Goal: Task Accomplishment & Management: Use online tool/utility

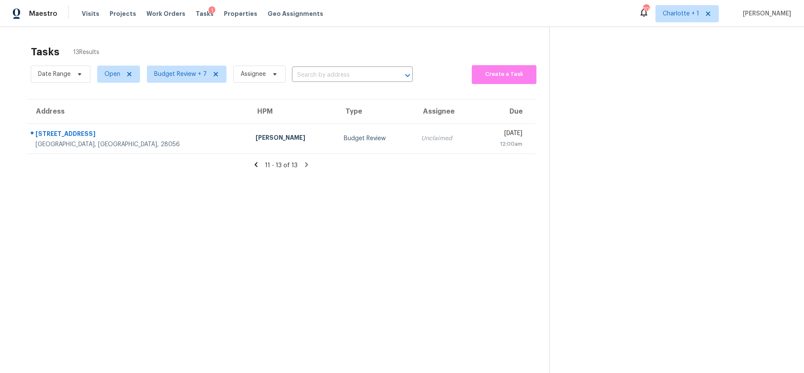
scroll to position [33, 0]
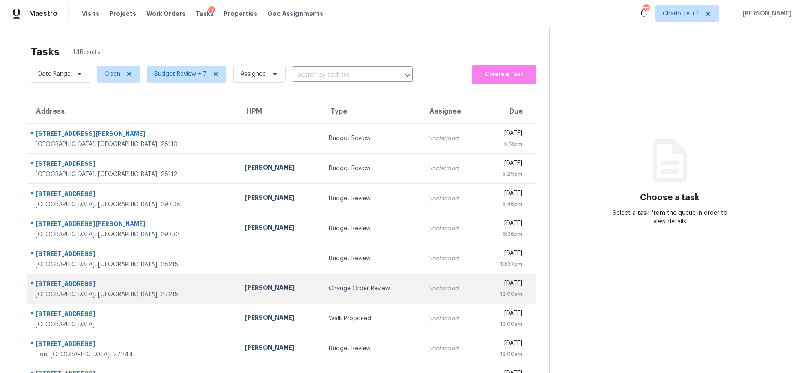
click at [322, 282] on td "Change Order Review" at bounding box center [371, 288] width 99 height 30
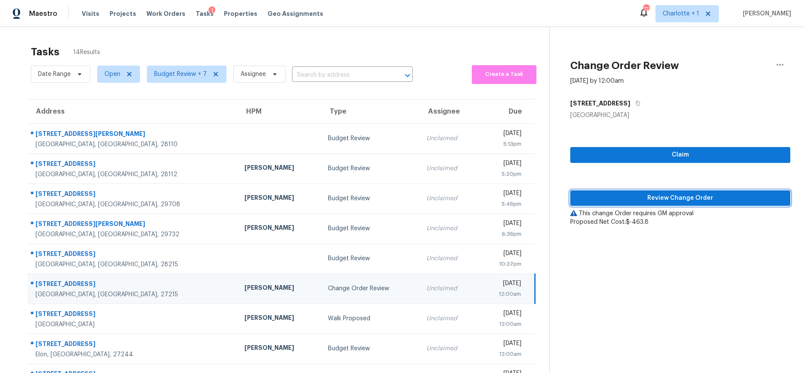
click at [626, 205] on button "Review Change Order" at bounding box center [680, 198] width 220 height 16
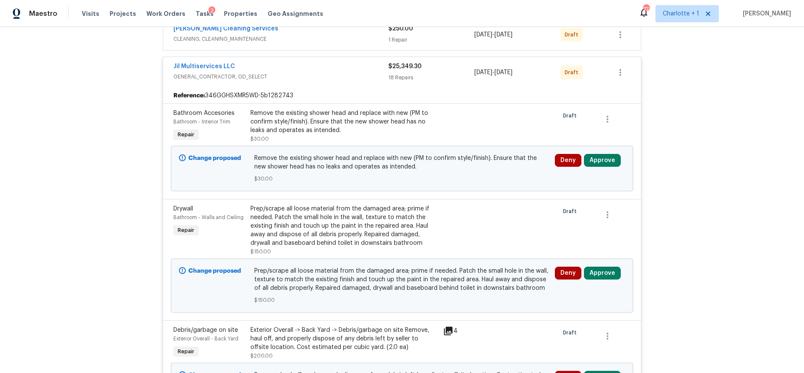
scroll to position [237, 0]
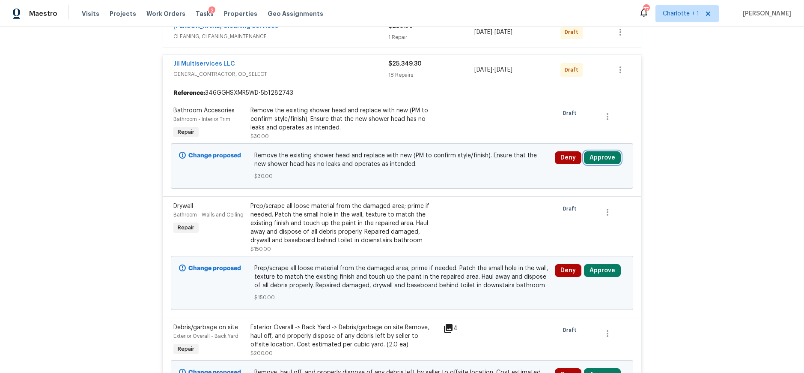
click at [601, 161] on button "Approve" at bounding box center [602, 157] width 37 height 13
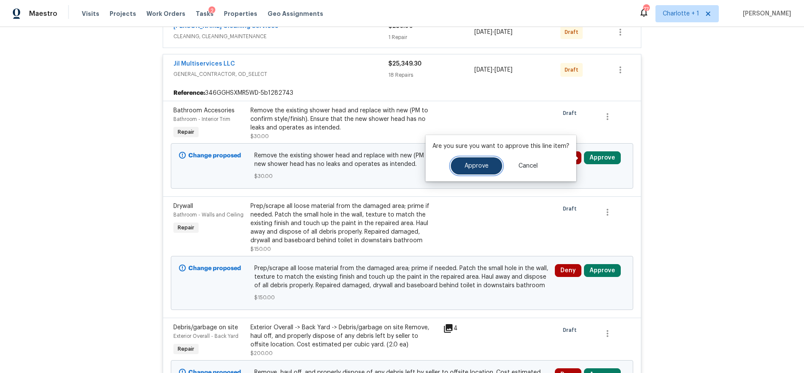
click at [475, 164] on span "Approve" at bounding box center [477, 166] width 24 height 6
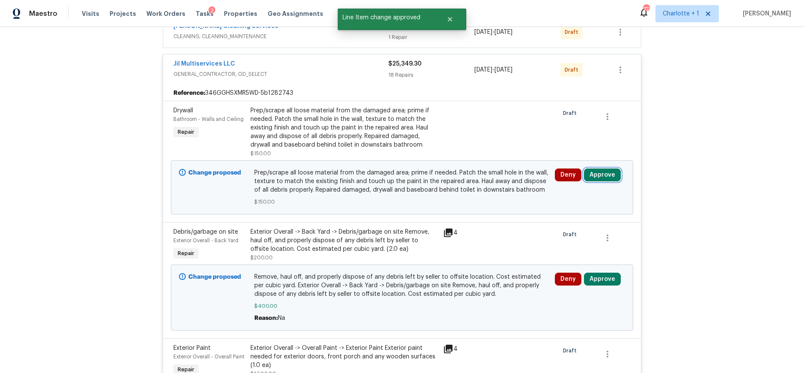
drag, startPoint x: 596, startPoint y: 177, endPoint x: 585, endPoint y: 176, distance: 10.4
click at [596, 177] on button "Approve" at bounding box center [602, 174] width 37 height 13
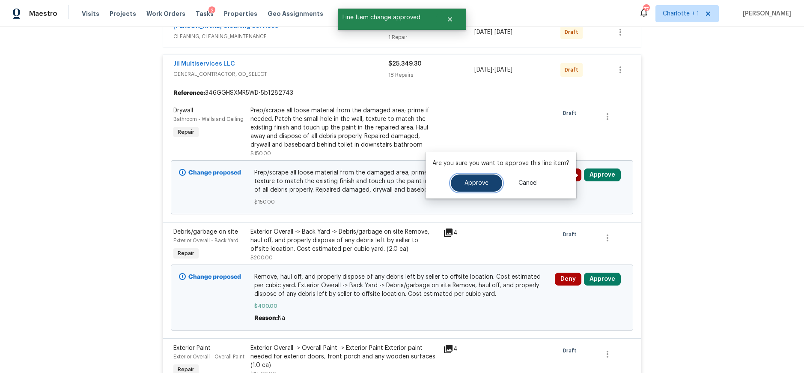
click at [486, 179] on button "Approve" at bounding box center [476, 182] width 51 height 17
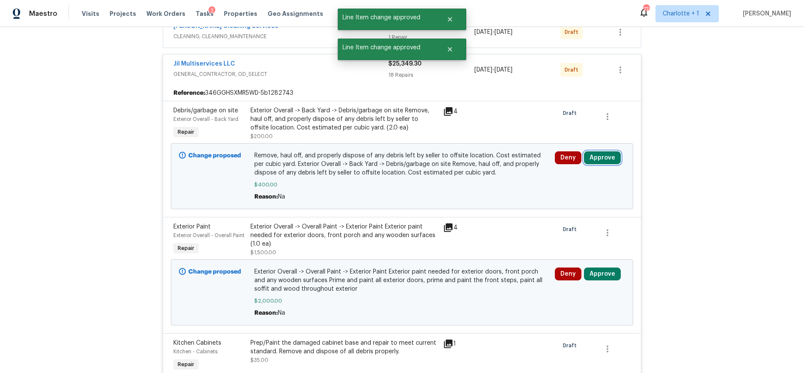
click at [602, 157] on button "Approve" at bounding box center [602, 157] width 37 height 13
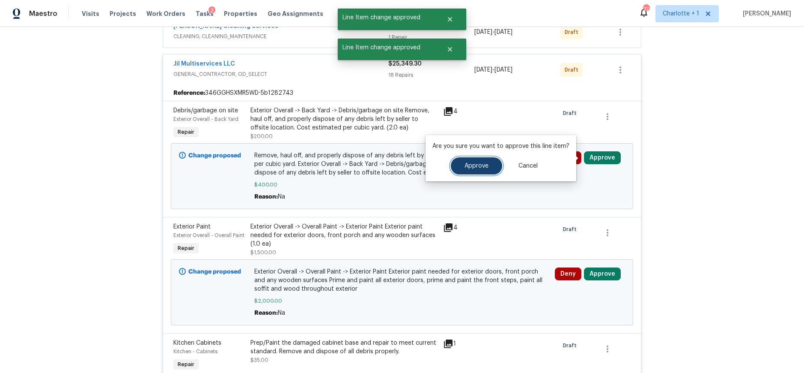
click at [486, 170] on button "Approve" at bounding box center [476, 165] width 51 height 17
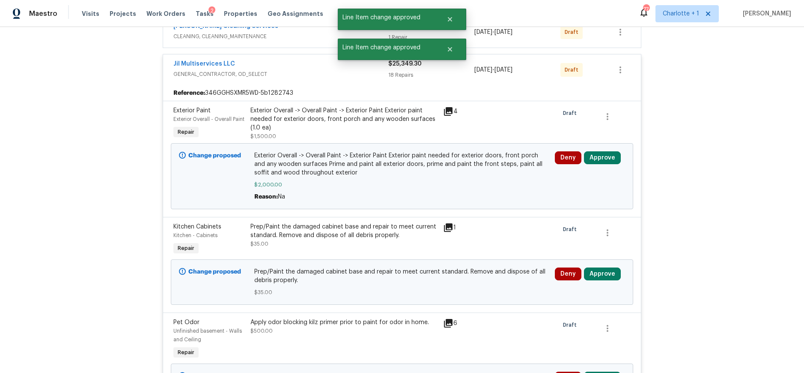
drag, startPoint x: 602, startPoint y: 145, endPoint x: 599, endPoint y: 158, distance: 13.4
click at [602, 145] on div "Change proposed Exterior Overall -> Overall Paint -> Exterior Paint Exterior pa…" at bounding box center [402, 176] width 462 height 66
click at [599, 158] on button "Approve" at bounding box center [602, 157] width 37 height 13
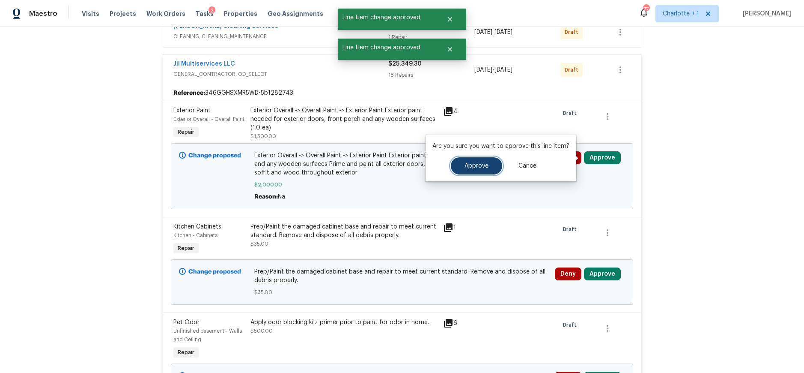
click at [476, 162] on button "Approve" at bounding box center [476, 165] width 51 height 17
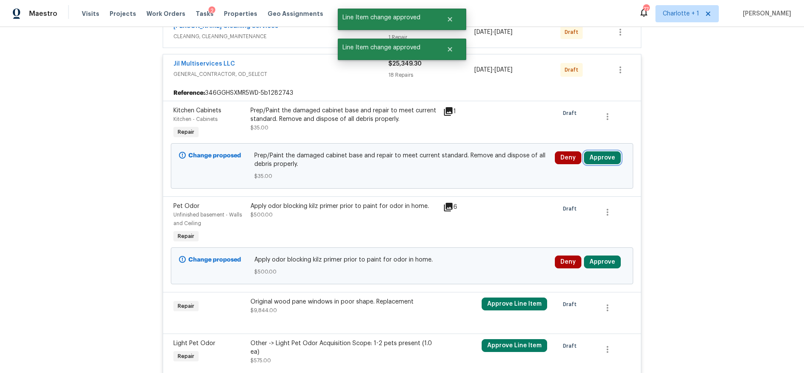
drag, startPoint x: 597, startPoint y: 157, endPoint x: 584, endPoint y: 156, distance: 13.7
click at [597, 157] on button "Approve" at bounding box center [602, 157] width 37 height 13
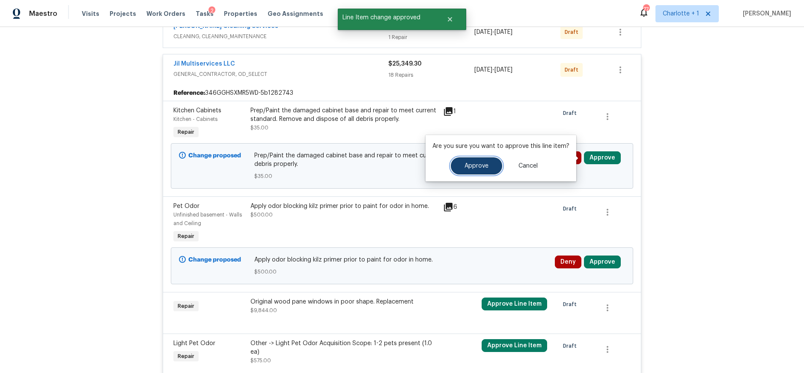
click at [478, 169] on button "Approve" at bounding box center [476, 165] width 51 height 17
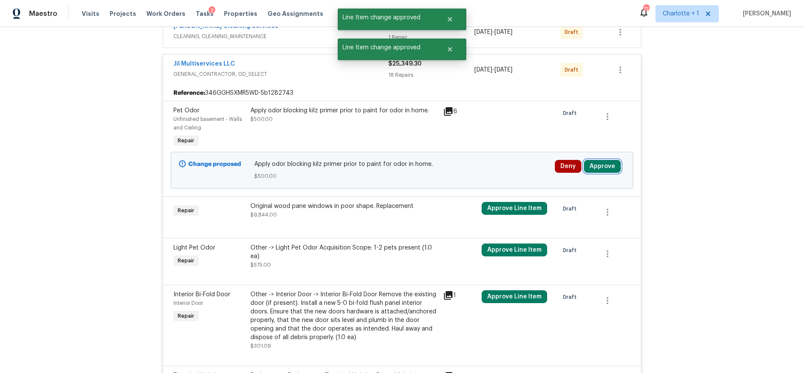
click at [590, 166] on button "Approve" at bounding box center [602, 166] width 37 height 13
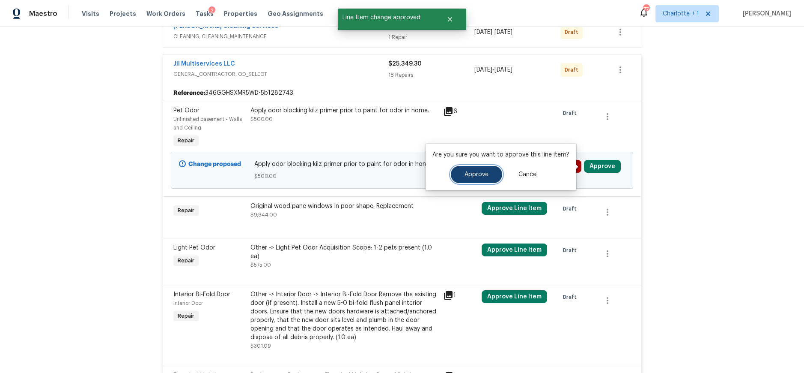
click at [477, 170] on button "Approve" at bounding box center [476, 174] width 51 height 17
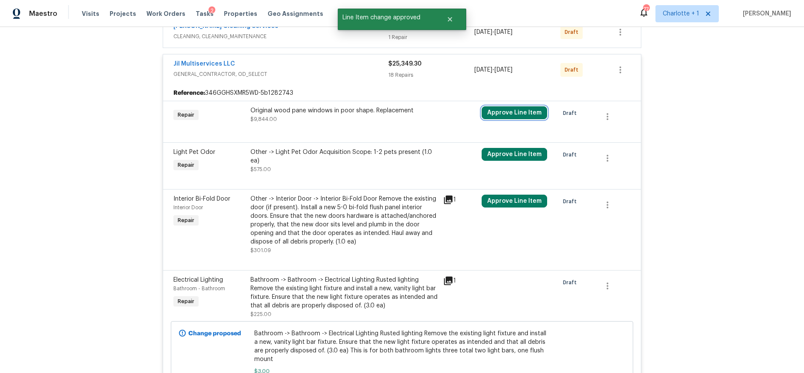
click at [523, 110] on button "Approve Line Item" at bounding box center [515, 112] width 66 height 13
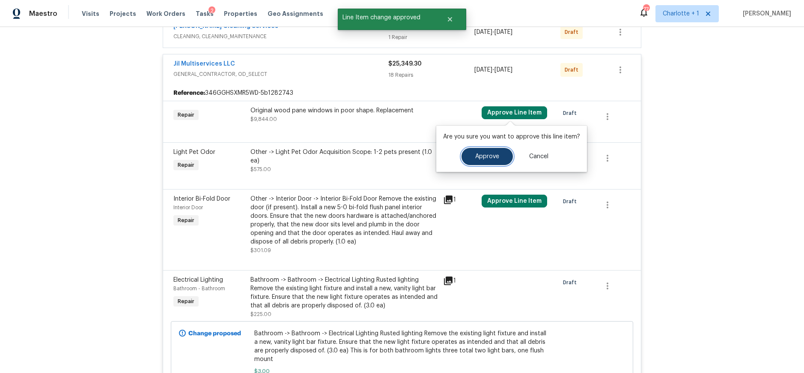
click at [491, 154] on span "Approve" at bounding box center [487, 156] width 24 height 6
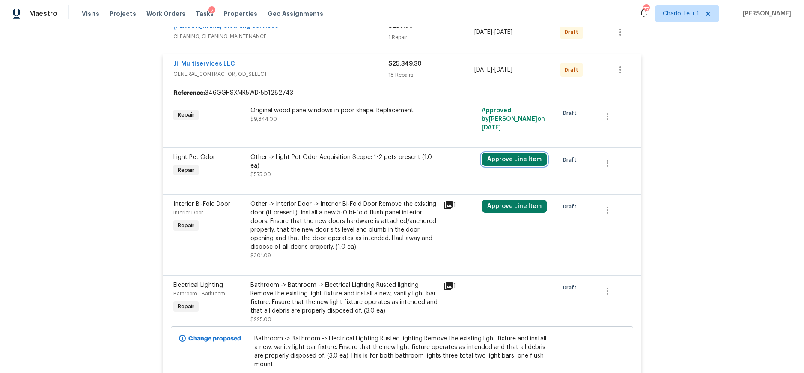
click at [528, 153] on button "Approve Line Item" at bounding box center [515, 159] width 66 height 13
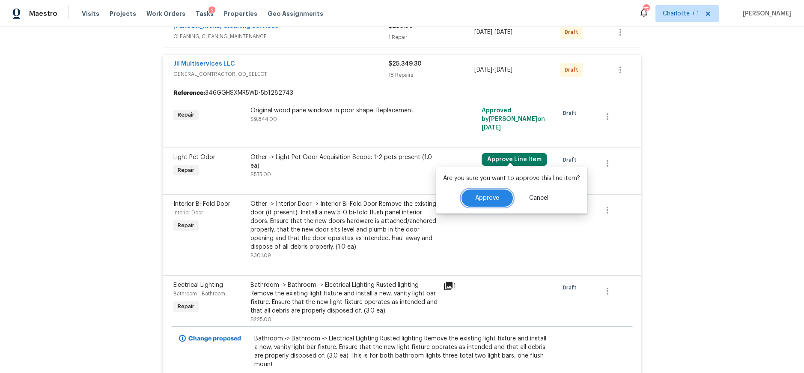
click at [484, 196] on span "Approve" at bounding box center [487, 198] width 24 height 6
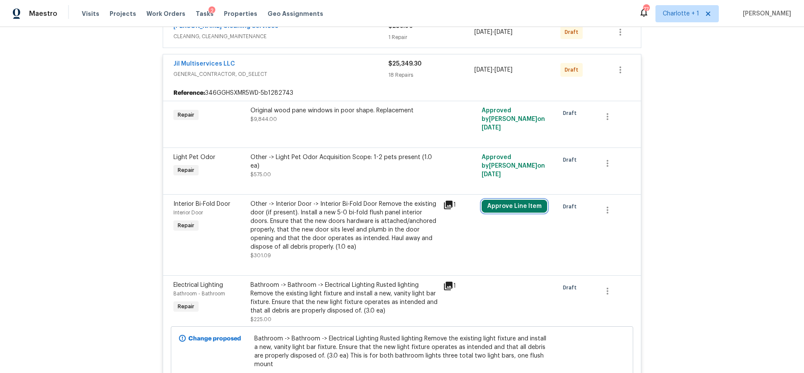
click at [508, 202] on button "Approve Line Item" at bounding box center [515, 206] width 66 height 13
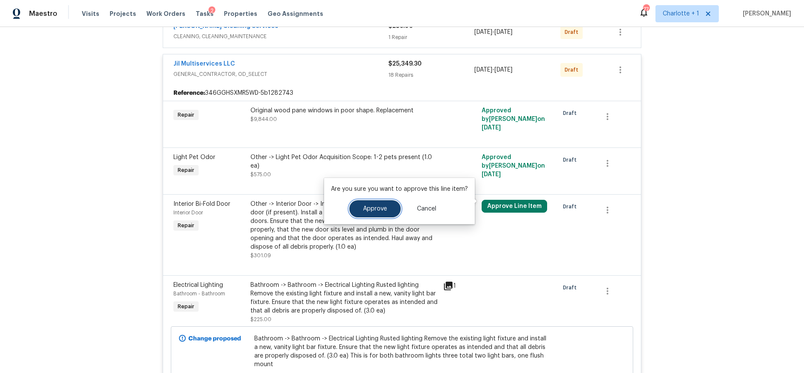
click at [376, 206] on span "Approve" at bounding box center [375, 209] width 24 height 6
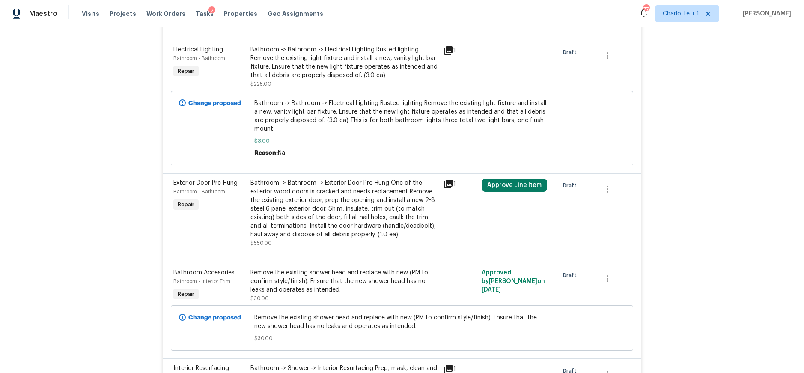
scroll to position [474, 0]
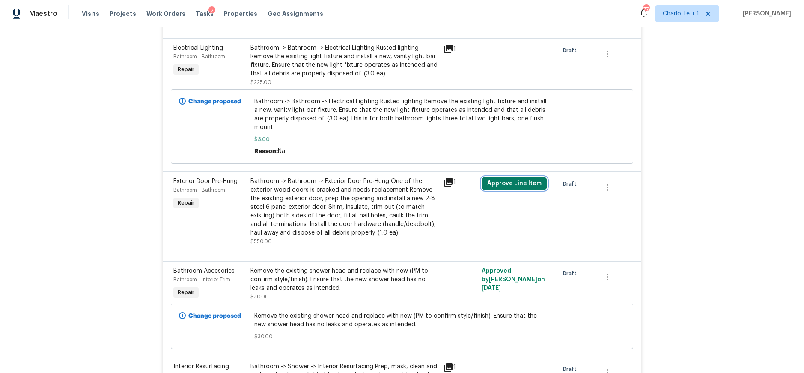
click at [516, 177] on button "Approve Line Item" at bounding box center [515, 183] width 66 height 13
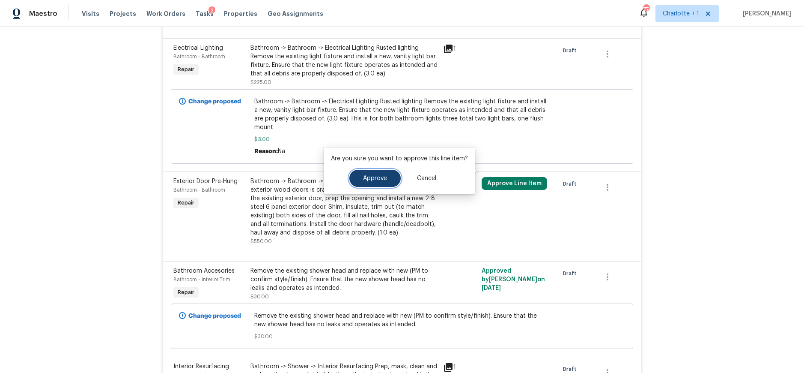
click at [364, 174] on button "Approve" at bounding box center [374, 178] width 51 height 17
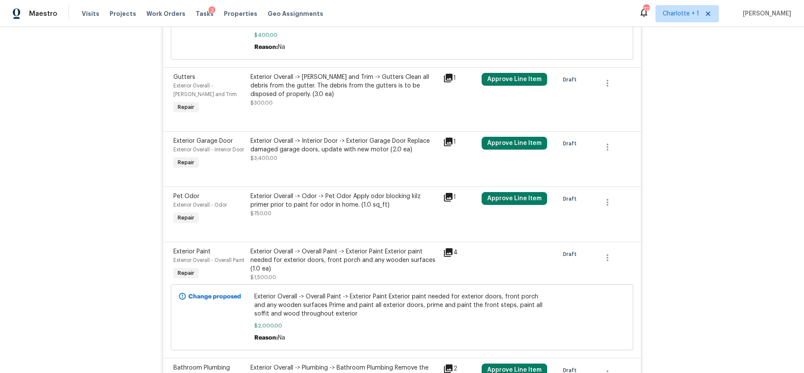
scroll to position [1036, 0]
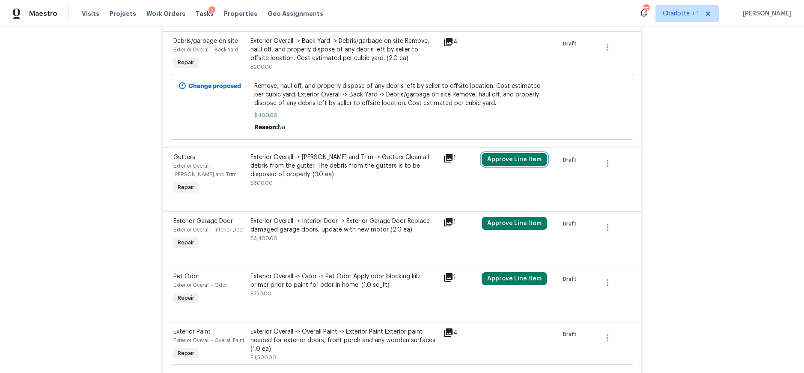
click at [507, 153] on button "Approve Line Item" at bounding box center [515, 159] width 66 height 13
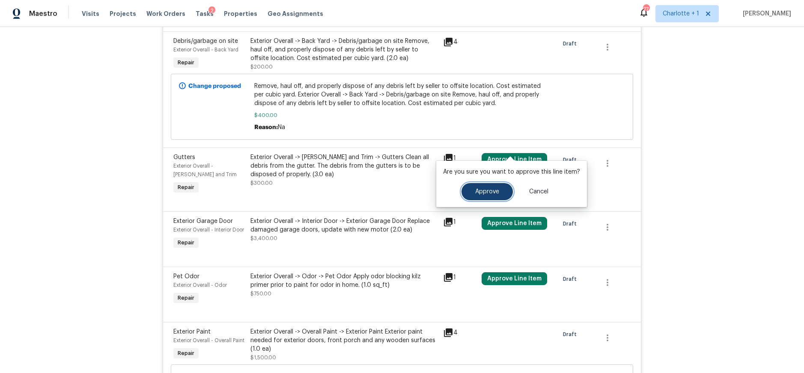
click at [490, 187] on button "Approve" at bounding box center [487, 191] width 51 height 17
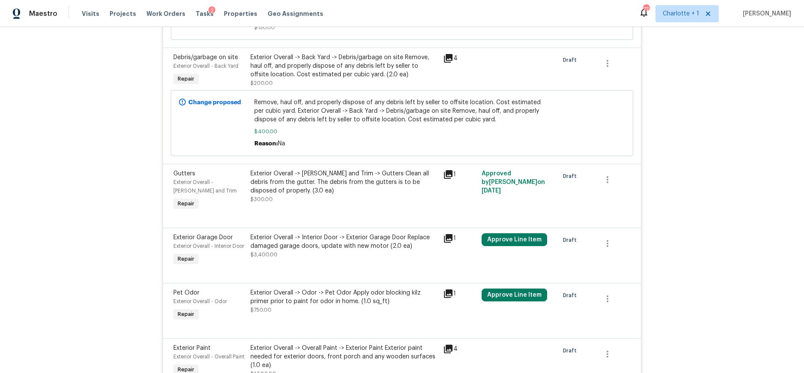
scroll to position [1110, 0]
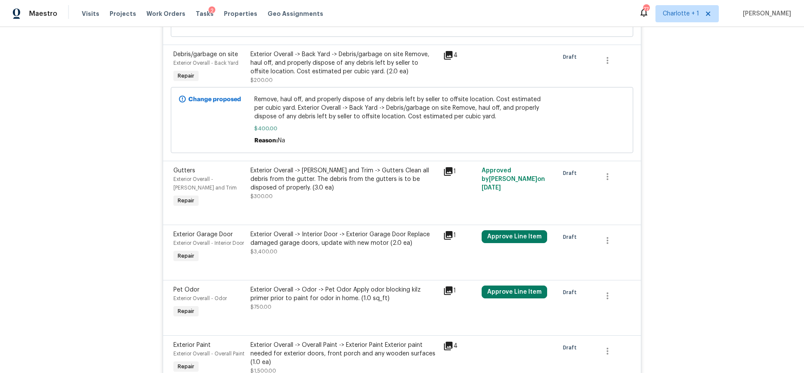
click at [444, 231] on icon at bounding box center [448, 235] width 9 height 9
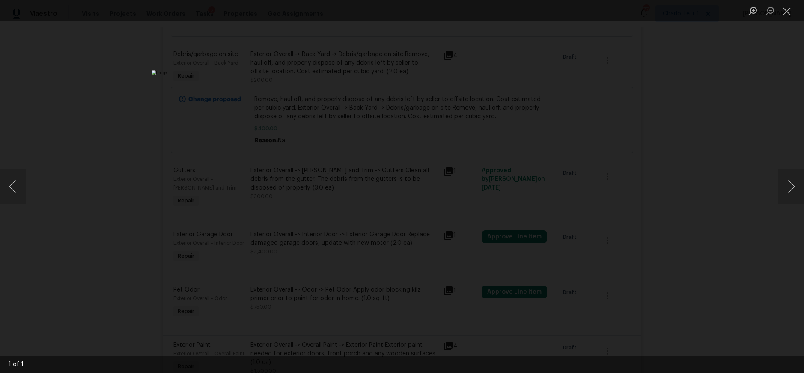
click at [676, 143] on div "Lightbox" at bounding box center [402, 186] width 804 height 373
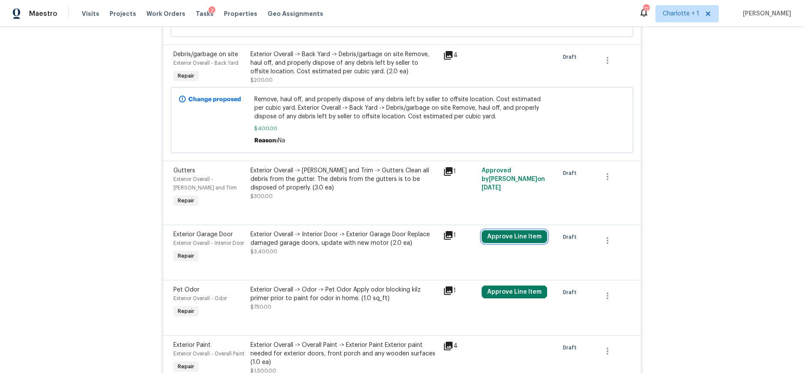
click at [518, 230] on button "Approve Line Item" at bounding box center [515, 236] width 66 height 13
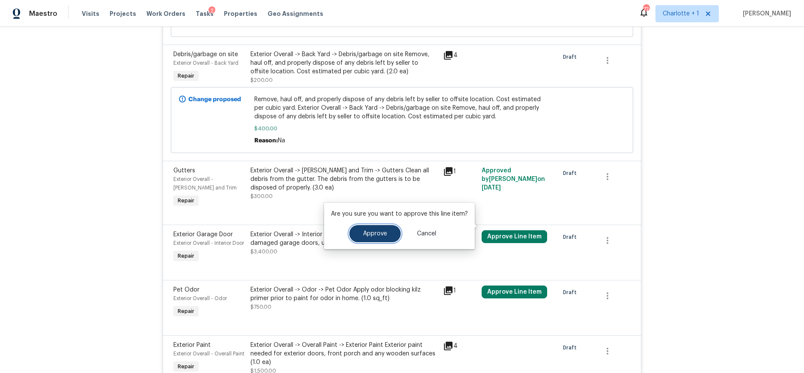
click at [382, 236] on span "Approve" at bounding box center [375, 233] width 24 height 6
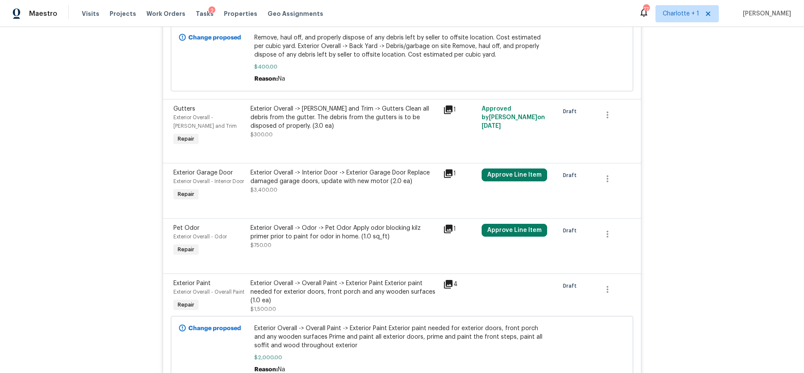
scroll to position [1175, 0]
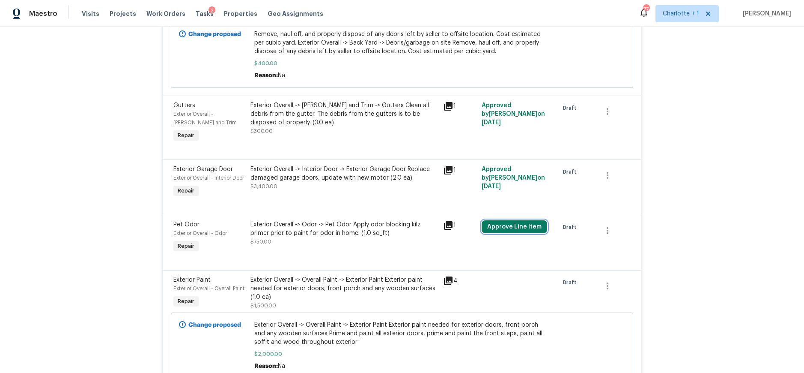
click at [498, 231] on button "Approve Line Item" at bounding box center [515, 226] width 66 height 13
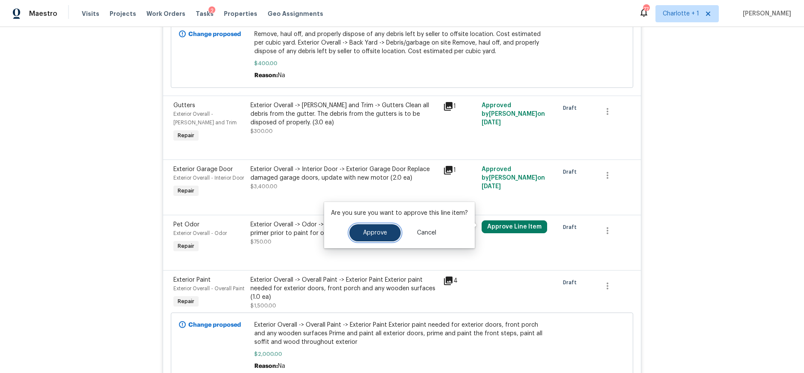
click at [383, 227] on button "Approve" at bounding box center [374, 232] width 51 height 17
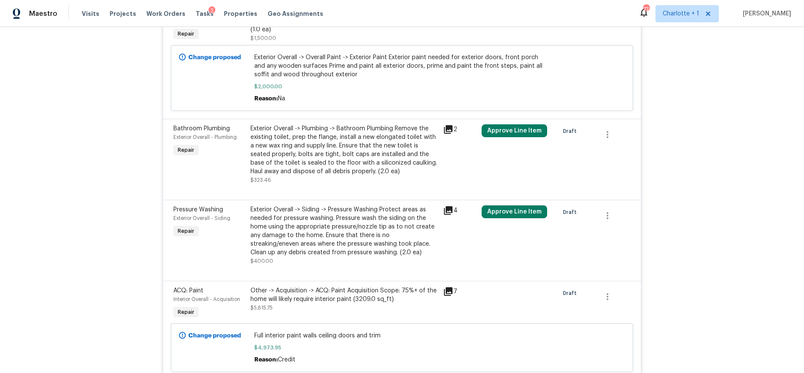
scroll to position [1448, 0]
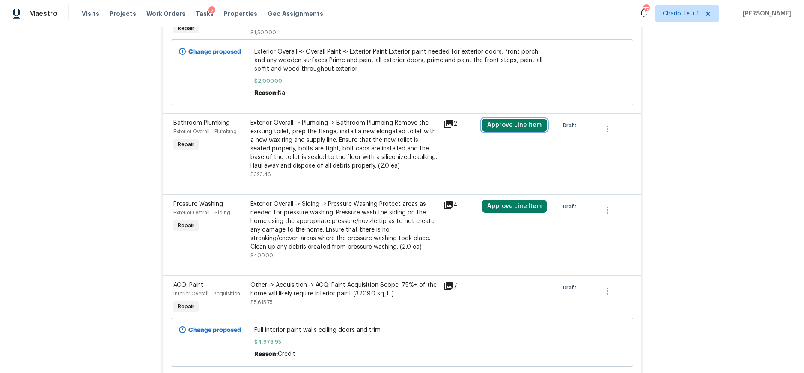
drag, startPoint x: 508, startPoint y: 120, endPoint x: 490, endPoint y: 122, distance: 17.6
click at [508, 120] on button "Approve Line Item" at bounding box center [515, 125] width 66 height 13
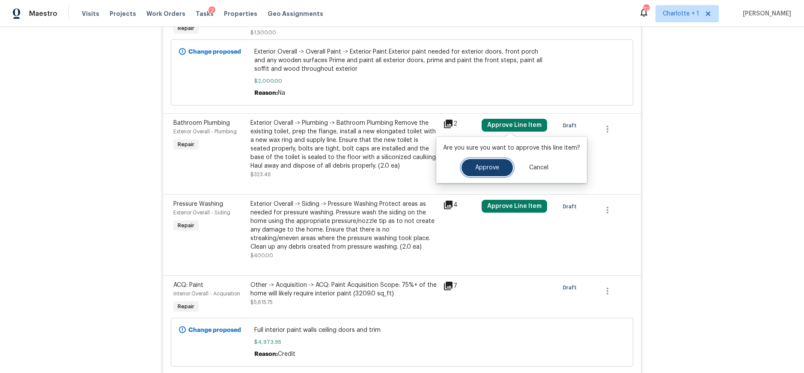
click at [483, 172] on button "Approve" at bounding box center [487, 167] width 51 height 17
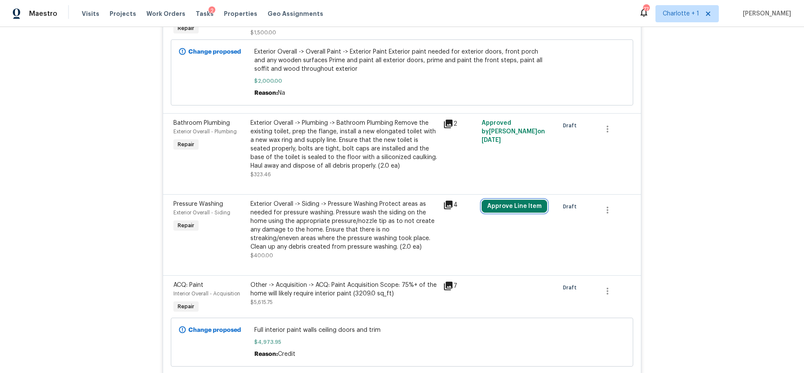
click at [502, 209] on button "Approve Line Item" at bounding box center [515, 206] width 66 height 13
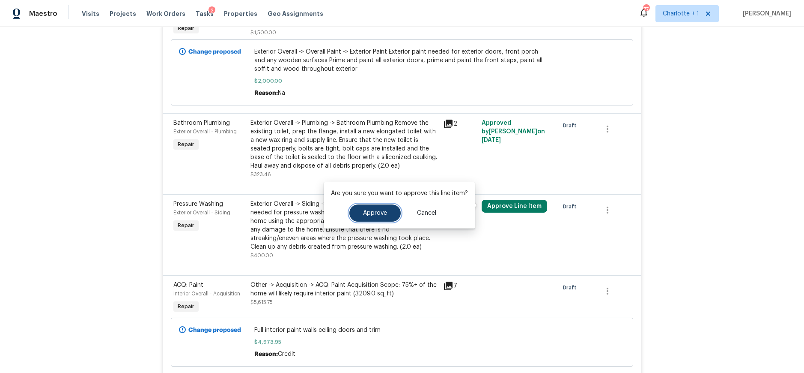
click at [367, 215] on span "Approve" at bounding box center [375, 213] width 24 height 6
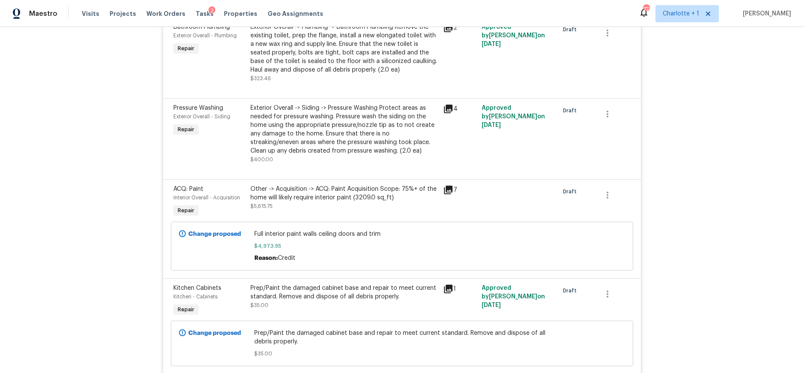
scroll to position [1553, 0]
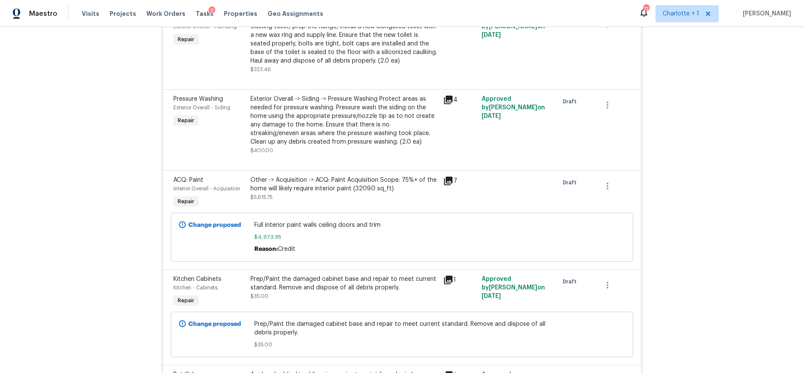
click at [450, 187] on div "7" at bounding box center [460, 192] width 39 height 39
click at [447, 179] on icon at bounding box center [448, 180] width 9 height 9
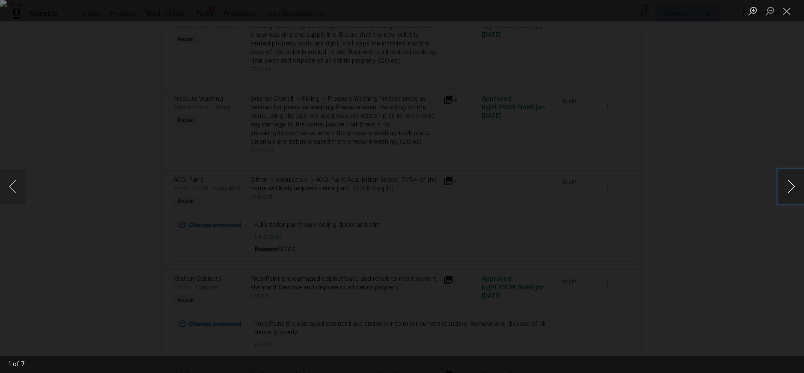
click at [793, 180] on button "Next image" at bounding box center [791, 186] width 26 height 34
click at [790, 182] on button "Next image" at bounding box center [791, 186] width 26 height 34
drag, startPoint x: 665, startPoint y: 114, endPoint x: 657, endPoint y: 114, distance: 8.6
click at [665, 114] on div "Lightbox" at bounding box center [402, 186] width 804 height 373
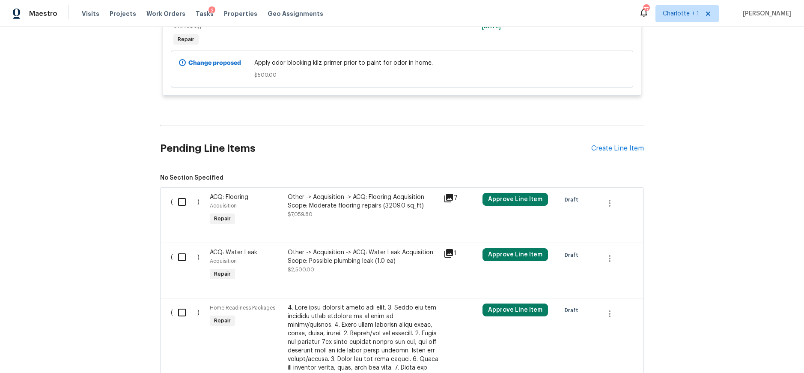
scroll to position [1967, 0]
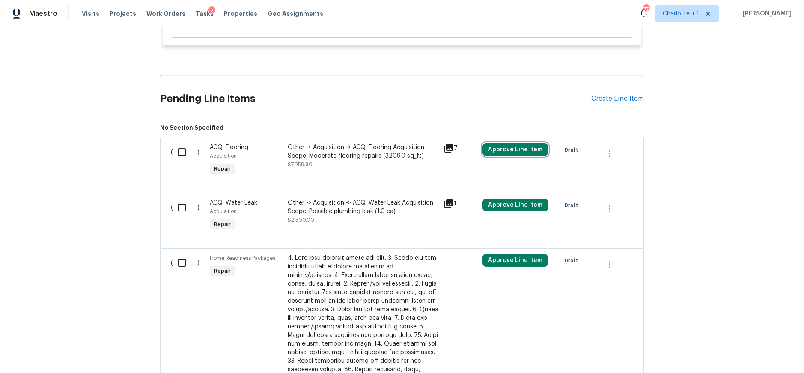
click at [525, 151] on button "Approve Line Item" at bounding box center [516, 149] width 66 height 13
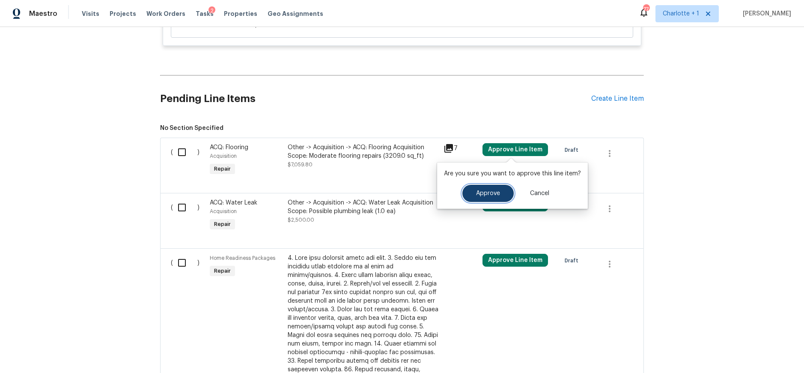
click at [480, 194] on span "Approve" at bounding box center [488, 193] width 24 height 6
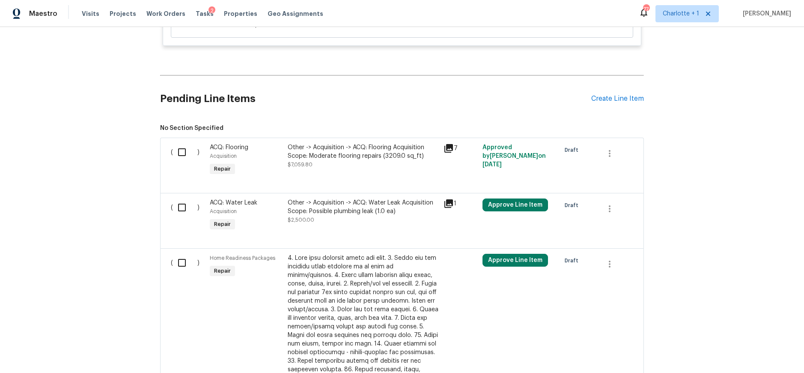
click at [449, 149] on icon at bounding box center [448, 148] width 9 height 9
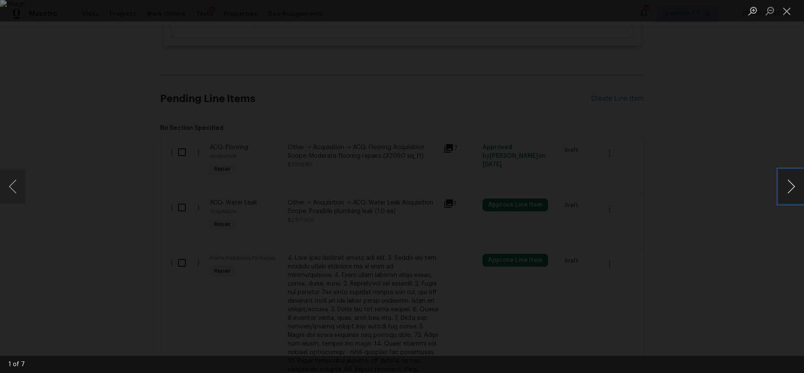
click at [791, 190] on button "Next image" at bounding box center [791, 186] width 26 height 34
drag, startPoint x: 718, startPoint y: 144, endPoint x: 710, endPoint y: 150, distance: 9.4
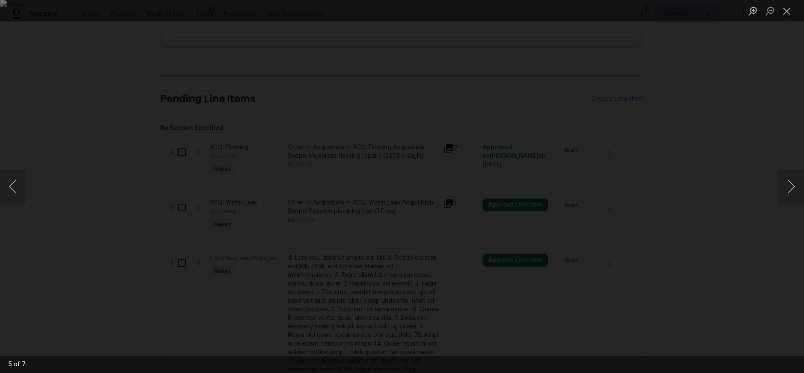
click at [718, 144] on div "Lightbox" at bounding box center [402, 186] width 804 height 373
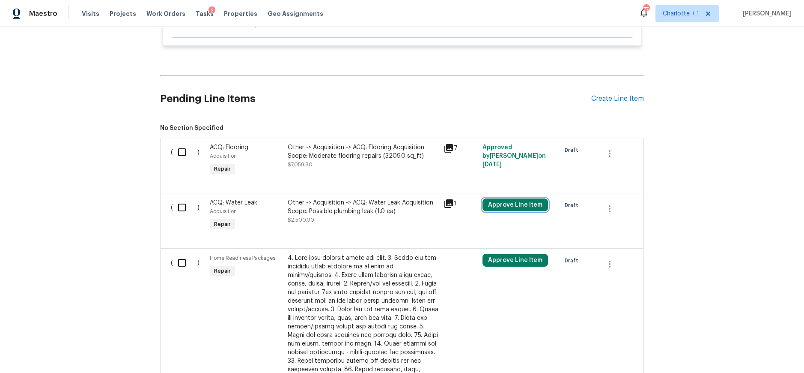
click at [517, 199] on button "Approve Line Item" at bounding box center [516, 204] width 66 height 13
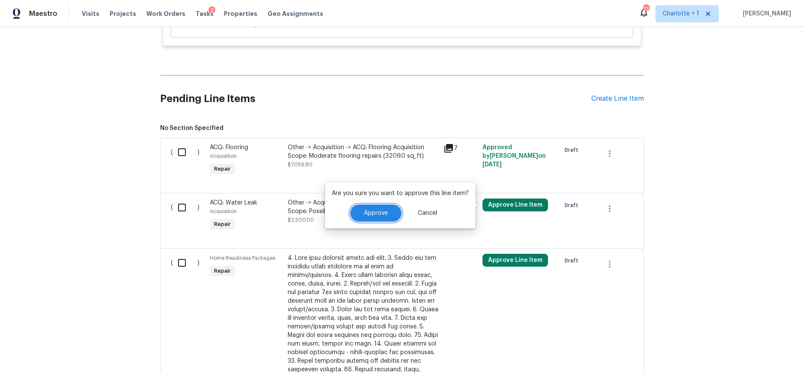
click at [388, 212] on button "Approve" at bounding box center [375, 212] width 51 height 17
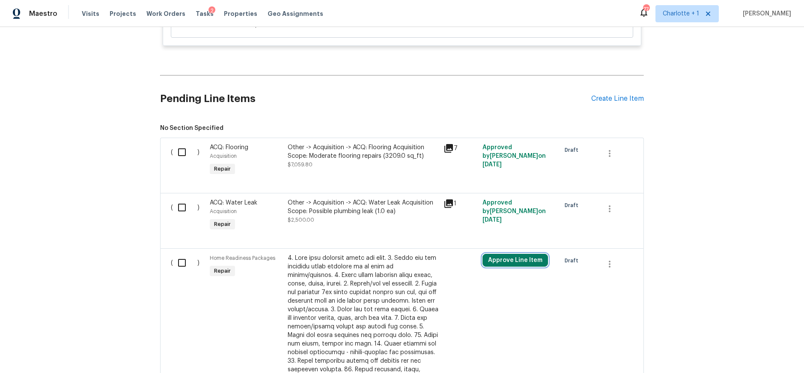
drag, startPoint x: 498, startPoint y: 260, endPoint x: 482, endPoint y: 257, distance: 16.9
click at [498, 260] on button "Approve Line Item" at bounding box center [516, 259] width 66 height 13
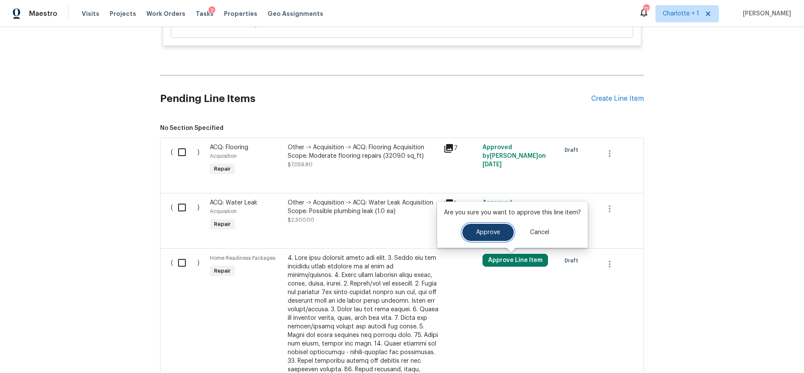
click at [472, 239] on button "Approve" at bounding box center [487, 232] width 51 height 17
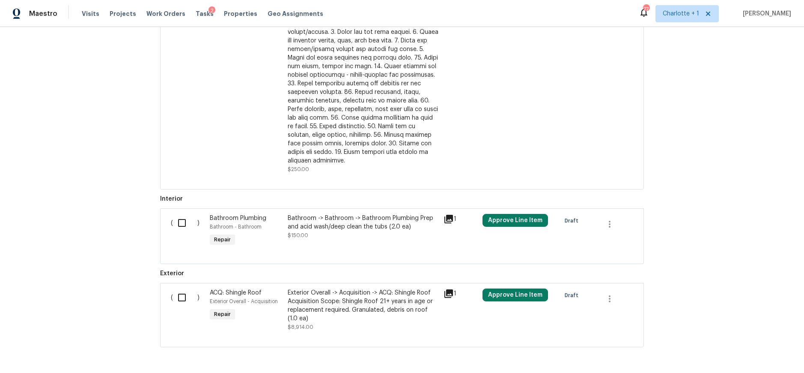
scroll to position [2259, 0]
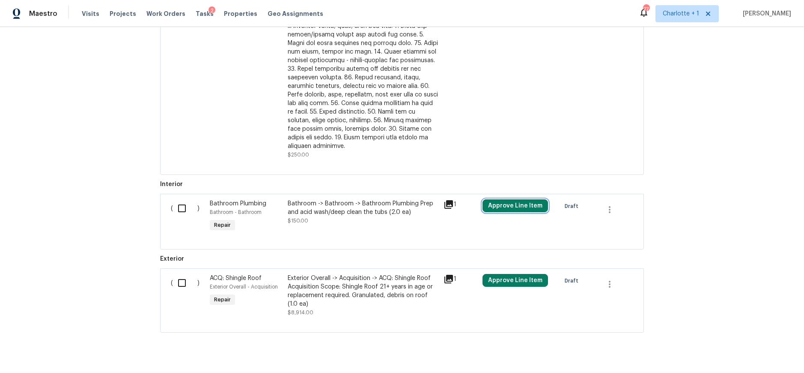
click at [511, 199] on button "Approve Line Item" at bounding box center [516, 205] width 66 height 13
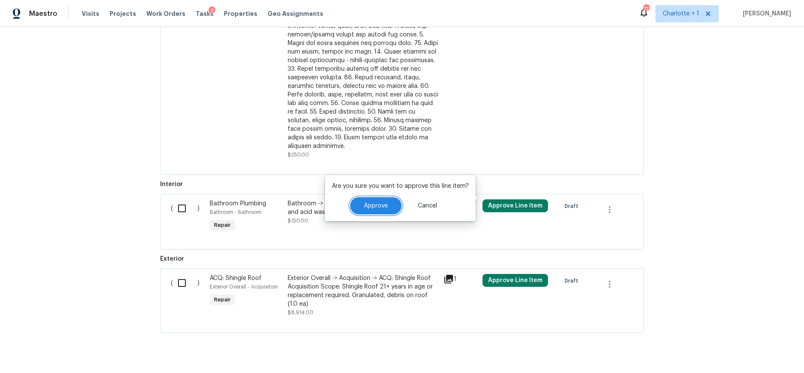
drag, startPoint x: 387, startPoint y: 200, endPoint x: 391, endPoint y: 204, distance: 5.5
click at [387, 200] on button "Approve" at bounding box center [375, 205] width 51 height 17
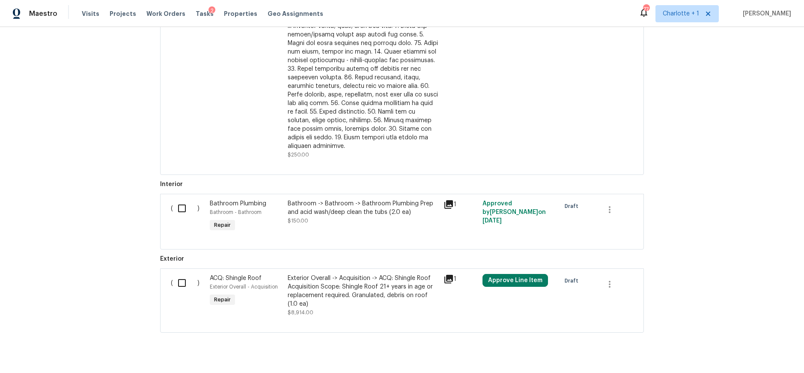
click at [444, 276] on icon at bounding box center [449, 279] width 10 height 10
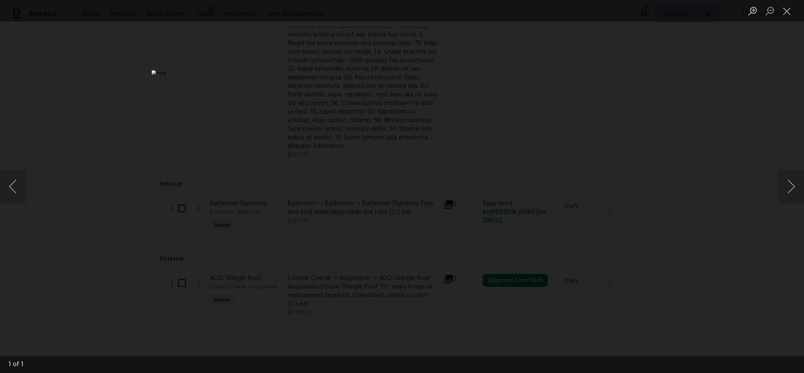
click at [706, 173] on div "Lightbox" at bounding box center [402, 186] width 804 height 373
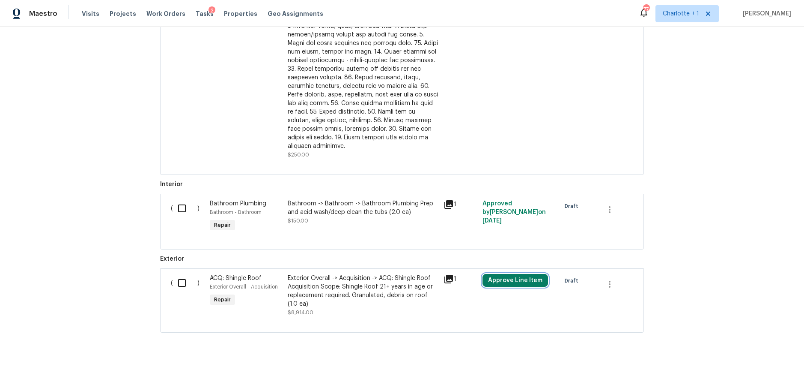
click at [517, 274] on button "Approve Line Item" at bounding box center [516, 280] width 66 height 13
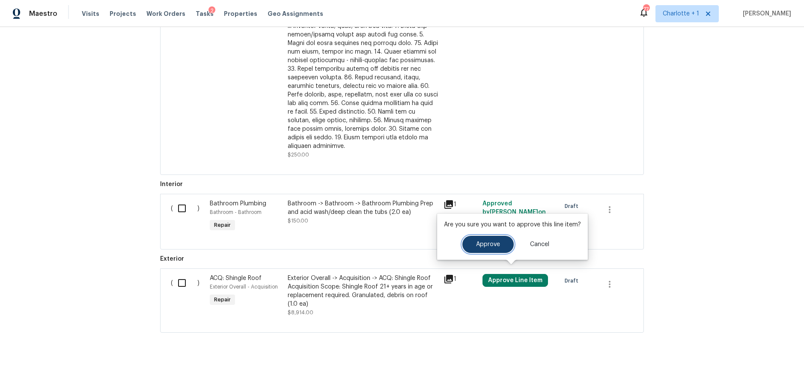
click at [469, 250] on button "Approve" at bounding box center [487, 244] width 51 height 17
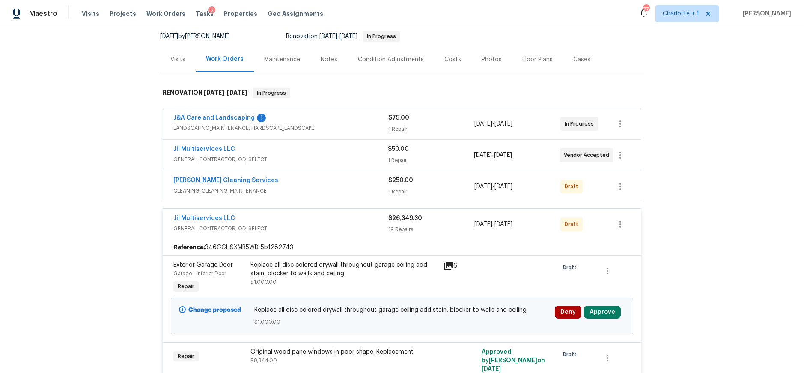
scroll to position [314, 0]
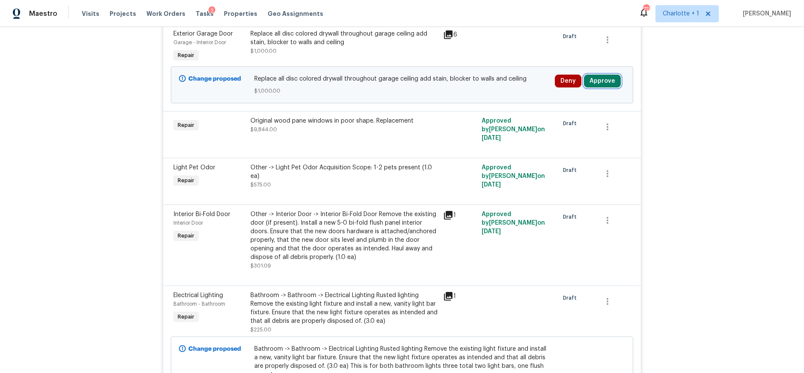
click at [595, 82] on button "Approve" at bounding box center [602, 81] width 37 height 13
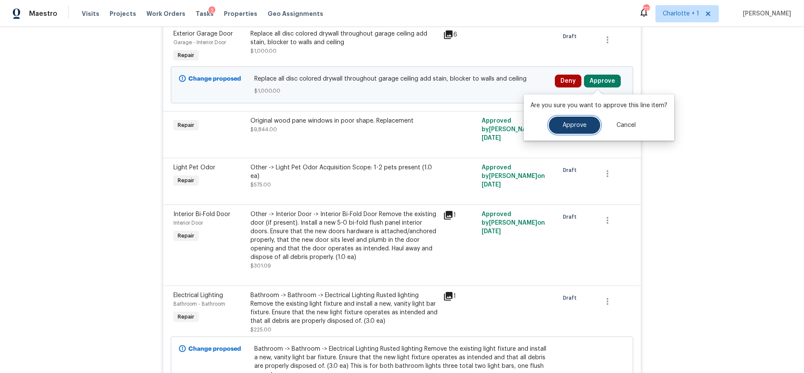
click at [555, 119] on button "Approve" at bounding box center [574, 124] width 51 height 17
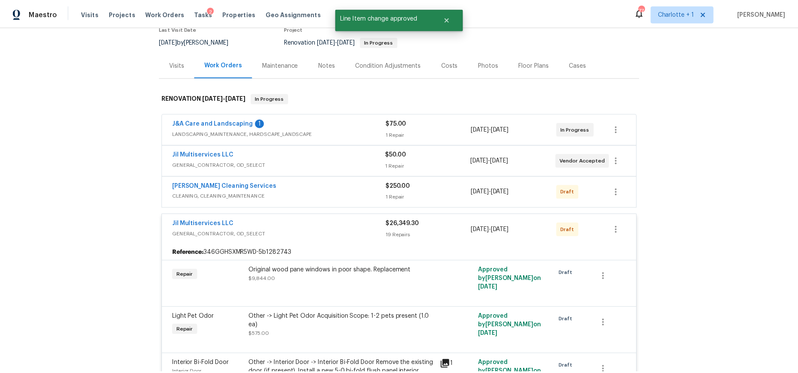
scroll to position [0, 0]
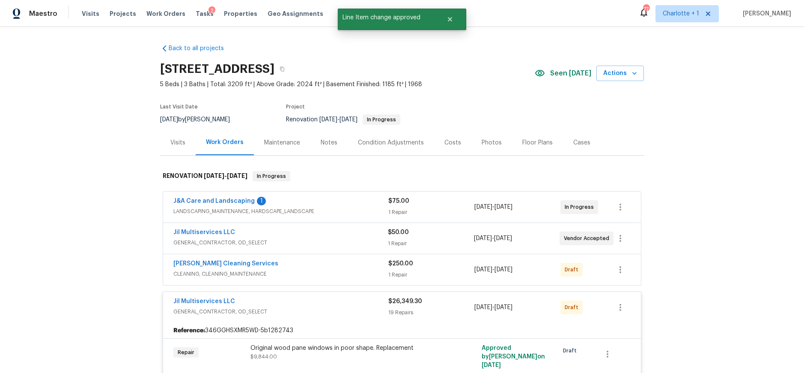
click at [435, 143] on div "Costs" at bounding box center [452, 142] width 37 height 25
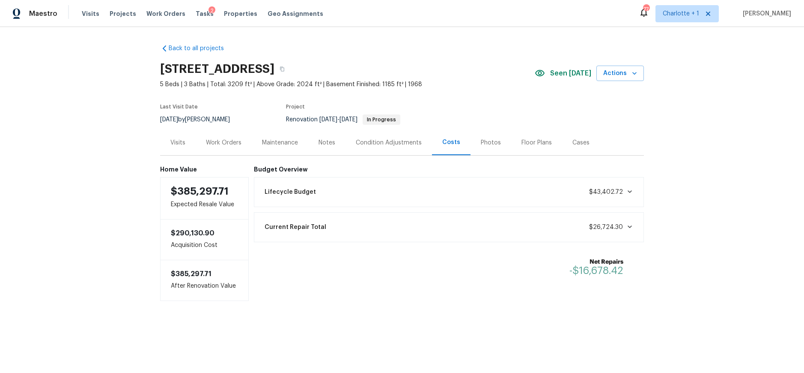
click at [346, 135] on div "Condition Adjustments" at bounding box center [389, 142] width 86 height 25
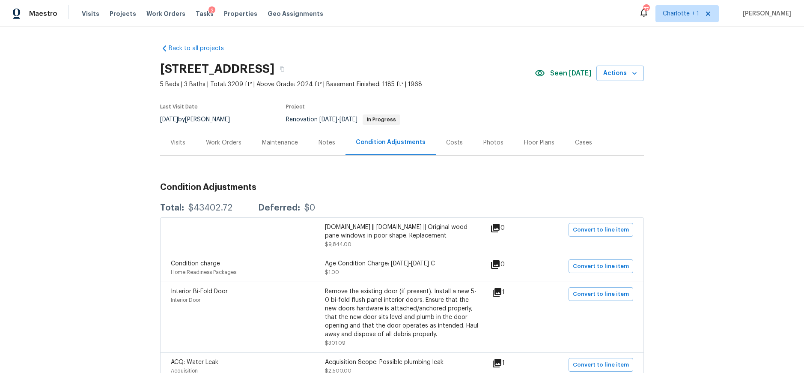
click at [327, 140] on div "Notes" at bounding box center [327, 142] width 17 height 9
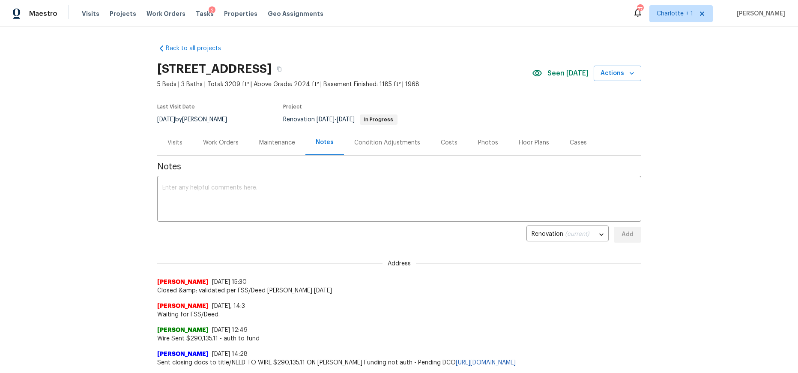
click at [368, 145] on div "Condition Adjustments" at bounding box center [387, 142] width 66 height 9
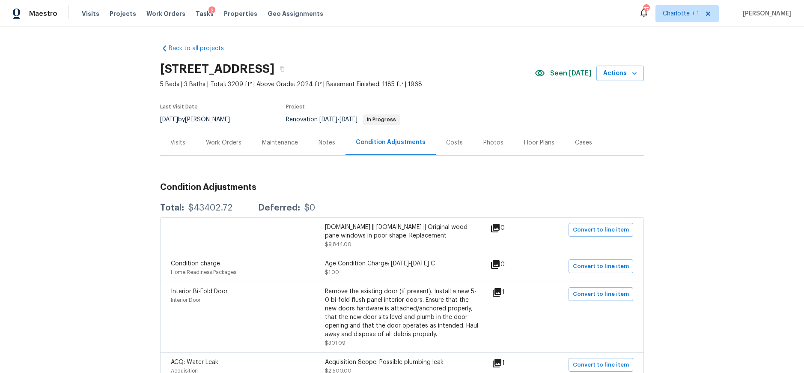
click at [331, 141] on div "Notes" at bounding box center [327, 142] width 17 height 9
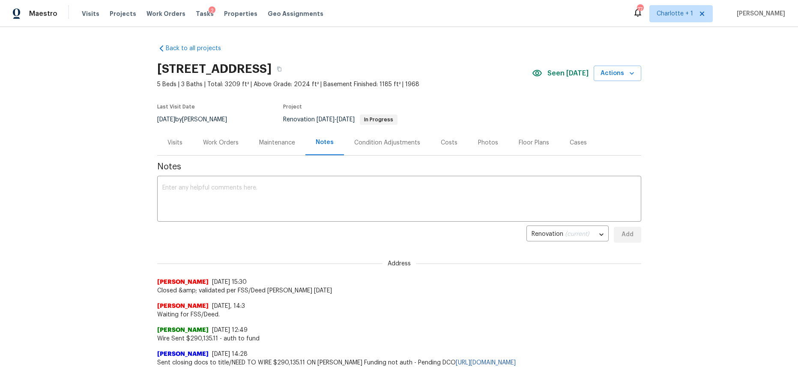
click at [221, 145] on div "Work Orders" at bounding box center [221, 142] width 36 height 9
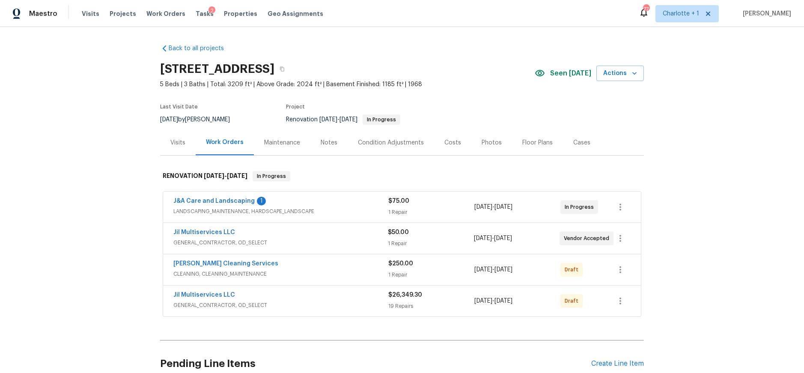
click at [175, 140] on div "Visits" at bounding box center [177, 142] width 15 height 9
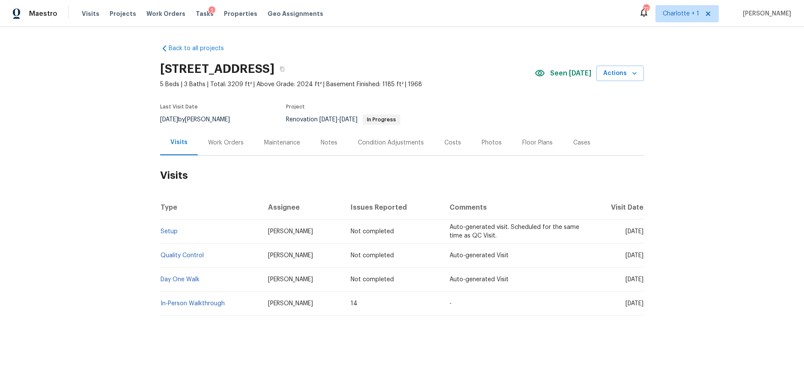
drag, startPoint x: 123, startPoint y: 233, endPoint x: 179, endPoint y: 310, distance: 95.2
click at [123, 233] on div "Back to all projects 2297 Lakeview Ter, Burlington, NC 27215 5 Beds | 3 Baths |…" at bounding box center [402, 200] width 804 height 346
click at [724, 152] on div "Back to all projects 2297 Lakeview Ter, Burlington, NC 27215 5 Beds | 3 Baths |…" at bounding box center [402, 200] width 804 height 346
click at [444, 140] on div "Costs" at bounding box center [452, 142] width 17 height 9
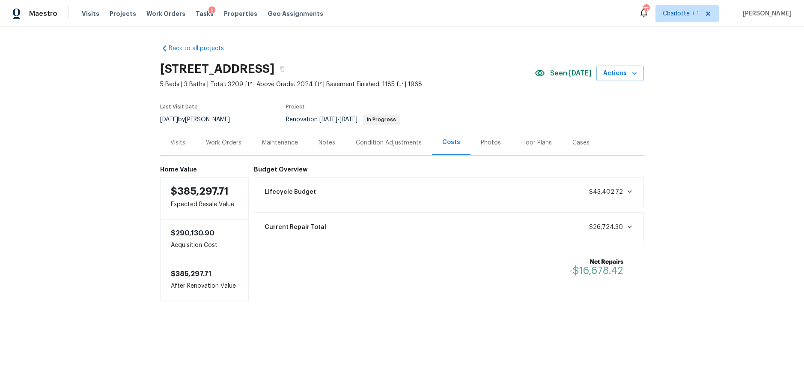
click at [685, 175] on div "Back to all projects 2297 Lakeview Ter, Burlington, NC 27215 5 Beds | 3 Baths |…" at bounding box center [402, 189] width 804 height 325
drag, startPoint x: 235, startPoint y: 141, endPoint x: 239, endPoint y: 141, distance: 4.3
click at [235, 141] on div "Work Orders" at bounding box center [224, 142] width 36 height 9
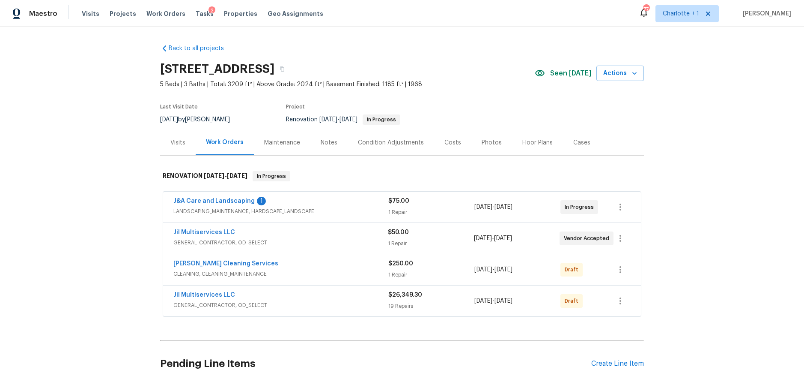
click at [311, 137] on div "Notes" at bounding box center [328, 142] width 37 height 25
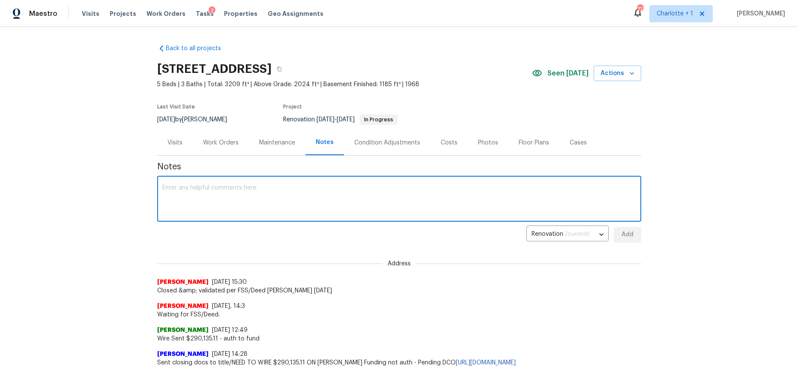
click at [239, 205] on textarea at bounding box center [399, 200] width 474 height 30
type textarea "CO's approved. Home in poor shape. Extensive repairs req'd. Repair ask appears …"
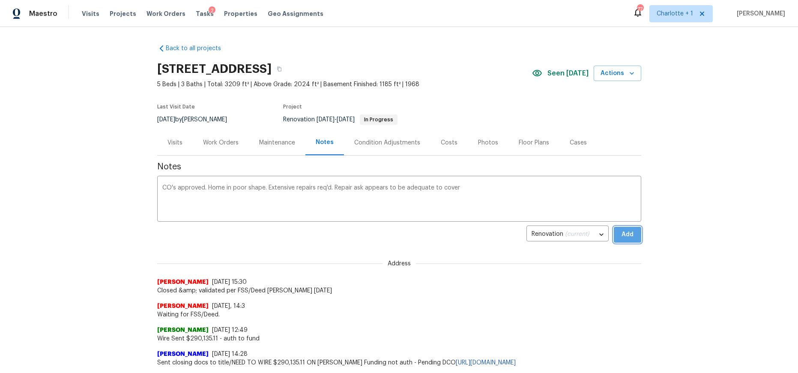
click at [629, 231] on span "Add" at bounding box center [627, 234] width 14 height 11
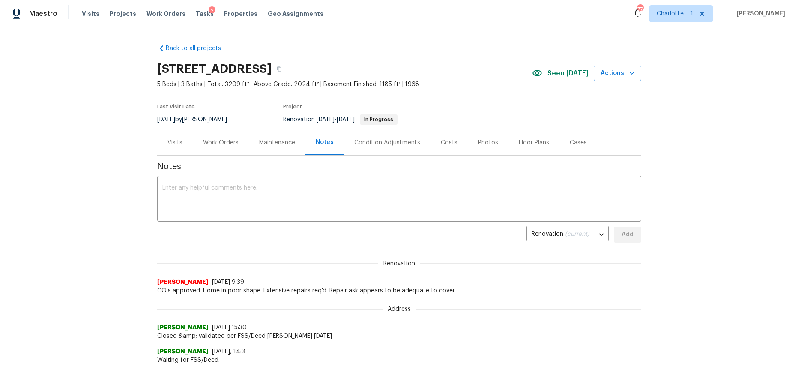
scroll to position [0, 0]
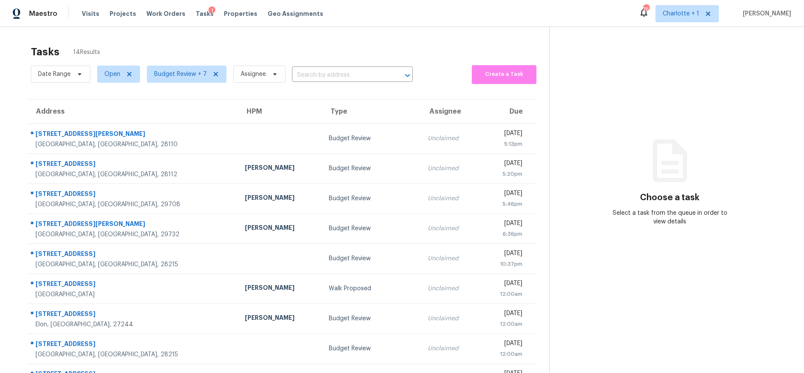
click at [177, 46] on div "Tasks 14 Results" at bounding box center [290, 52] width 519 height 22
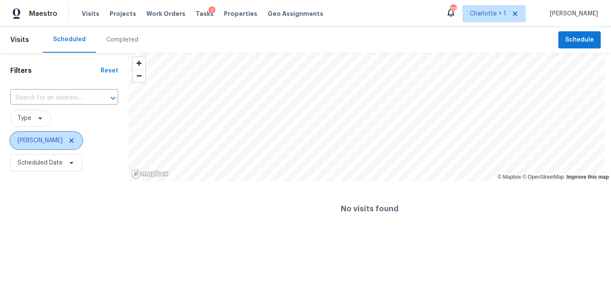
click at [68, 144] on icon at bounding box center [71, 140] width 7 height 7
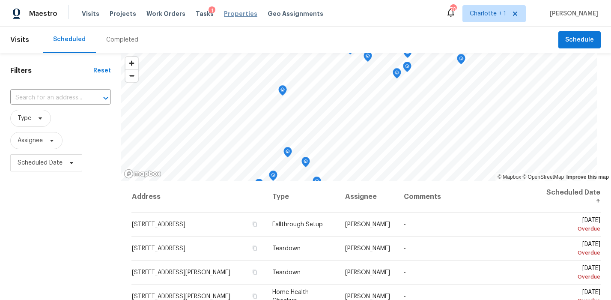
click at [234, 17] on span "Properties" at bounding box center [240, 13] width 33 height 9
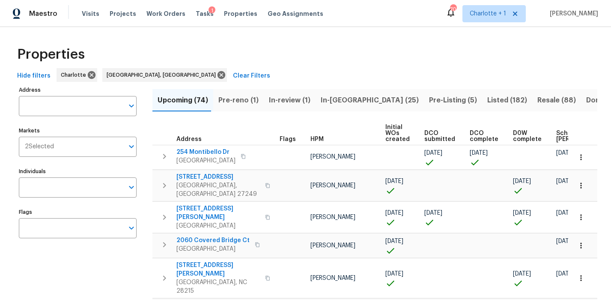
click at [392, 79] on div "Hide filters Charlotte Greensboro, NC Clear Filters" at bounding box center [306, 76] width 584 height 16
click at [537, 101] on span "Resale (88)" at bounding box center [556, 100] width 39 height 12
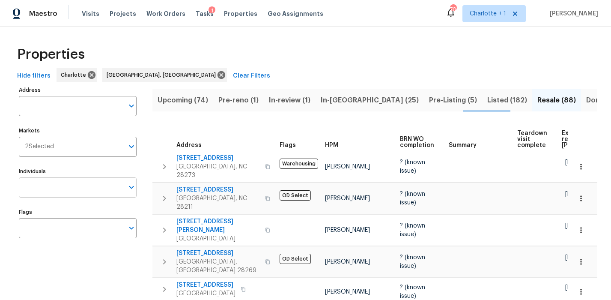
drag, startPoint x: 75, startPoint y: 202, endPoint x: 78, endPoint y: 192, distance: 10.6
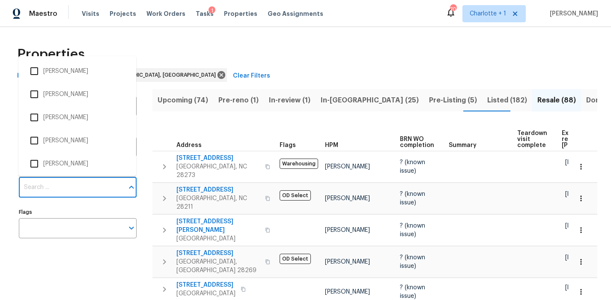
click at [79, 190] on input "Individuals" at bounding box center [71, 187] width 105 height 20
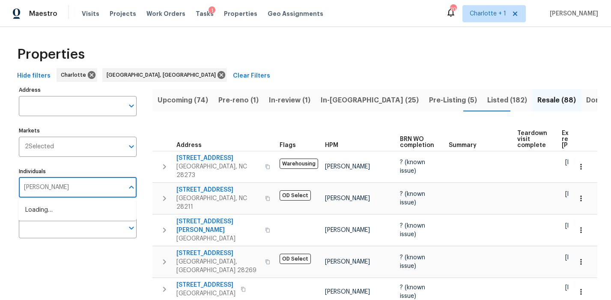
type input "dan baquero"
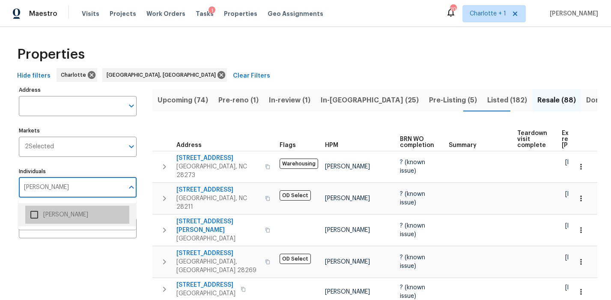
click at [50, 216] on li "[PERSON_NAME]" at bounding box center [77, 215] width 104 height 18
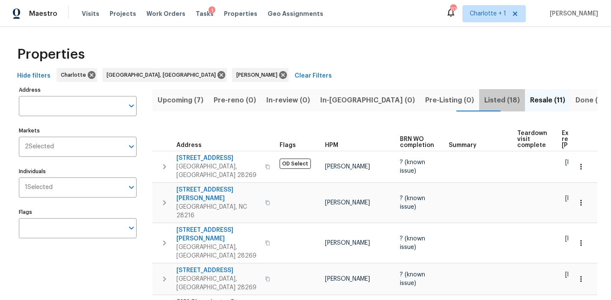
click at [484, 99] on span "Listed (18)" at bounding box center [502, 100] width 36 height 12
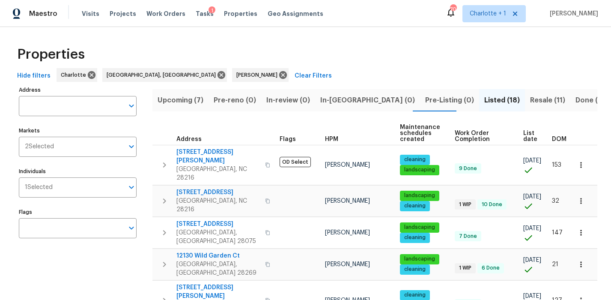
click at [549, 138] on th "DOM" at bounding box center [563, 134] width 29 height 24
click at [557, 137] on span "DOM" at bounding box center [559, 139] width 15 height 6
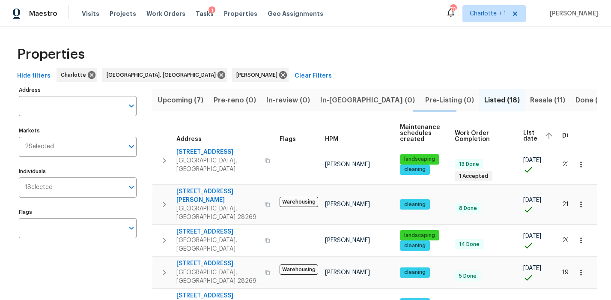
click at [562, 137] on span "DOM" at bounding box center [569, 136] width 15 height 6
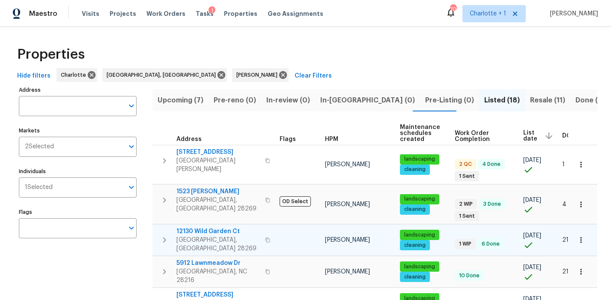
click at [262, 227] on div "12130 Wild Garden Ct Charlotte, NC 28269" at bounding box center [224, 240] width 96 height 26
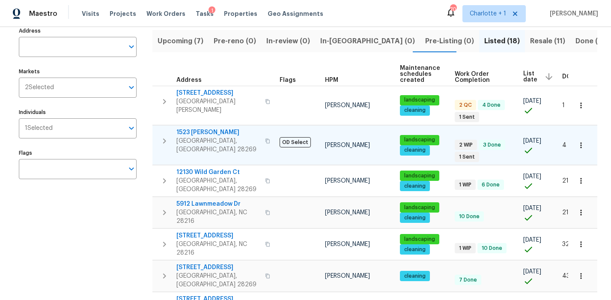
scroll to position [61, 0]
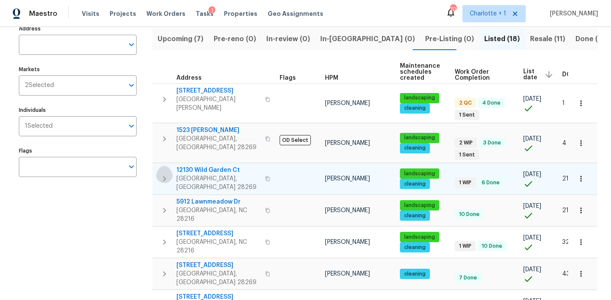
click at [166, 173] on icon "button" at bounding box center [164, 178] width 10 height 10
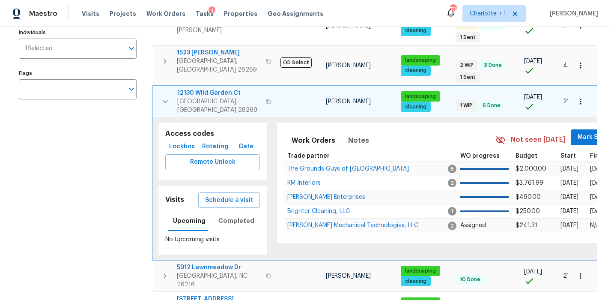
scroll to position [153, 0]
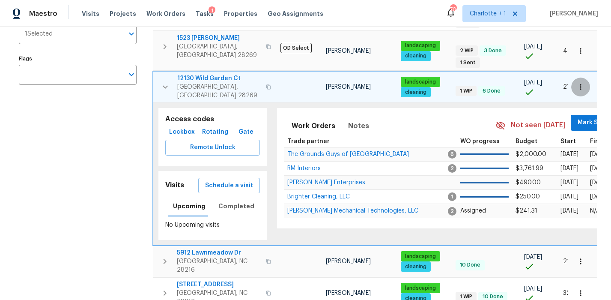
click at [571, 78] on button "button" at bounding box center [580, 87] width 19 height 19
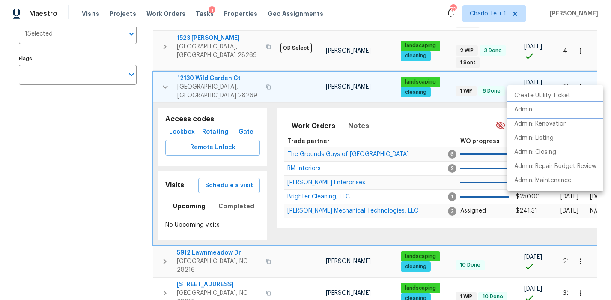
click at [530, 108] on p "Admin" at bounding box center [523, 109] width 18 height 9
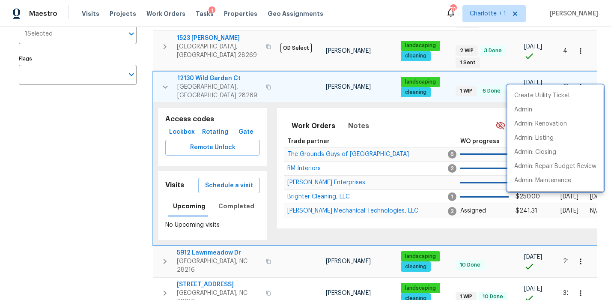
click at [224, 73] on div at bounding box center [305, 150] width 611 height 300
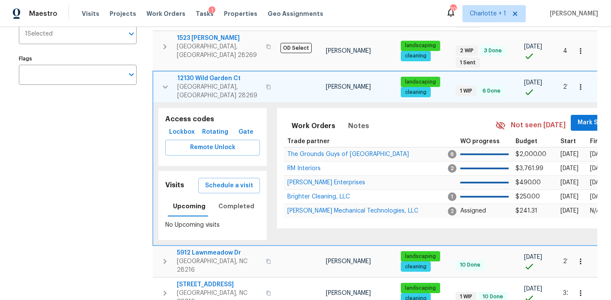
click at [218, 74] on span "12130 Wild Garden Ct" at bounding box center [218, 78] width 83 height 9
click at [166, 82] on icon "button" at bounding box center [165, 87] width 10 height 10
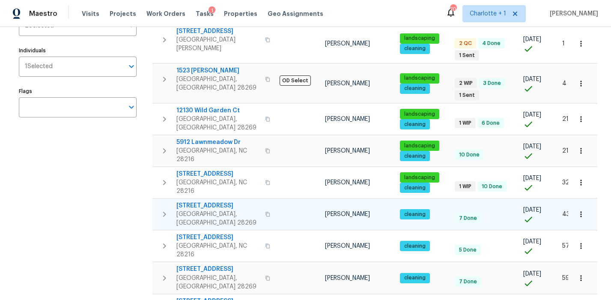
scroll to position [0, 31]
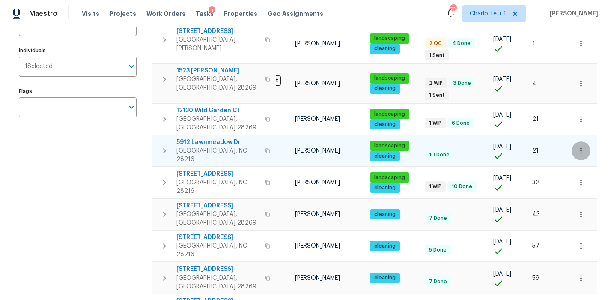
click at [579, 141] on button "button" at bounding box center [581, 150] width 19 height 19
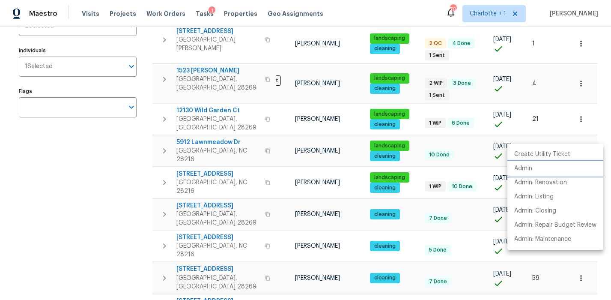
click at [522, 167] on p "Admin" at bounding box center [523, 168] width 18 height 9
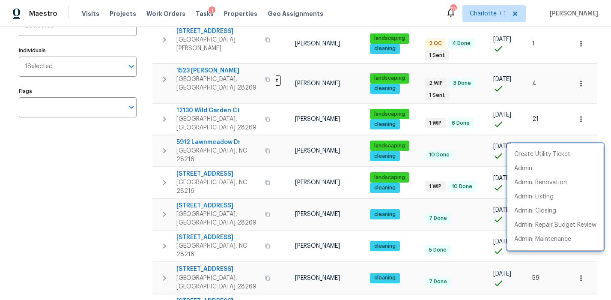
drag, startPoint x: 156, startPoint y: 139, endPoint x: 179, endPoint y: 136, distance: 23.3
click at [156, 139] on div at bounding box center [305, 150] width 611 height 300
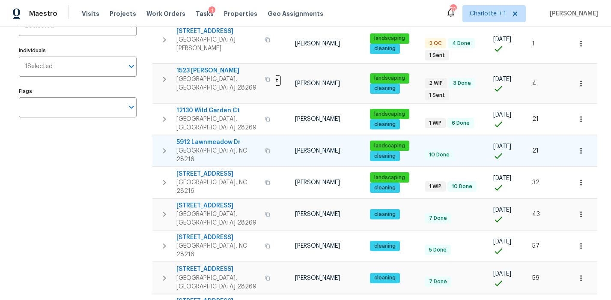
click at [203, 138] on span "5912 Lawnmeadow Dr" at bounding box center [217, 142] width 83 height 9
drag, startPoint x: 89, startPoint y: 228, endPoint x: 74, endPoint y: 283, distance: 57.3
click at [201, 83] on tr "1523 Callender Ln Charlotte, NC 28269 OD Select Dan Baquero landscaping cleanin…" at bounding box center [359, 83] width 475 height 39
click at [203, 66] on span "1523 Callender Ln" at bounding box center [217, 70] width 83 height 9
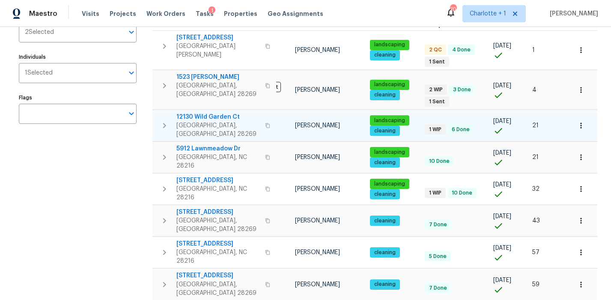
scroll to position [113, 0]
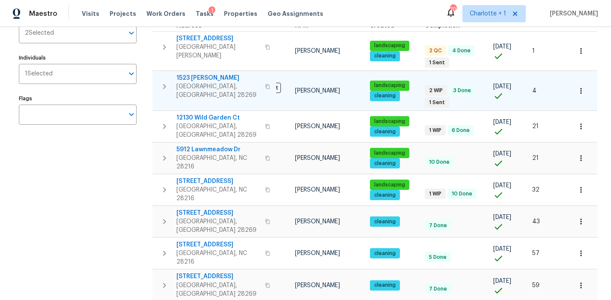
click at [580, 81] on button "button" at bounding box center [581, 90] width 19 height 19
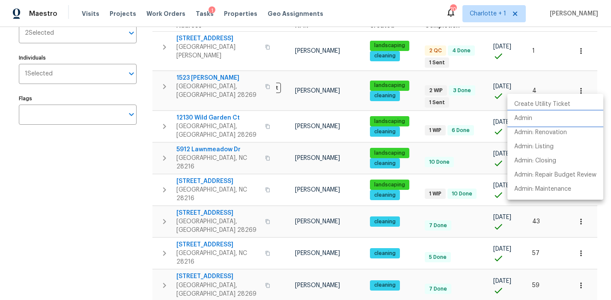
click at [542, 114] on li "Admin" at bounding box center [555, 118] width 96 height 14
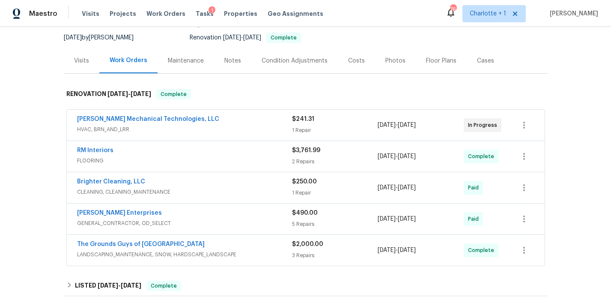
scroll to position [85, 0]
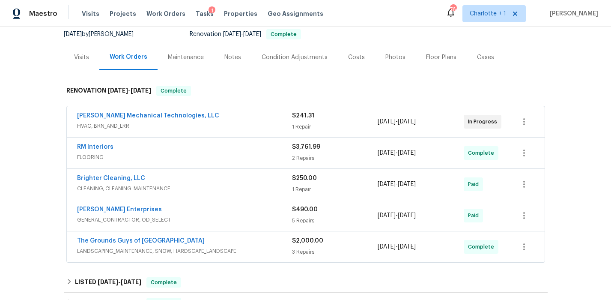
click at [219, 127] on span "HVAC, BRN_AND_LRR" at bounding box center [184, 126] width 215 height 9
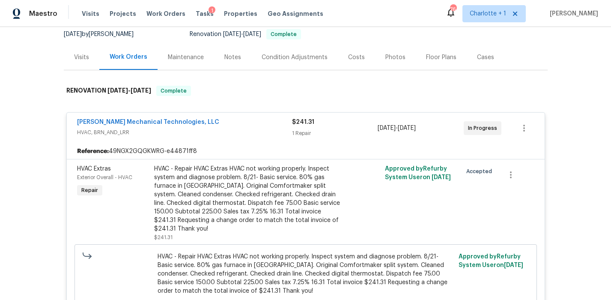
click at [261, 137] on div "[PERSON_NAME] Mechanical Technologies, LLC HVAC, BRN_AND_LRR" at bounding box center [184, 128] width 215 height 21
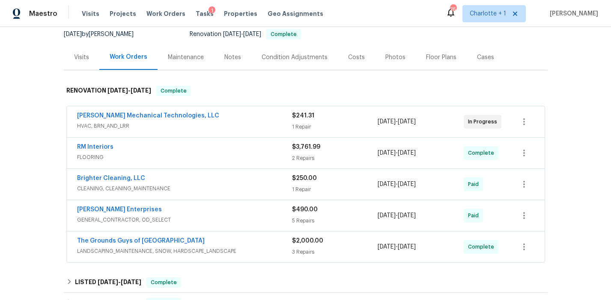
click at [65, 52] on div "Visits" at bounding box center [82, 57] width 36 height 25
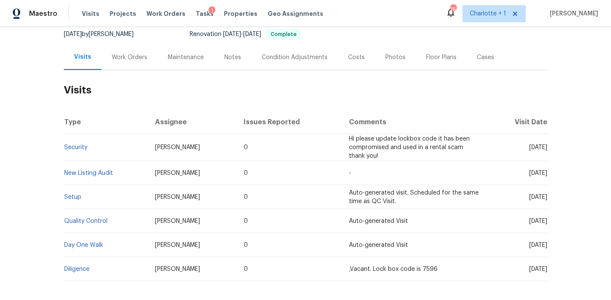
click at [33, 132] on div "Back to all projects [STREET_ADDRESS] 4 Beds | 2 1/2 Baths | Total: 1868 ft² | …" at bounding box center [305, 163] width 611 height 273
click at [69, 144] on link "Security" at bounding box center [75, 147] width 23 height 6
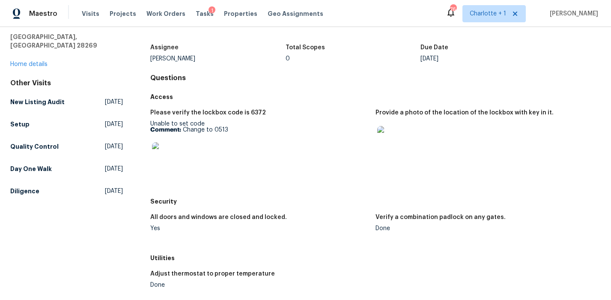
scroll to position [46, 0]
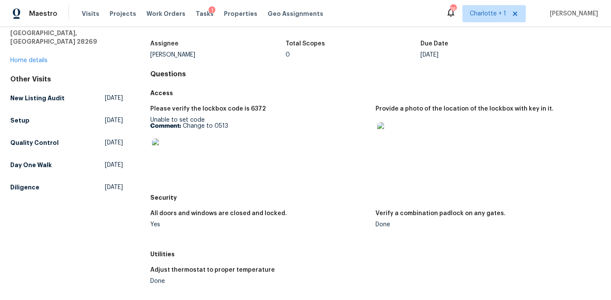
click at [385, 133] on img at bounding box center [390, 135] width 27 height 27
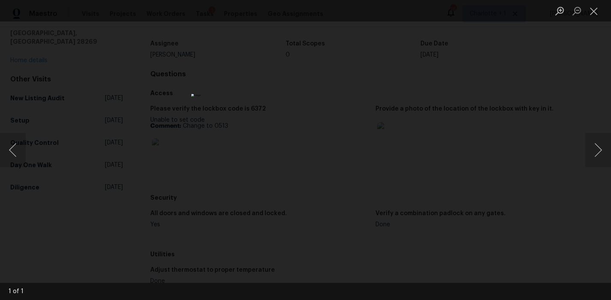
click at [573, 83] on div "Lightbox" at bounding box center [305, 150] width 611 height 300
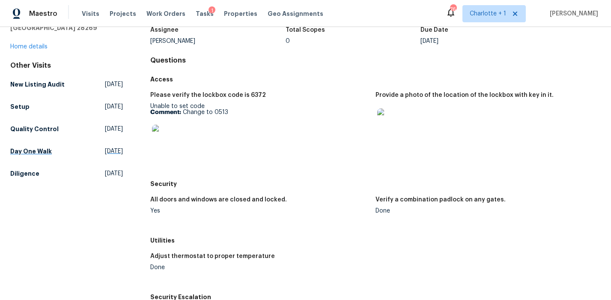
scroll to position [0, 0]
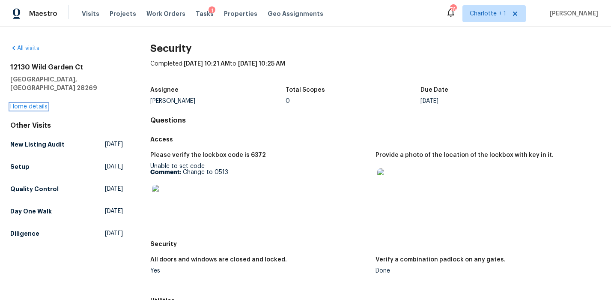
click at [28, 104] on link "Home details" at bounding box center [28, 107] width 37 height 6
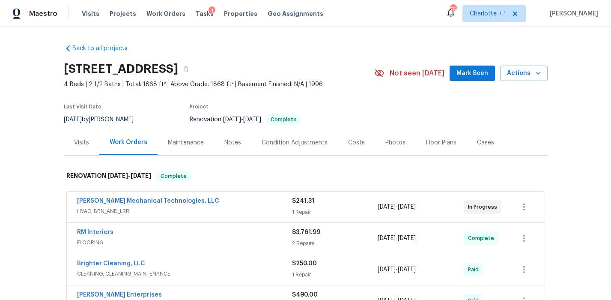
click at [84, 145] on div "Visits" at bounding box center [81, 142] width 15 height 9
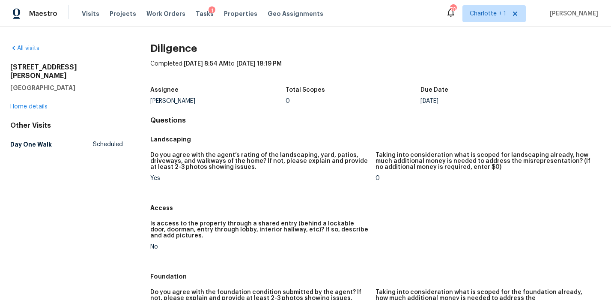
scroll to position [610, 0]
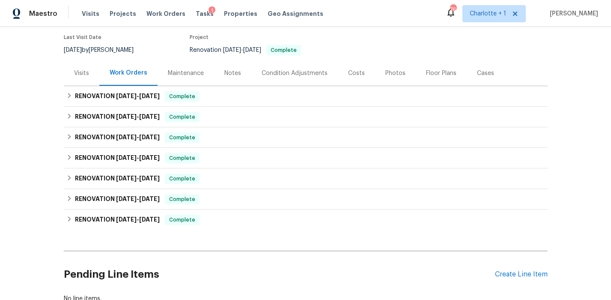
scroll to position [82, 0]
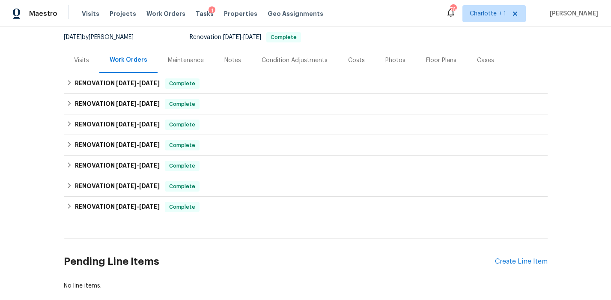
click at [348, 60] on div "Costs" at bounding box center [356, 60] width 17 height 9
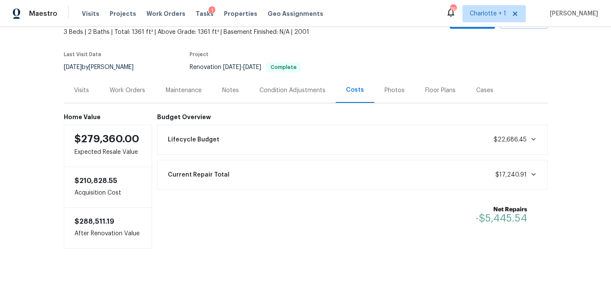
scroll to position [59, 0]
drag, startPoint x: 35, startPoint y: 175, endPoint x: 41, endPoint y: 170, distance: 7.6
click at [34, 175] on div "Back to all projects [STREET_ADDRESS] 3 Beds | 2 Baths | Total: 1361 ft² | Abov…" at bounding box center [305, 163] width 611 height 273
click at [225, 86] on div "Notes" at bounding box center [230, 90] width 17 height 9
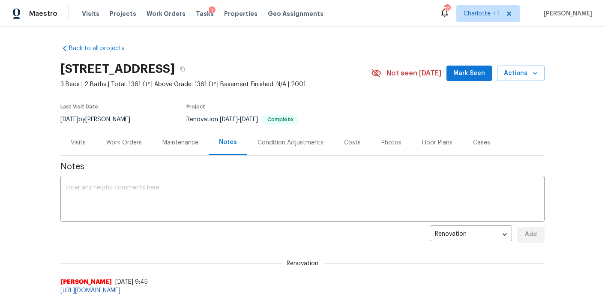
scroll to position [87, 0]
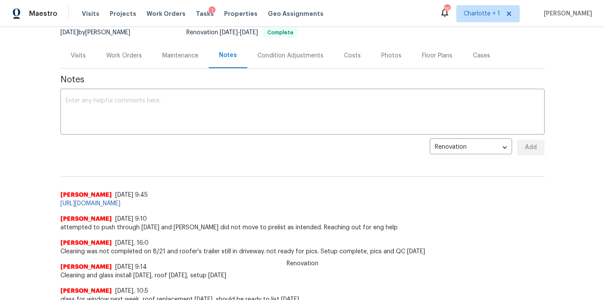
click at [27, 210] on div "Back to all projects [STREET_ADDRESS] 3 Beds | 2 Baths | Total: 1361 ft² | Abov…" at bounding box center [302, 163] width 605 height 273
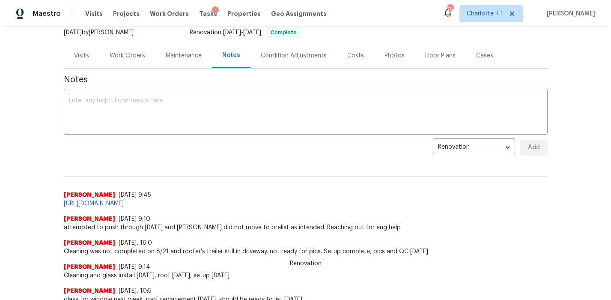
scroll to position [0, 0]
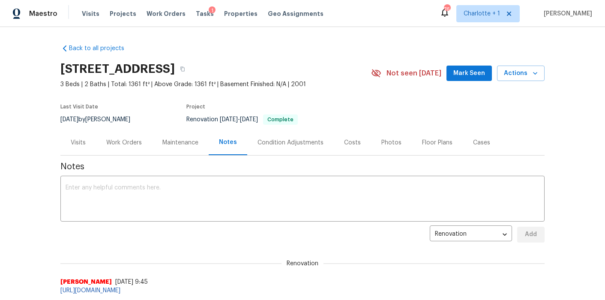
drag, startPoint x: 127, startPoint y: 136, endPoint x: 150, endPoint y: 134, distance: 23.7
click at [127, 136] on div "Work Orders" at bounding box center [124, 142] width 56 height 25
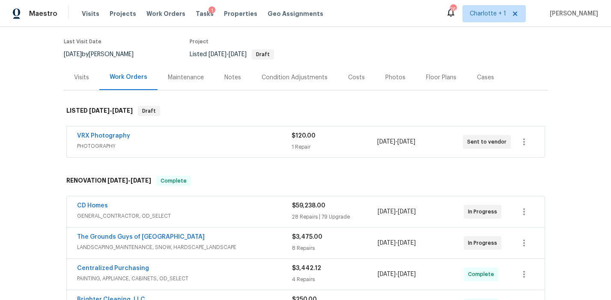
scroll to position [78, 0]
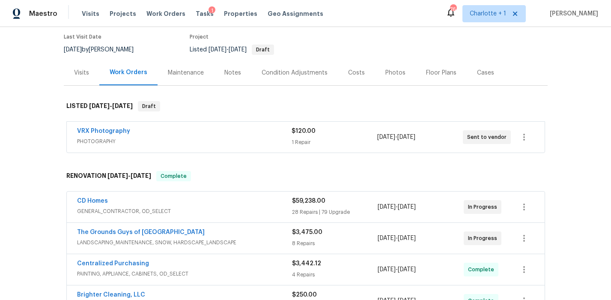
click at [387, 69] on div "Photos" at bounding box center [395, 73] width 20 height 9
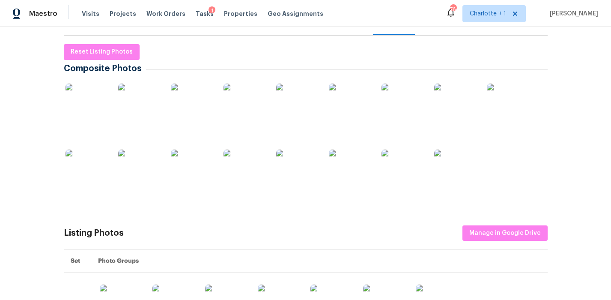
scroll to position [117, 0]
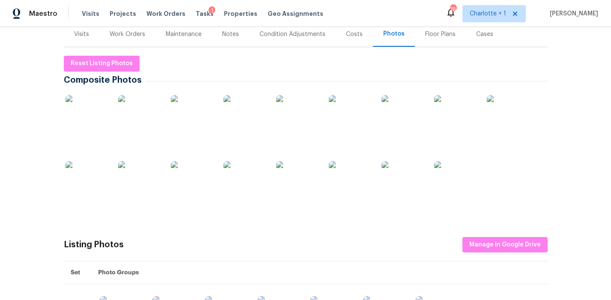
click at [99, 106] on img at bounding box center [87, 116] width 43 height 43
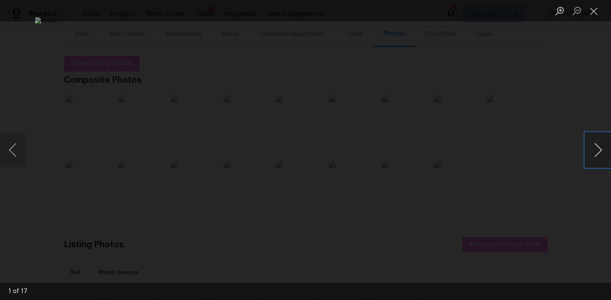
click at [591, 150] on button "Next image" at bounding box center [598, 150] width 26 height 34
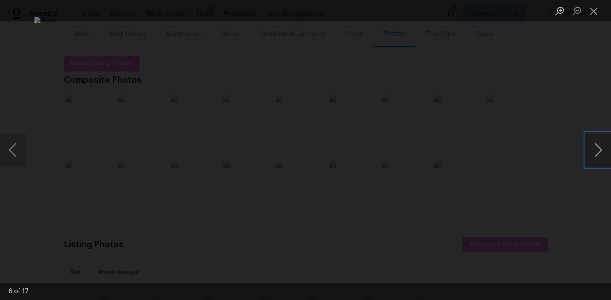
click at [591, 150] on button "Next image" at bounding box center [598, 150] width 26 height 34
click at [27, 149] on div "Lightbox" at bounding box center [305, 150] width 611 height 300
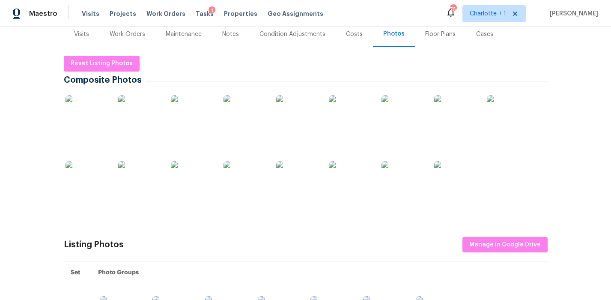
click at [15, 151] on div "Back to all projects 1523 Callender Ln, Charlotte, NC 28269 3 Beds | 2 1/2 Bath…" at bounding box center [305, 163] width 611 height 273
click at [366, 114] on img at bounding box center [350, 116] width 43 height 43
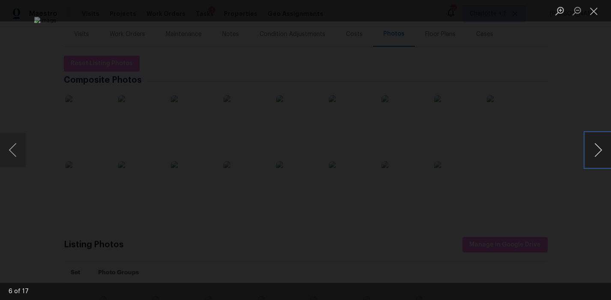
click at [603, 148] on button "Next image" at bounding box center [598, 150] width 26 height 34
click at [595, 146] on button "Next image" at bounding box center [598, 150] width 26 height 34
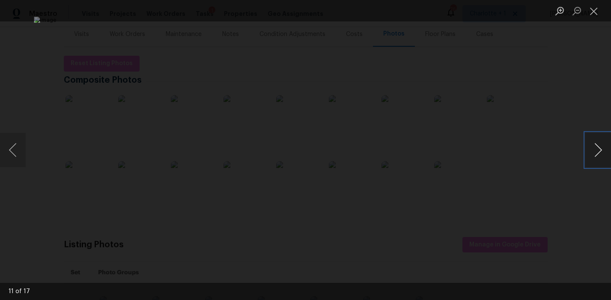
click at [595, 146] on button "Next image" at bounding box center [598, 150] width 26 height 34
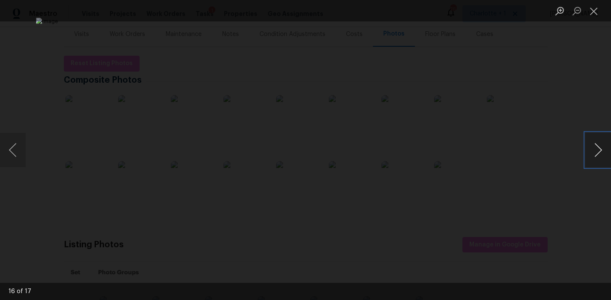
click at [595, 146] on button "Next image" at bounding box center [598, 150] width 26 height 34
click at [573, 83] on div "Lightbox" at bounding box center [305, 150] width 611 height 300
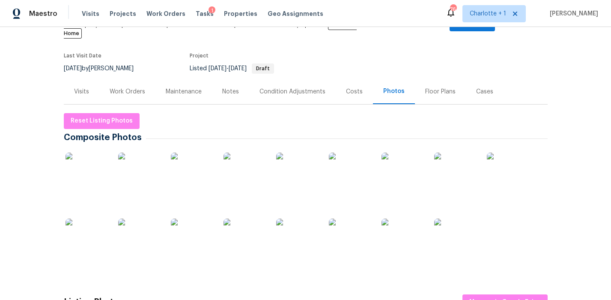
click at [340, 80] on div "Costs" at bounding box center [354, 91] width 37 height 25
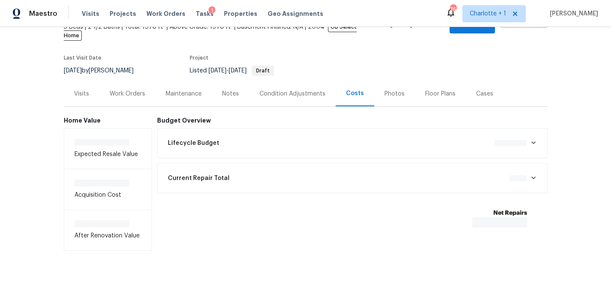
scroll to position [59, 0]
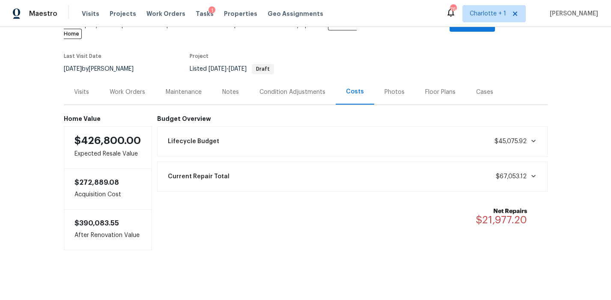
drag, startPoint x: 500, startPoint y: 44, endPoint x: 441, endPoint y: 32, distance: 59.5
click at [500, 44] on section "1523 Callender Ln, Charlotte, NC 28269 3 Beds | 2 1/2 Baths | Total: 1978 ft² |…" at bounding box center [306, 39] width 484 height 81
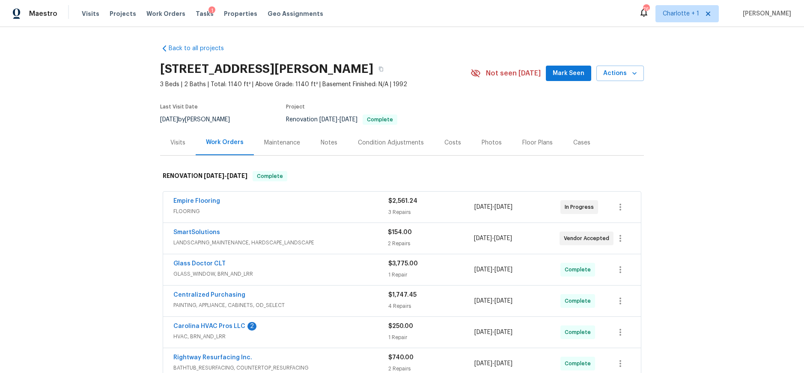
click at [720, 147] on div "Back to all projects [STREET_ADDRESS][PERSON_NAME] 3 Beds | 2 Baths | Total: 11…" at bounding box center [402, 200] width 804 height 346
click at [125, 174] on div "Back to all projects [STREET_ADDRESS][PERSON_NAME] 3 Beds | 2 Baths | Total: 11…" at bounding box center [402, 200] width 804 height 346
click at [316, 213] on span "FLOORING" at bounding box center [280, 211] width 215 height 9
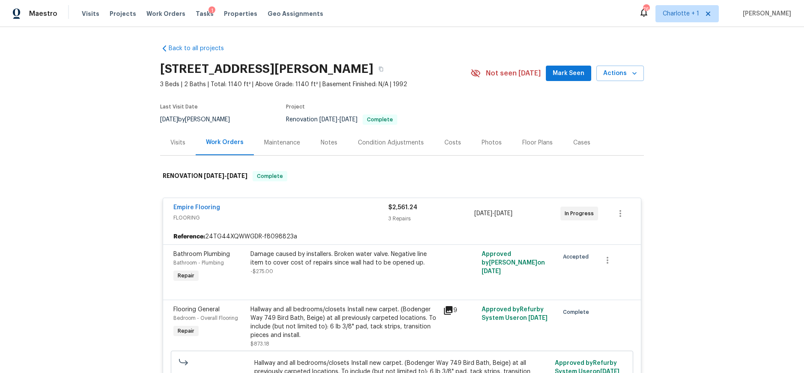
click at [328, 218] on span "FLOORING" at bounding box center [280, 217] width 215 height 9
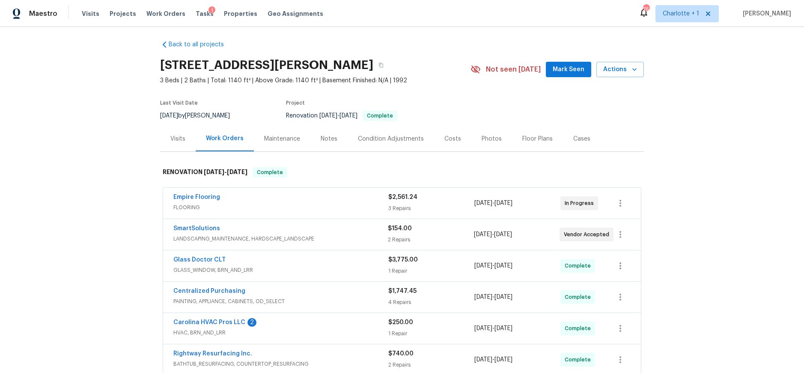
scroll to position [5, 0]
click at [444, 138] on div "Costs" at bounding box center [452, 138] width 17 height 9
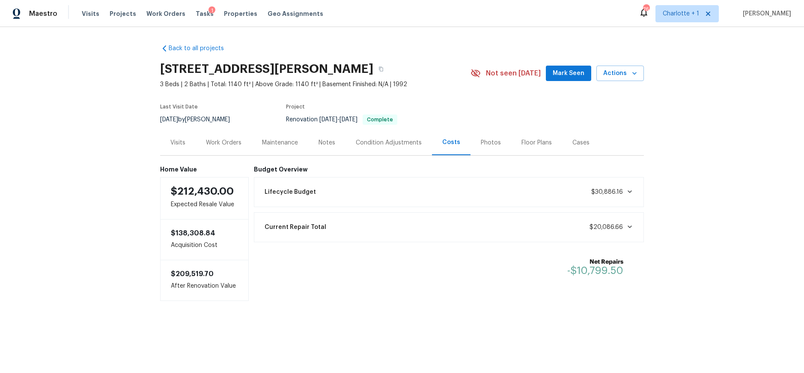
click at [223, 150] on div "Work Orders" at bounding box center [224, 142] width 56 height 25
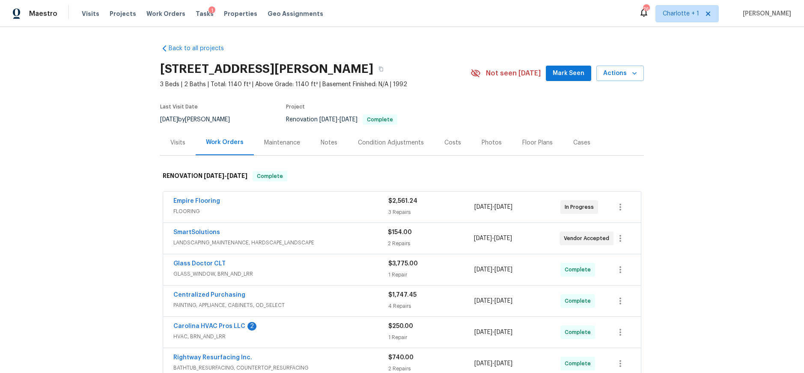
click at [484, 147] on div "Photos" at bounding box center [491, 142] width 41 height 25
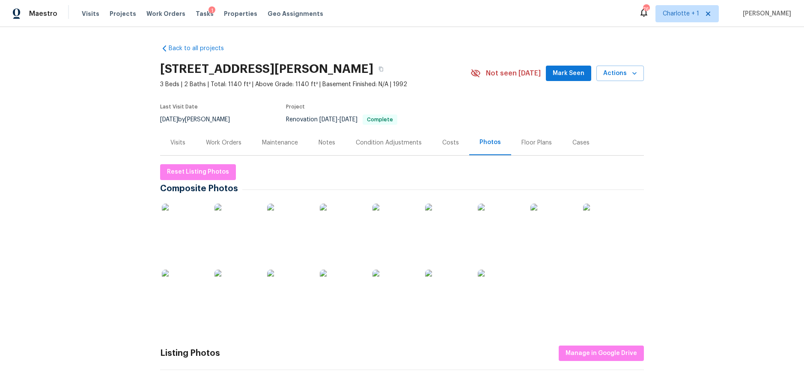
click at [308, 142] on div "Notes" at bounding box center [326, 142] width 37 height 25
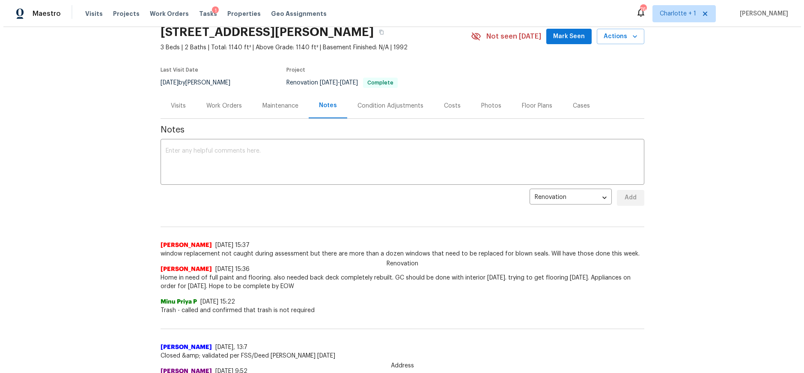
scroll to position [37, 0]
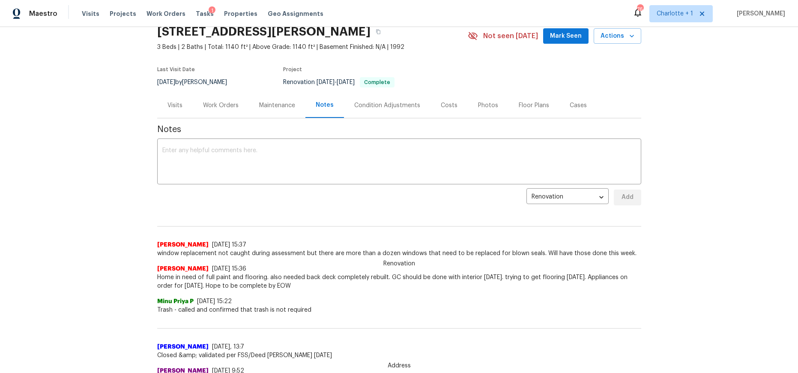
click at [207, 104] on div "Work Orders" at bounding box center [221, 105] width 36 height 9
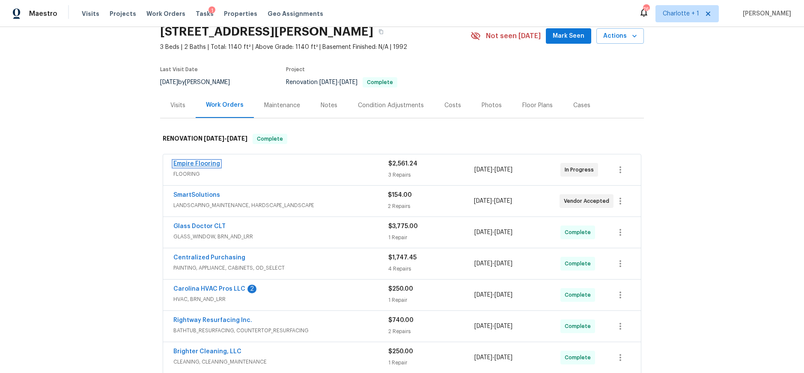
click at [205, 163] on link "Empire Flooring" at bounding box center [196, 164] width 47 height 6
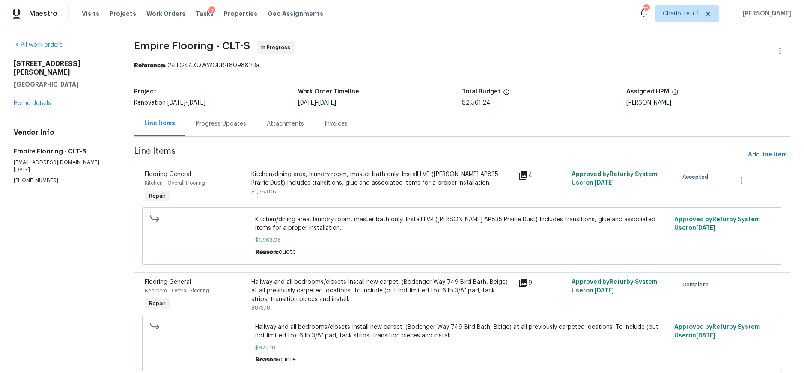
click at [222, 130] on div "Progress Updates" at bounding box center [220, 123] width 71 height 25
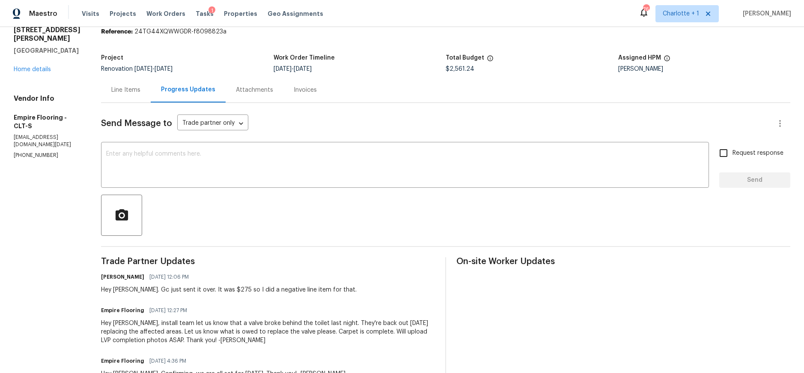
scroll to position [36, 0]
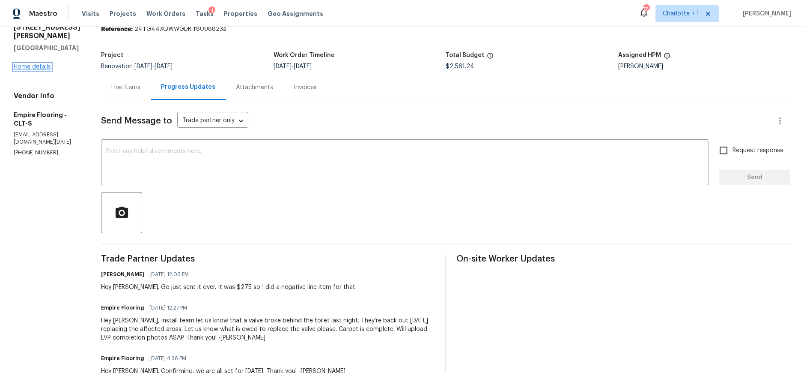
click at [43, 67] on link "Home details" at bounding box center [32, 67] width 37 height 6
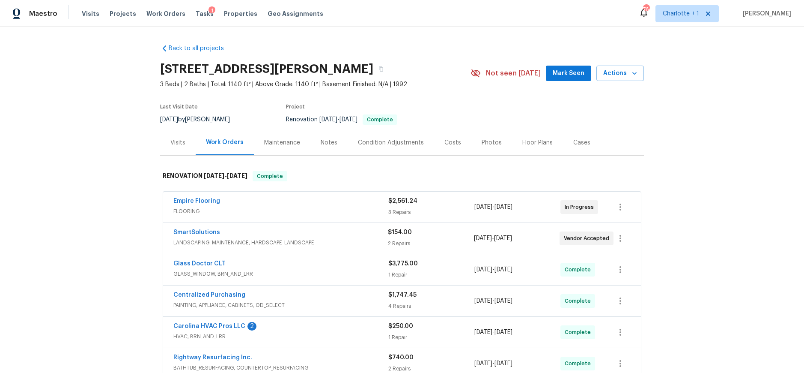
click at [346, 243] on span "LANDSCAPING_MAINTENANCE, HARDSCAPE_LANDSCAPE" at bounding box center [280, 242] width 215 height 9
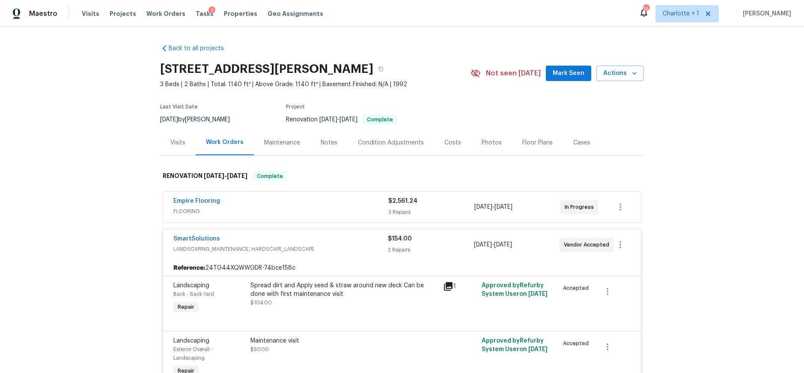
click at [346, 243] on div "SmartSolutions" at bounding box center [280, 239] width 215 height 10
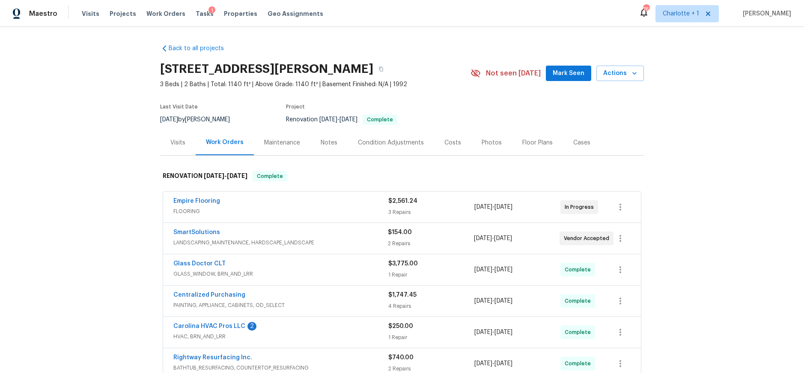
click at [456, 86] on span "3 Beds | 2 Baths | Total: 1140 ft² | Above Grade: 1140 ft² | Basement Finished:…" at bounding box center [315, 84] width 310 height 9
click at [443, 121] on div "Renovation 9/3/2025 - 9/20/2025 Complete" at bounding box center [368, 119] width 164 height 10
click at [389, 68] on button "button" at bounding box center [380, 68] width 15 height 15
click at [668, 144] on div "Back to all projects 215 J Robinson Pkwy, Kings Mountain, NC 28086 3 Beds | 2 B…" at bounding box center [402, 200] width 804 height 346
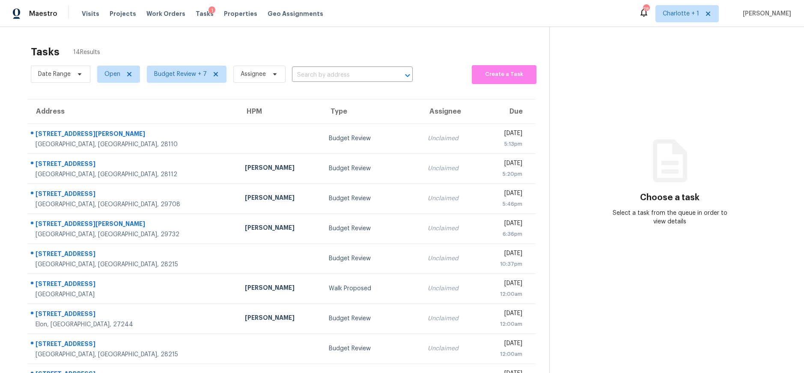
click at [238, 116] on th "HPM" at bounding box center [279, 111] width 83 height 24
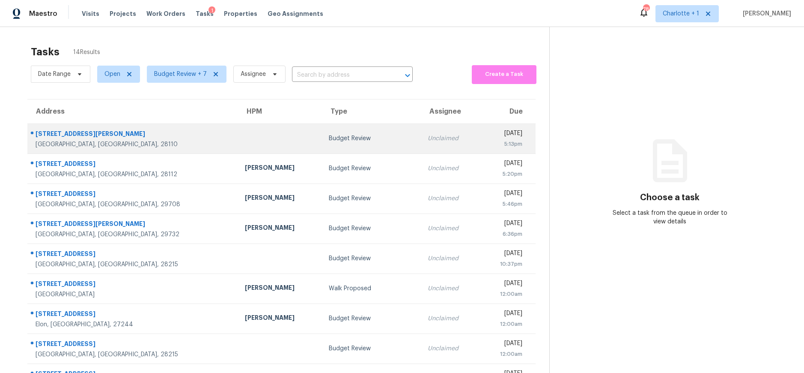
click at [238, 135] on td at bounding box center [279, 138] width 83 height 30
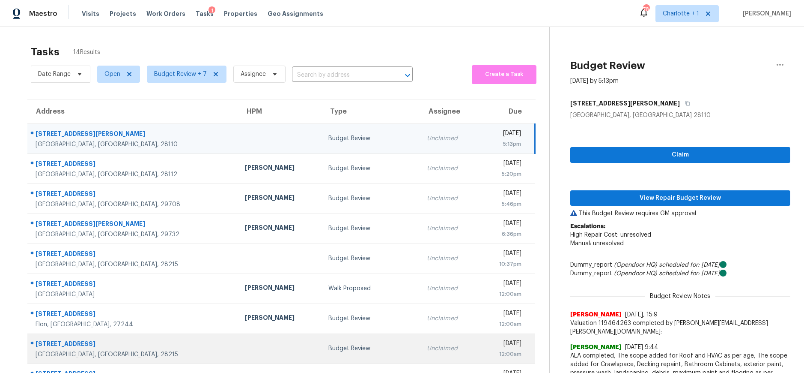
scroll to position [80, 0]
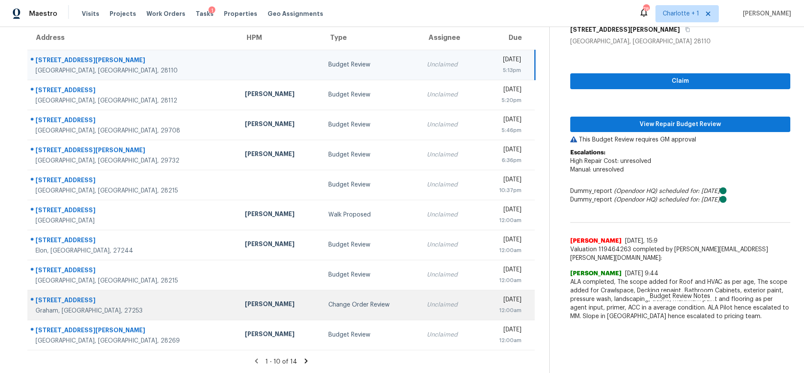
click at [322, 306] on td "Change Order Review" at bounding box center [371, 304] width 99 height 30
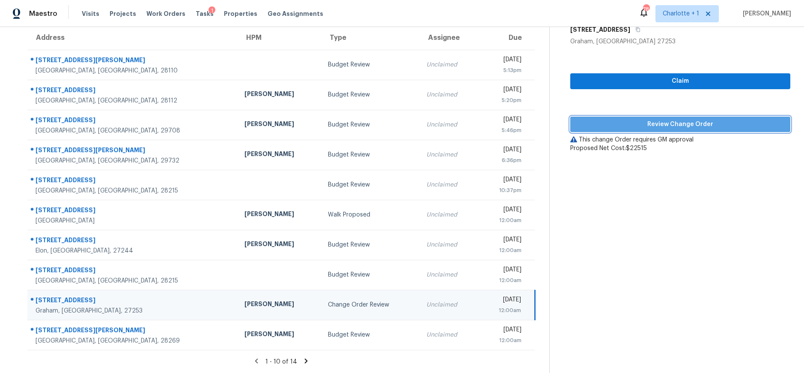
click at [648, 122] on span "Review Change Order" at bounding box center [680, 124] width 206 height 11
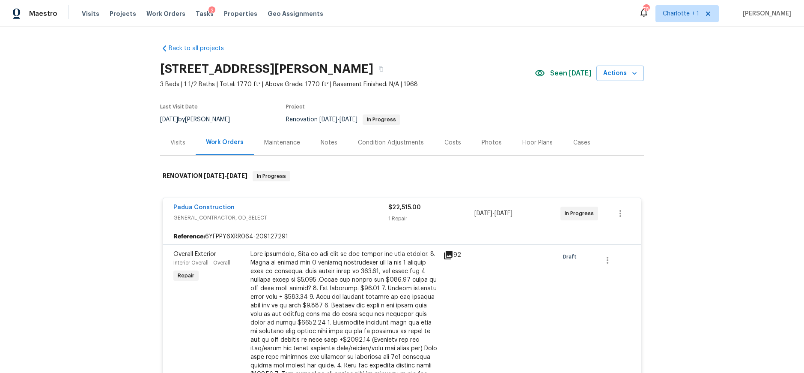
click at [447, 139] on div "Costs" at bounding box center [452, 142] width 17 height 9
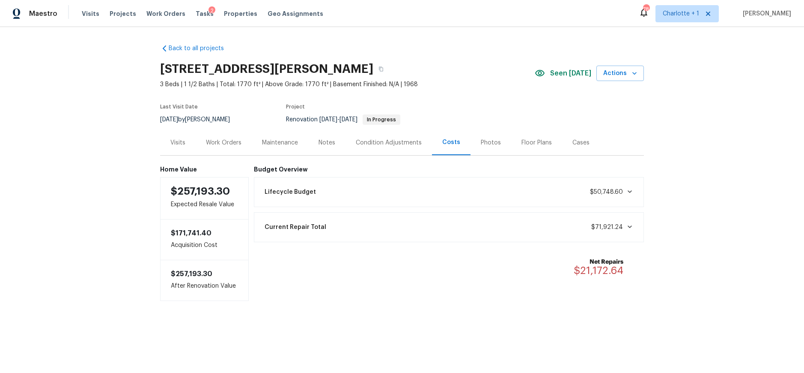
drag, startPoint x: 223, startPoint y: 143, endPoint x: 227, endPoint y: 149, distance: 6.5
click at [223, 143] on div "Work Orders" at bounding box center [224, 142] width 36 height 9
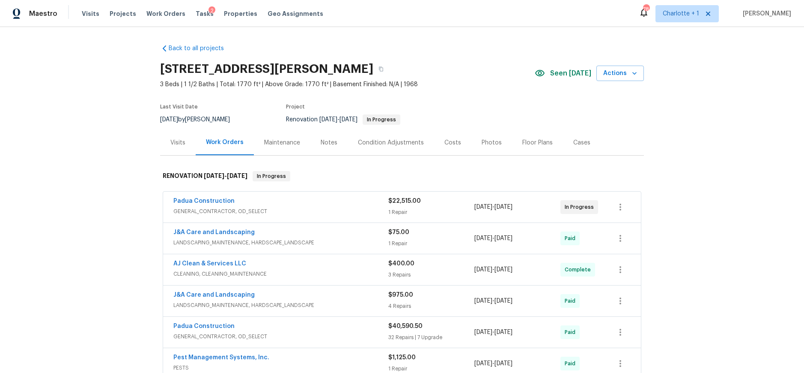
scroll to position [91, 0]
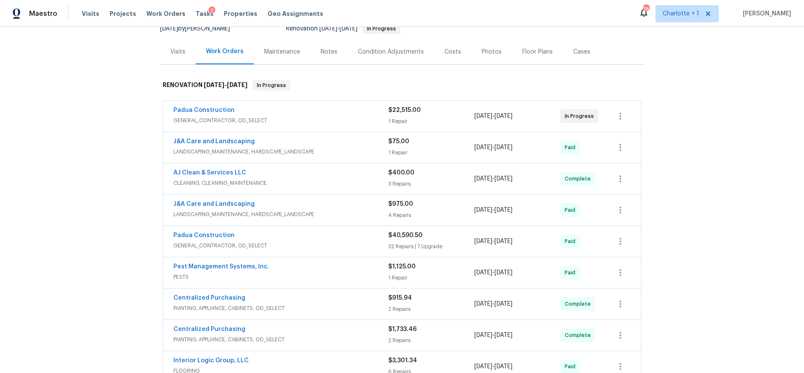
click at [368, 121] on span "GENERAL_CONTRACTOR, OD_SELECT" at bounding box center [280, 120] width 215 height 9
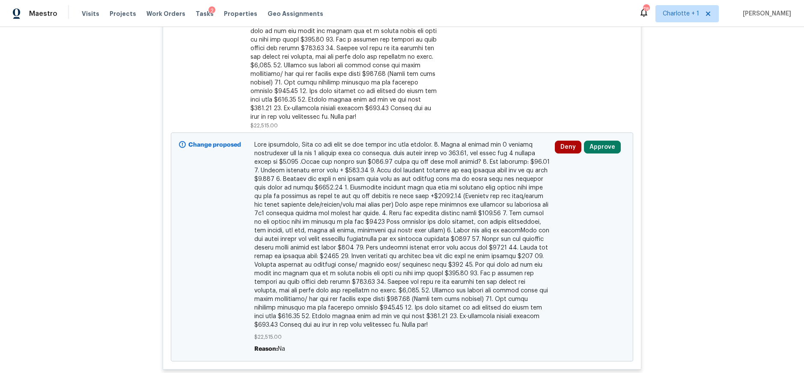
scroll to position [476, 0]
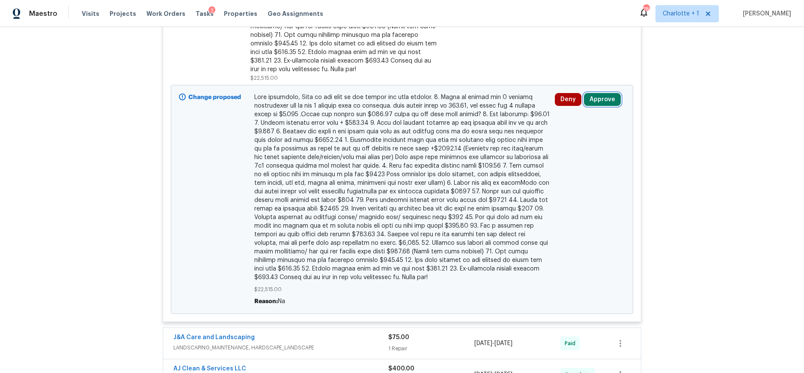
click at [598, 93] on button "Approve" at bounding box center [602, 99] width 37 height 13
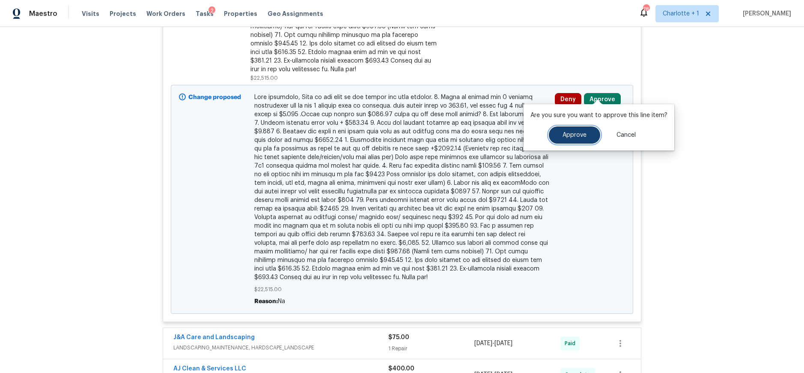
click at [556, 134] on button "Approve" at bounding box center [574, 134] width 51 height 17
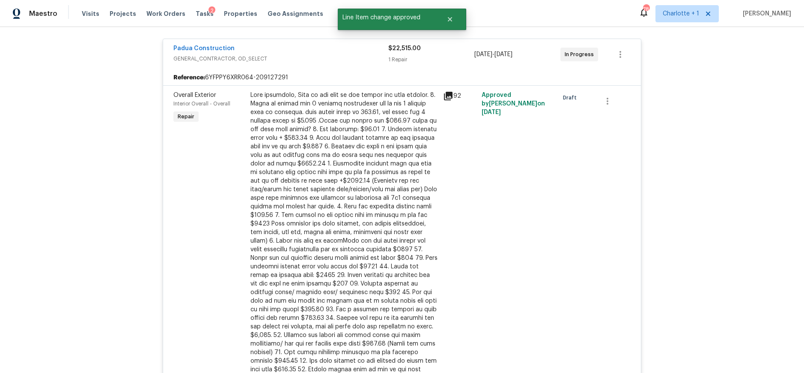
scroll to position [0, 0]
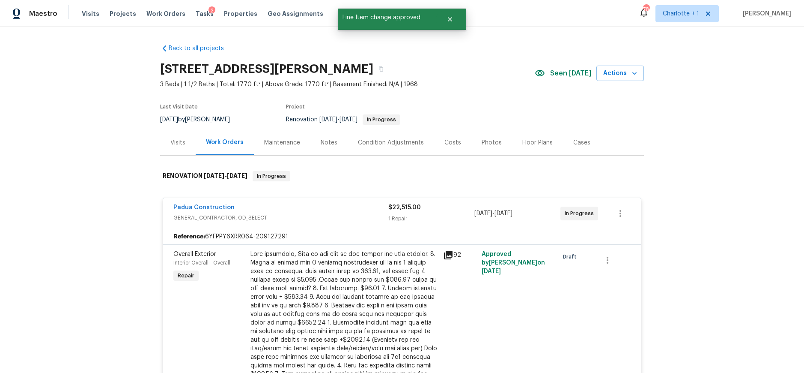
click at [313, 135] on div "Notes" at bounding box center [328, 142] width 37 height 25
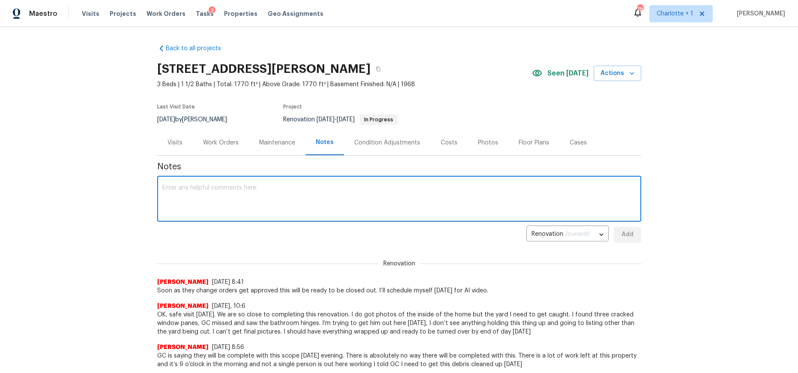
click at [218, 194] on textarea at bounding box center [399, 200] width 474 height 30
type textarea "CO's approved. Damage from termites, punch out, extras, etc... Could not be avo…"
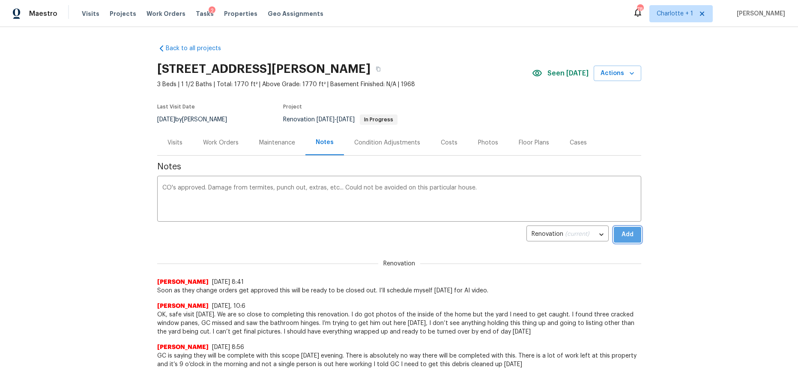
click at [629, 236] on span "Add" at bounding box center [627, 234] width 14 height 11
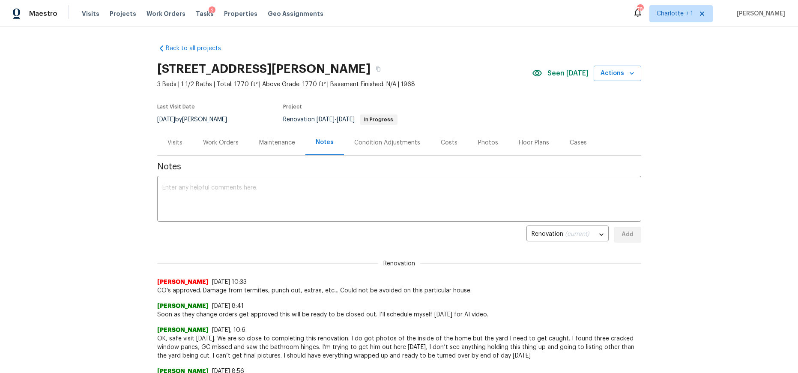
click at [364, 302] on div "Ken Romain 9/23/25, 8:41" at bounding box center [399, 305] width 484 height 9
drag, startPoint x: 88, startPoint y: 87, endPoint x: 93, endPoint y: 92, distance: 7.0
click at [88, 87] on div "Back to all projects 516 Wentworth Dr, Graham, NC 27253 3 Beds | 1 1/2 Baths | …" at bounding box center [399, 200] width 798 height 346
click at [493, 148] on div "Photos" at bounding box center [488, 142] width 41 height 25
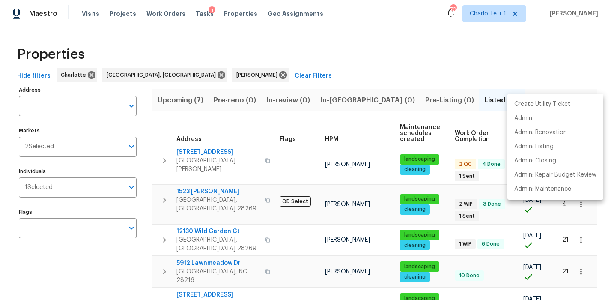
scroll to position [0, 31]
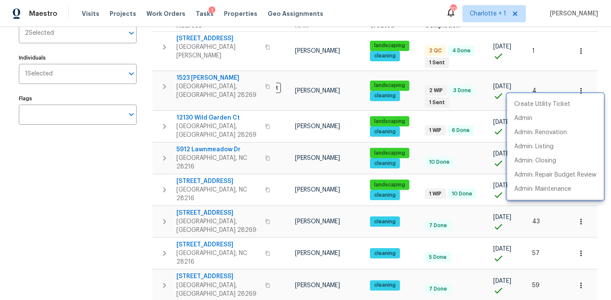
click at [101, 172] on div at bounding box center [305, 150] width 611 height 300
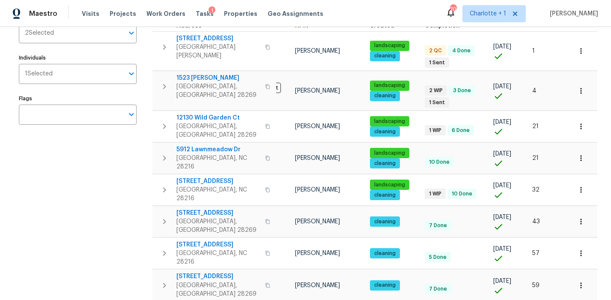
scroll to position [0, 0]
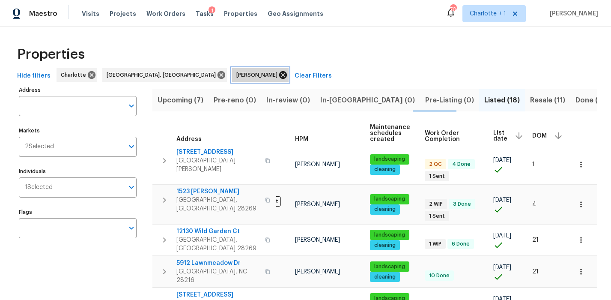
click at [236, 74] on span "[PERSON_NAME]" at bounding box center [258, 75] width 45 height 9
drag, startPoint x: 198, startPoint y: 74, endPoint x: 191, endPoint y: 75, distance: 6.4
click at [278, 74] on icon at bounding box center [282, 74] width 9 height 9
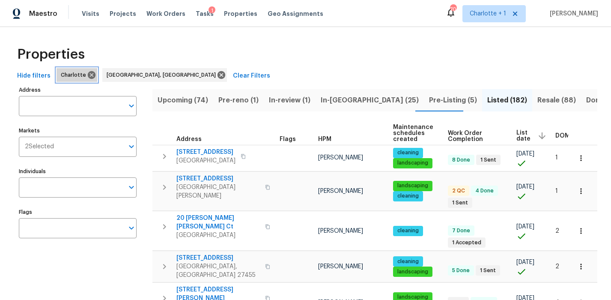
click at [89, 74] on icon at bounding box center [92, 75] width 8 height 8
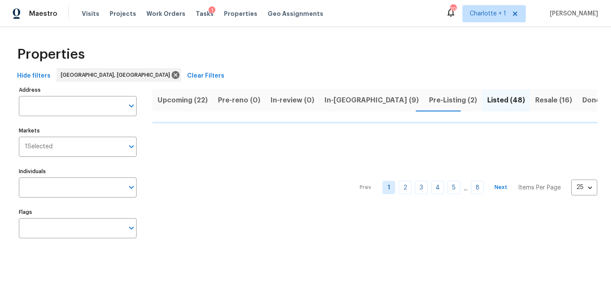
click at [274, 39] on div "Properties Hide filters Greensboro, NC Clear Filters Address Address Markets 1 …" at bounding box center [305, 143] width 611 height 233
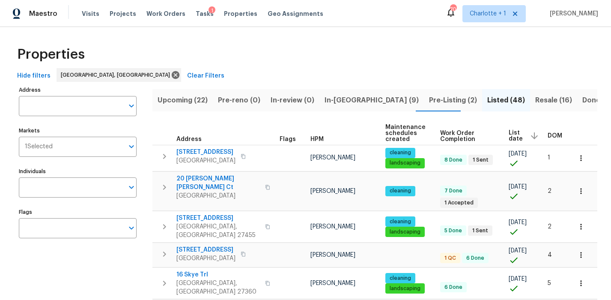
click at [236, 47] on div "Properties" at bounding box center [306, 54] width 584 height 27
drag, startPoint x: 333, startPoint y: 38, endPoint x: 323, endPoint y: 35, distance: 10.7
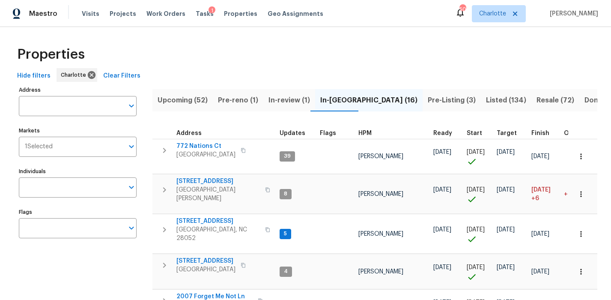
click at [423, 77] on div "Hide filters Charlotte Clear Filters" at bounding box center [306, 76] width 584 height 16
click at [537, 104] on span "Resale (72)" at bounding box center [556, 100] width 38 height 12
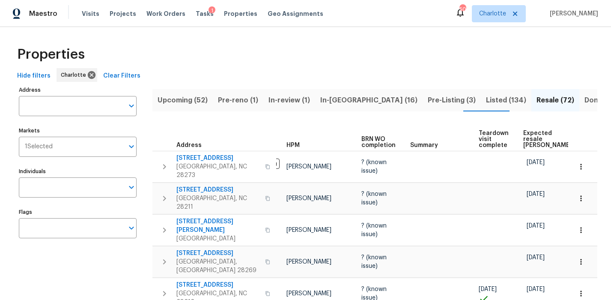
scroll to position [0, 78]
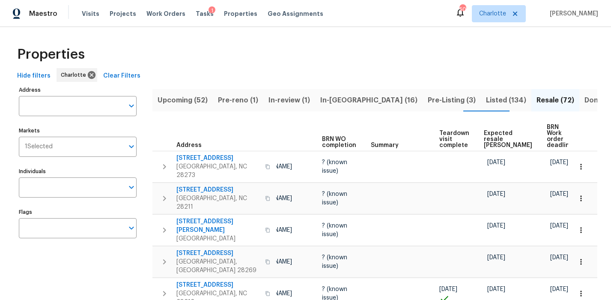
click at [491, 134] on span "Expected resale COE" at bounding box center [508, 139] width 48 height 18
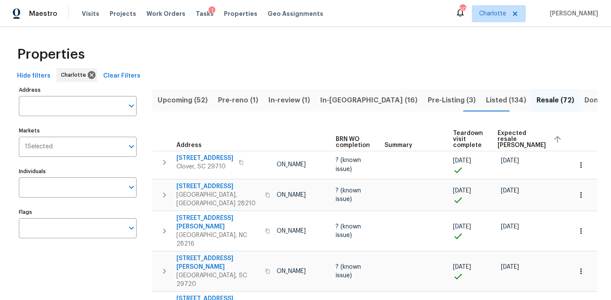
scroll to position [0, 93]
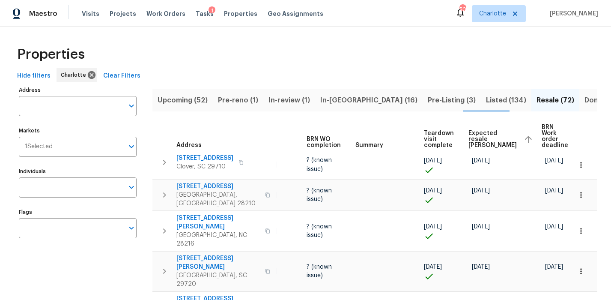
click at [479, 137] on span "Expected resale COE" at bounding box center [492, 139] width 48 height 18
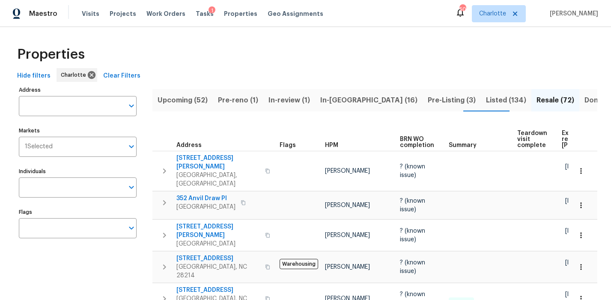
click at [446, 72] on div "Hide filters Charlotte Clear Filters" at bounding box center [306, 76] width 584 height 16
drag, startPoint x: 369, startPoint y: 120, endPoint x: 373, endPoint y: 107, distance: 13.4
click at [428, 101] on span "Pre-Listing (3)" at bounding box center [452, 100] width 48 height 12
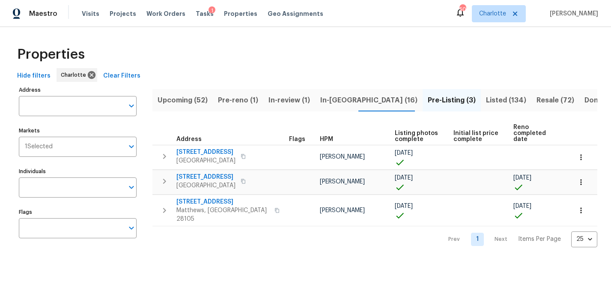
click at [211, 75] on div "Hide filters Charlotte Clear Filters" at bounding box center [306, 76] width 584 height 16
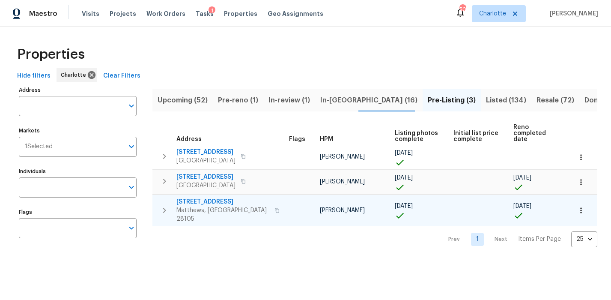
click at [205, 201] on span "3915 Cameron Run Ln" at bounding box center [222, 201] width 93 height 9
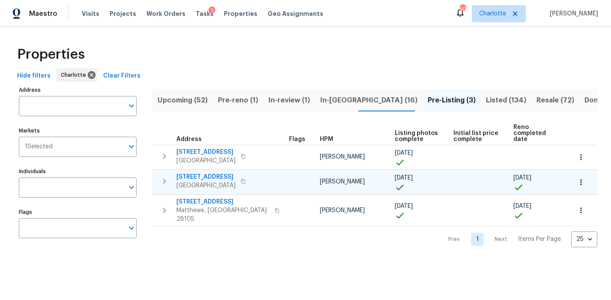
drag, startPoint x: 197, startPoint y: 247, endPoint x: 203, endPoint y: 191, distance: 56.4
click at [198, 244] on div "Properties Hide filters Charlotte Clear Filters Address Address Markets 1 Selec…" at bounding box center [305, 144] width 611 height 234
click at [205, 176] on span "947 Pecan Tree Ln" at bounding box center [205, 177] width 59 height 9
drag, startPoint x: 323, startPoint y: 70, endPoint x: 316, endPoint y: 63, distance: 10.3
click at [323, 70] on div "Hide filters Charlotte Clear Filters" at bounding box center [306, 76] width 584 height 16
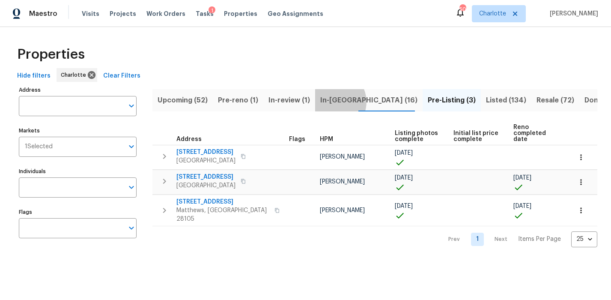
click at [329, 101] on span "In-reno (16)" at bounding box center [368, 100] width 97 height 12
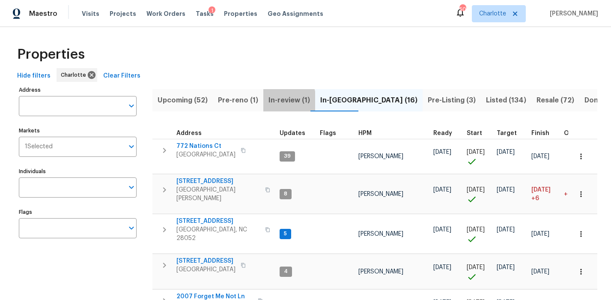
click at [277, 101] on span "In-review (1)" at bounding box center [289, 100] width 42 height 12
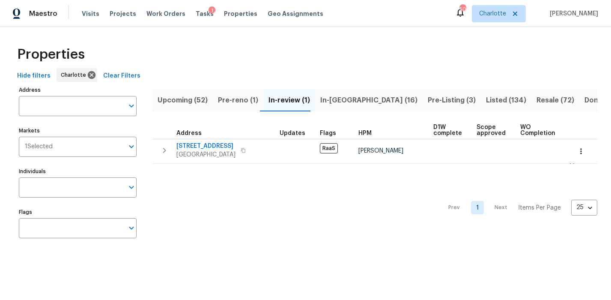
drag, startPoint x: 350, startPoint y: 83, endPoint x: 362, endPoint y: 135, distance: 53.6
click at [349, 83] on div "Hide filters Charlotte Clear Filters" at bounding box center [306, 76] width 584 height 16
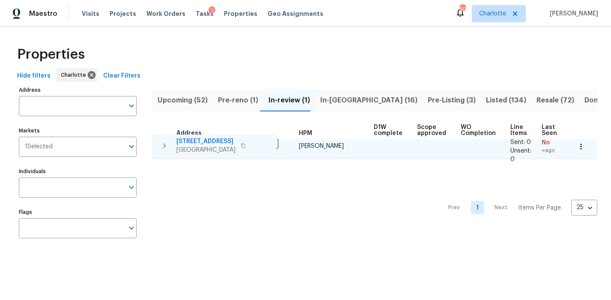
scroll to position [0, 64]
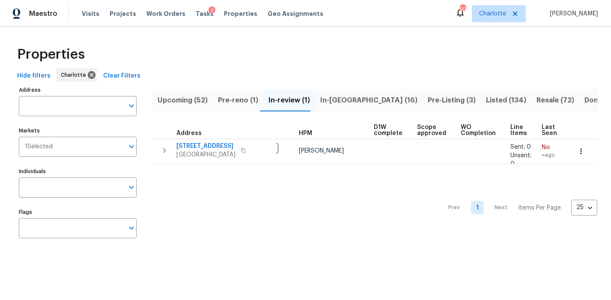
click at [225, 98] on span "Pre-reno (1)" at bounding box center [238, 100] width 40 height 12
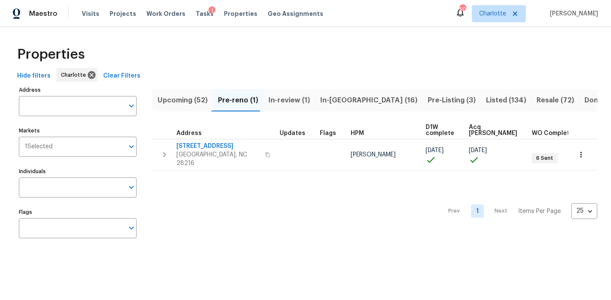
drag, startPoint x: 268, startPoint y: 66, endPoint x: 289, endPoint y: 111, distance: 50.2
click at [268, 66] on div "Properties" at bounding box center [306, 54] width 584 height 27
click at [195, 101] on span "Upcoming (52)" at bounding box center [183, 100] width 50 height 12
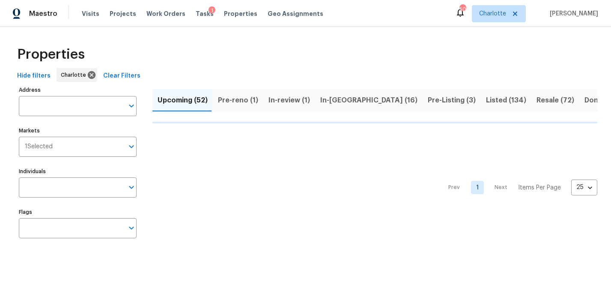
click at [264, 57] on div "Properties" at bounding box center [306, 54] width 584 height 27
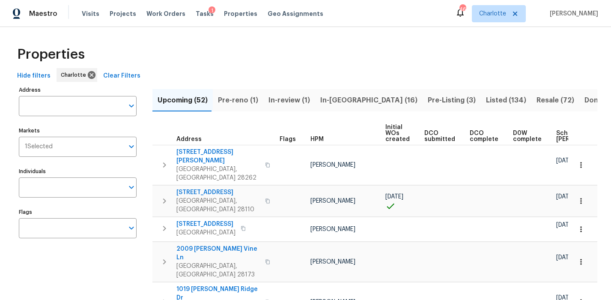
click at [349, 67] on div "Properties" at bounding box center [306, 54] width 584 height 27
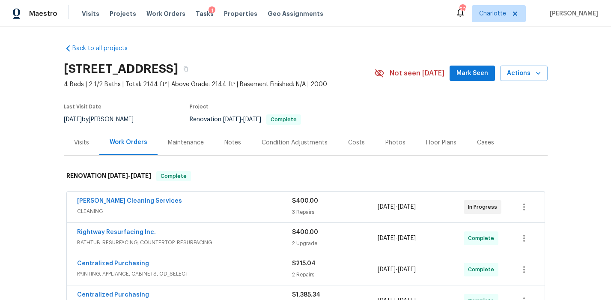
click at [385, 136] on div "Photos" at bounding box center [395, 142] width 41 height 25
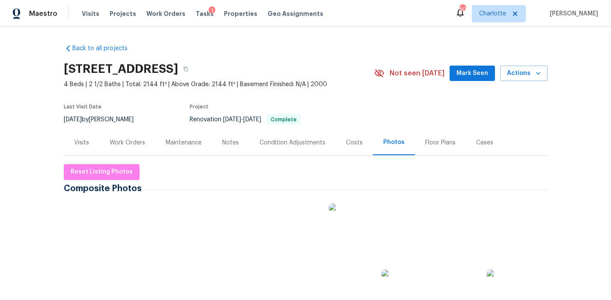
scroll to position [61, 0]
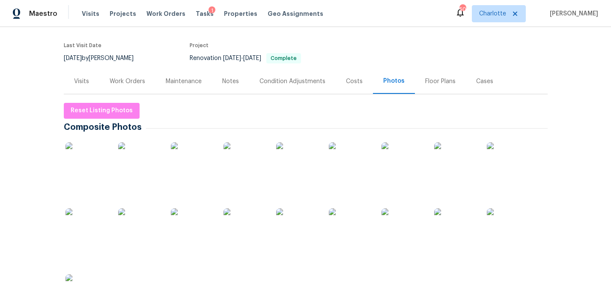
click at [83, 167] on img at bounding box center [87, 163] width 43 height 43
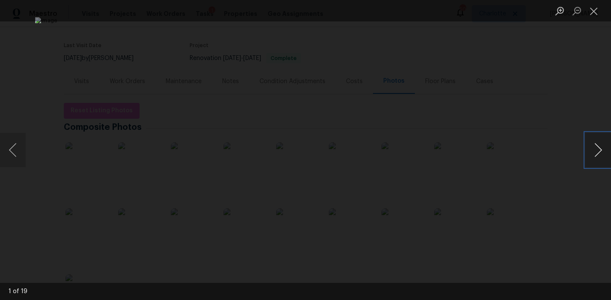
click at [587, 152] on button "Next image" at bounding box center [598, 150] width 26 height 34
click at [599, 156] on button "Next image" at bounding box center [598, 150] width 26 height 34
click at [596, 157] on button "Next image" at bounding box center [598, 150] width 26 height 34
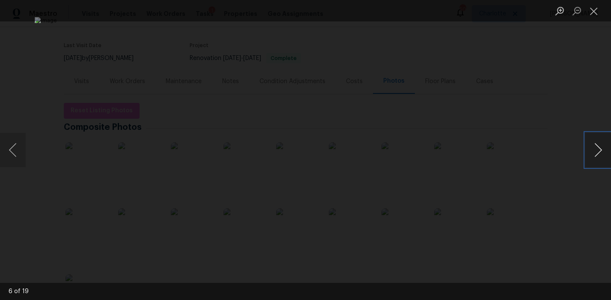
click at [596, 157] on button "Next image" at bounding box center [598, 150] width 26 height 34
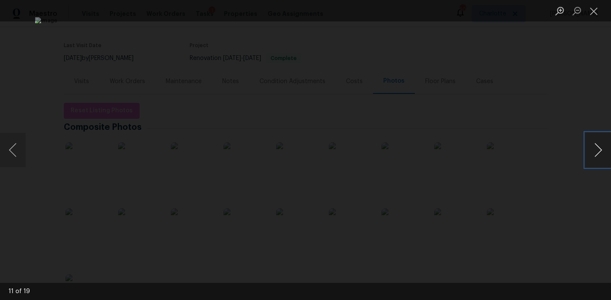
click at [596, 157] on button "Next image" at bounding box center [598, 150] width 26 height 34
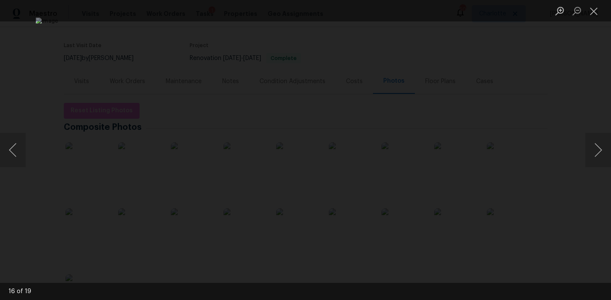
drag, startPoint x: 565, startPoint y: 111, endPoint x: 558, endPoint y: 116, distance: 8.4
click at [565, 111] on div "Lightbox" at bounding box center [305, 150] width 611 height 300
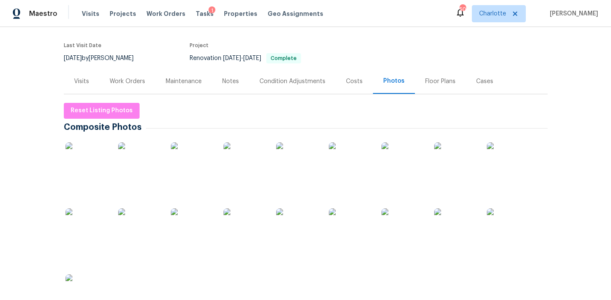
click at [351, 77] on div "Costs" at bounding box center [354, 81] width 17 height 9
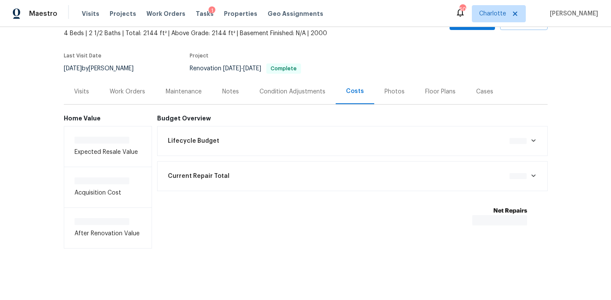
scroll to position [59, 0]
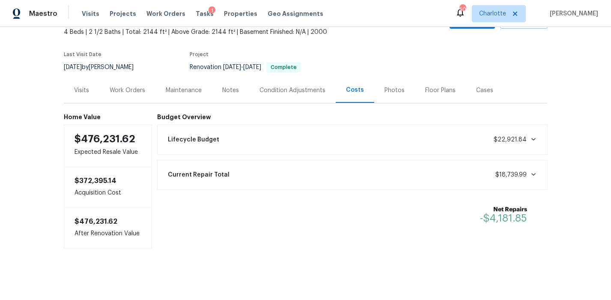
click at [518, 66] on section "3915 Cameron Run Ln, Matthews, NC 28105 4 Beds | 2 1/2 Baths | Total: 2144 ft² …" at bounding box center [306, 42] width 484 height 72
click at [202, 252] on div "Back to all projects 3915 Cameron Run Ln, Matthews, NC 28105 4 Beds | 2 1/2 Bat…" at bounding box center [305, 163] width 611 height 273
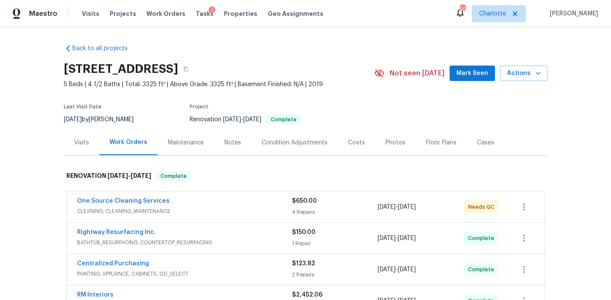
click at [386, 142] on div "Photos" at bounding box center [395, 142] width 20 height 9
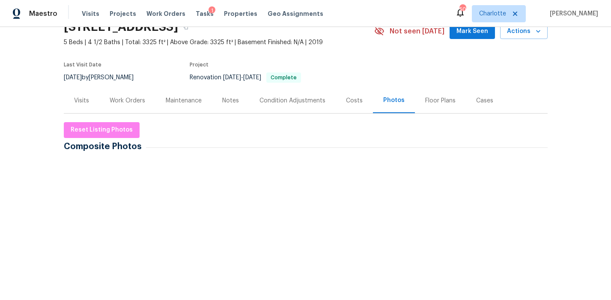
scroll to position [49, 0]
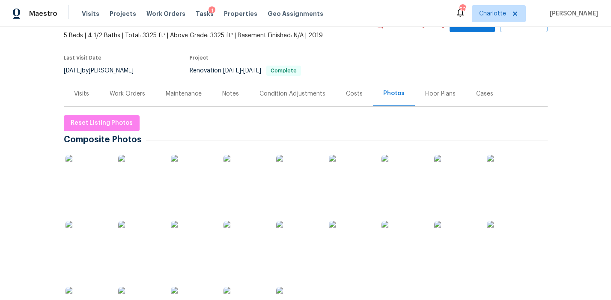
click at [343, 104] on div "Costs" at bounding box center [354, 93] width 37 height 25
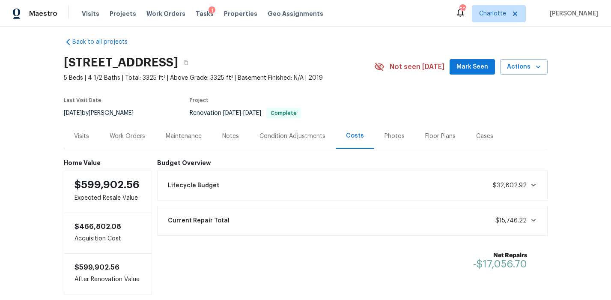
scroll to position [3, 0]
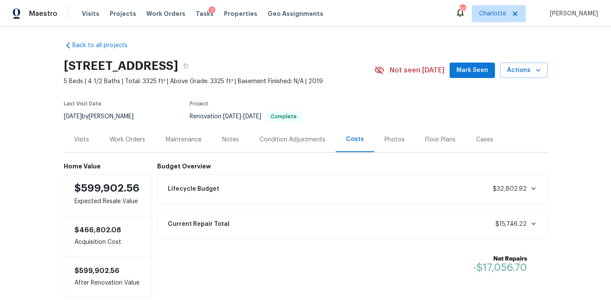
click at [385, 138] on div "Photos" at bounding box center [395, 139] width 20 height 9
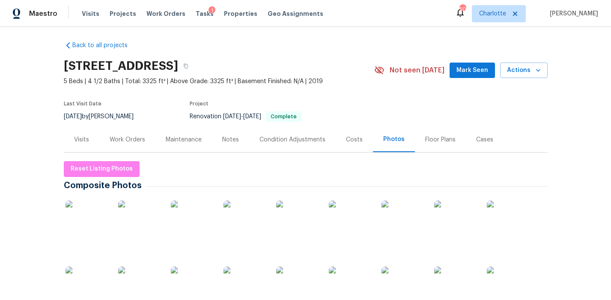
click at [97, 221] on img at bounding box center [87, 221] width 43 height 43
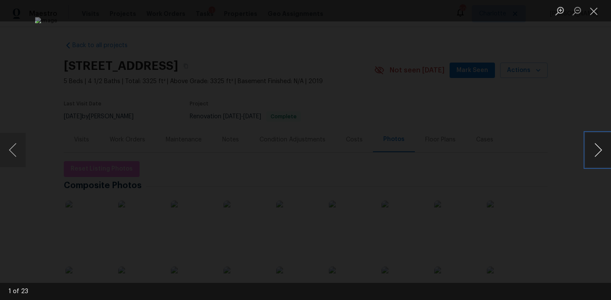
click at [601, 150] on button "Next image" at bounding box center [598, 150] width 26 height 34
click at [595, 150] on button "Next image" at bounding box center [598, 150] width 26 height 34
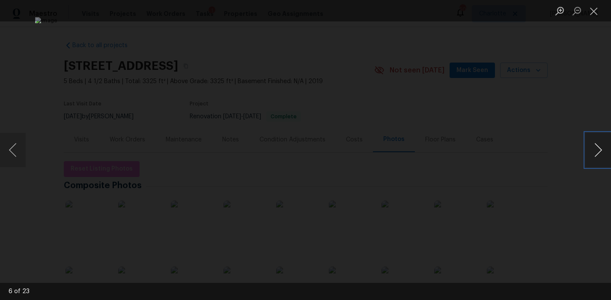
click at [595, 150] on button "Next image" at bounding box center [598, 150] width 26 height 34
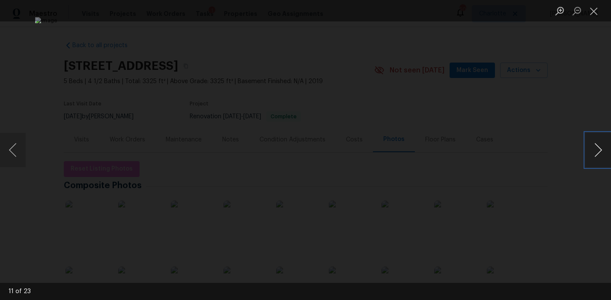
click at [595, 150] on button "Next image" at bounding box center [598, 150] width 26 height 34
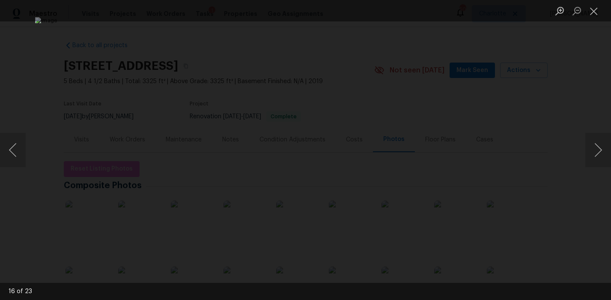
click at [559, 98] on div "Lightbox" at bounding box center [305, 150] width 611 height 300
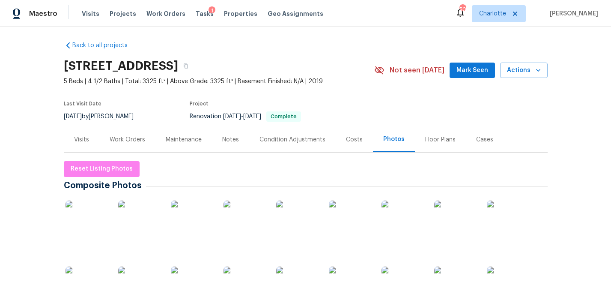
click at [331, 27] on div "Maestro Visits Projects Work Orders Tasks 1 Properties Geo Assignments 50 Charl…" at bounding box center [305, 13] width 611 height 27
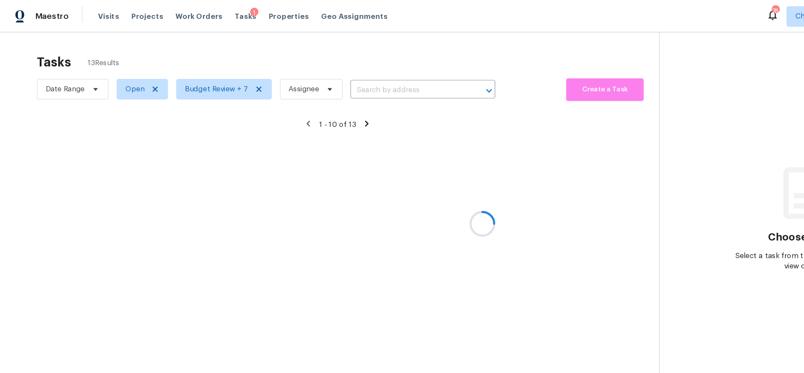
click at [145, 128] on div at bounding box center [402, 186] width 804 height 373
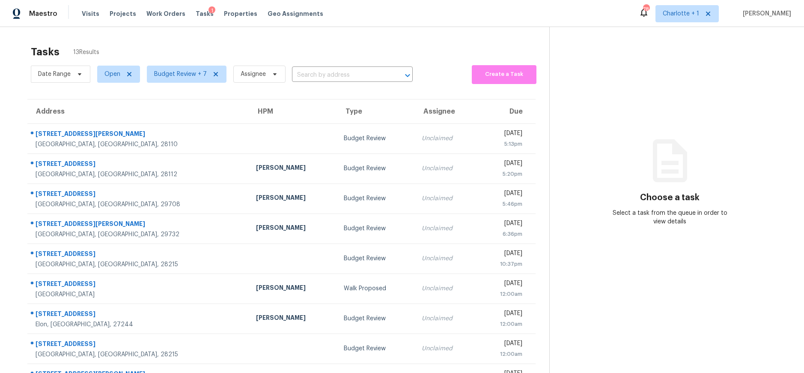
click at [170, 31] on div "Tasks 13 Results Date Range Open Budget Review + 7 Assignee ​ Create a Task Add…" at bounding box center [402, 236] width 804 height 419
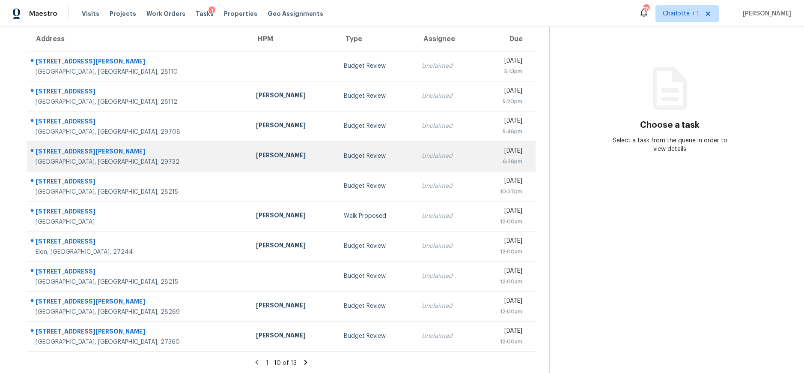
scroll to position [80, 0]
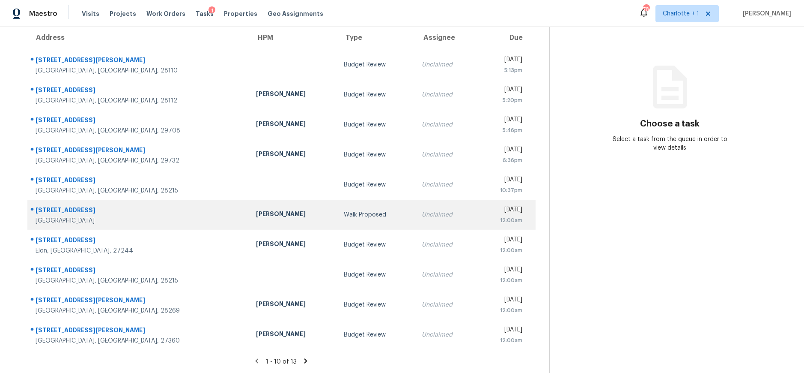
click at [344, 210] on div "Walk Proposed" at bounding box center [376, 214] width 64 height 9
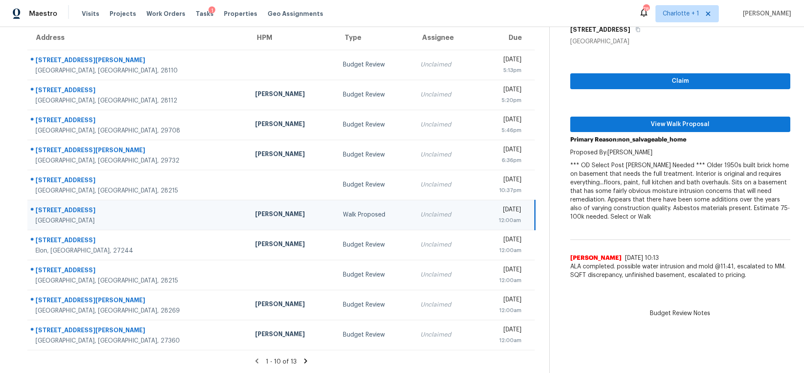
click at [302, 357] on icon at bounding box center [306, 361] width 8 height 8
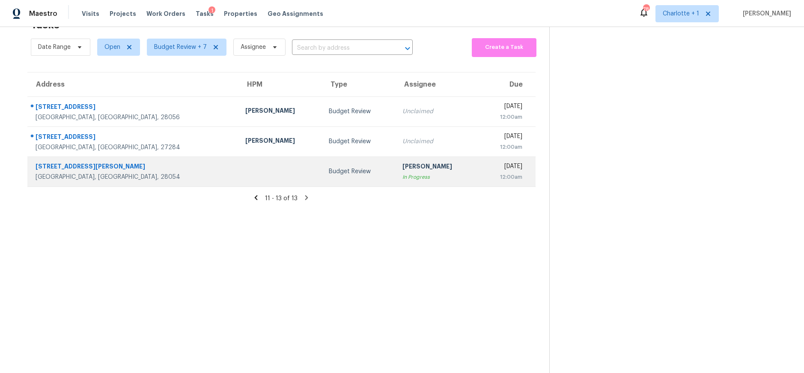
click td
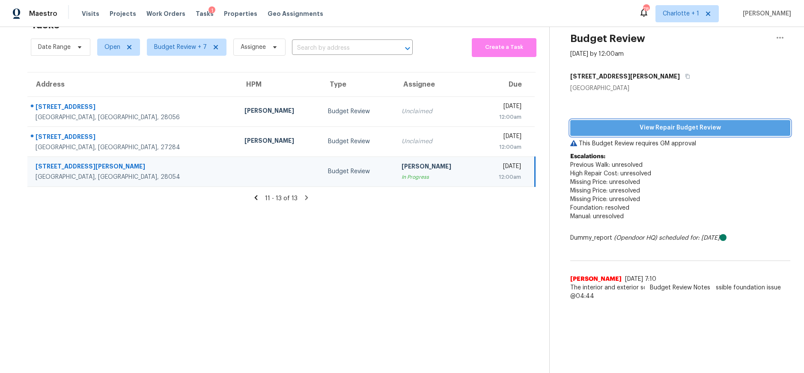
click span "View Repair Budget Review"
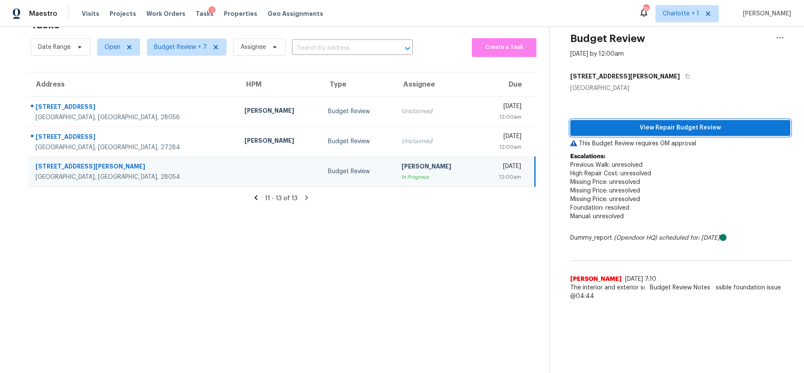
click span "View Repair Budget Review"
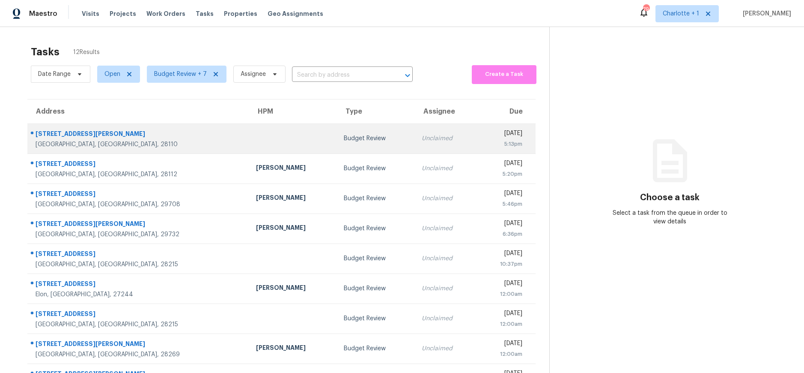
click at [249, 140] on td at bounding box center [293, 138] width 88 height 30
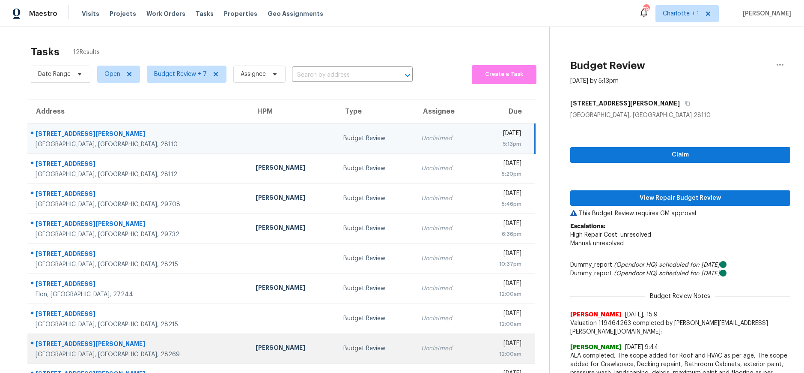
scroll to position [80, 0]
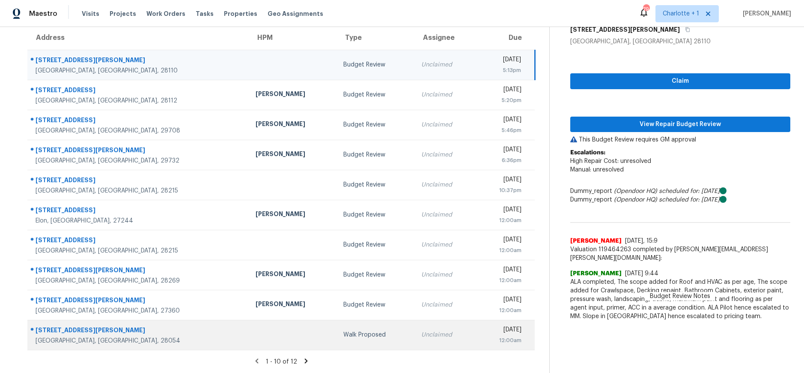
click at [343, 331] on div "Walk Proposed" at bounding box center [375, 334] width 64 height 9
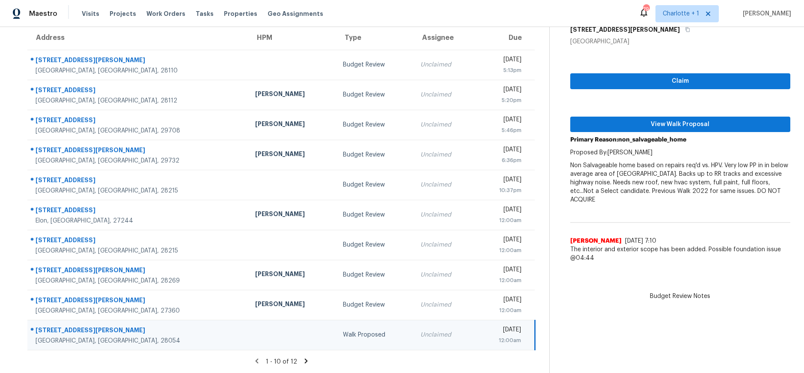
click at [302, 357] on icon at bounding box center [306, 361] width 8 height 8
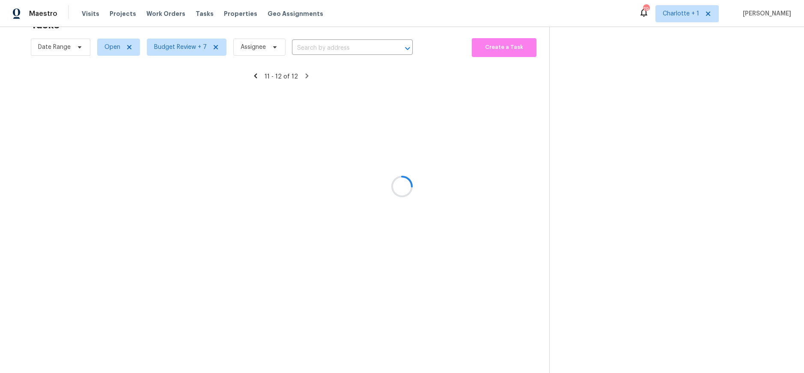
scroll to position [33, 0]
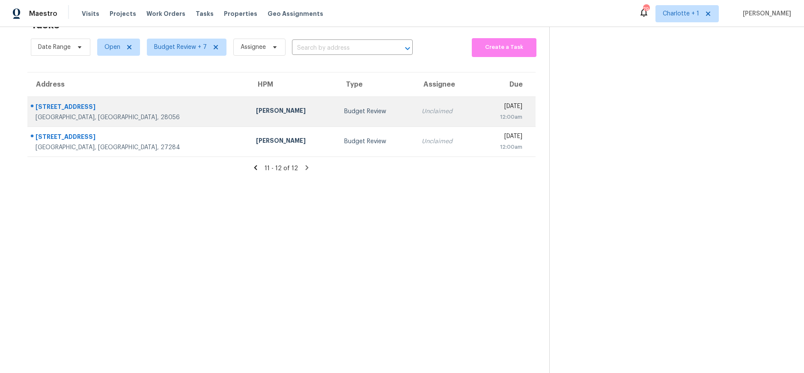
click at [137, 103] on div "[STREET_ADDRESS]" at bounding box center [139, 107] width 207 height 11
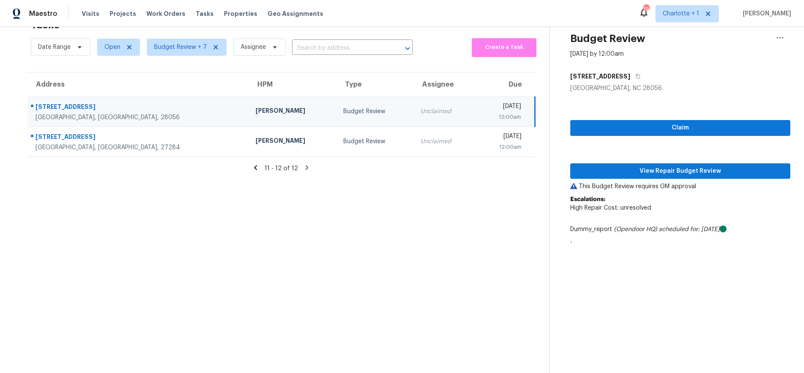
click at [252, 164] on icon at bounding box center [256, 168] width 8 height 8
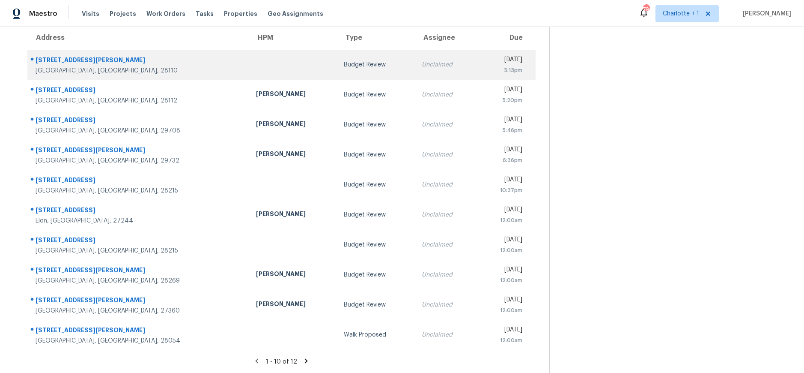
scroll to position [75, 0]
click at [249, 68] on td at bounding box center [293, 65] width 88 height 30
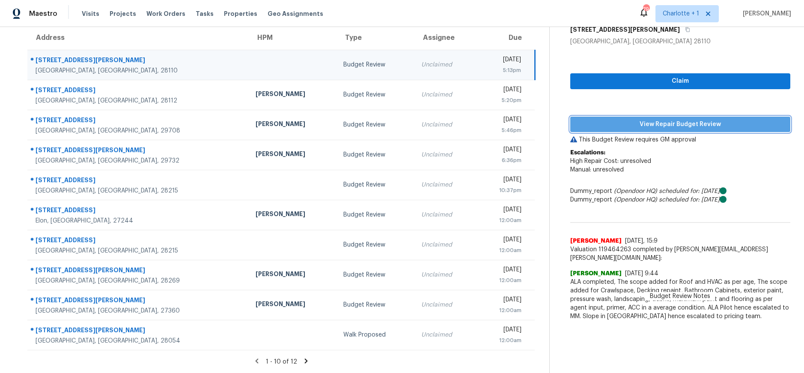
click at [643, 122] on span "View Repair Budget Review" at bounding box center [680, 124] width 206 height 11
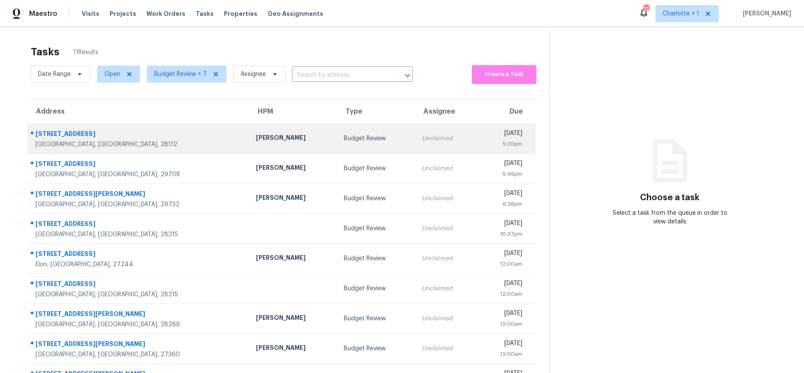
drag, startPoint x: 128, startPoint y: 131, endPoint x: 135, endPoint y: 127, distance: 7.7
click at [135, 127] on td "[STREET_ADDRESS]" at bounding box center [138, 138] width 222 height 30
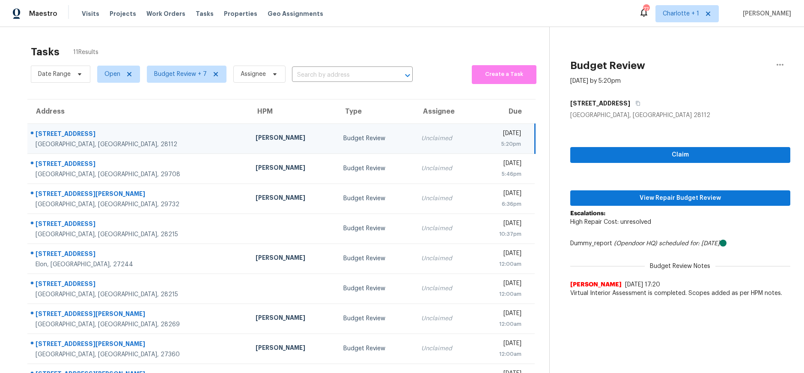
click at [256, 139] on div "[PERSON_NAME]" at bounding box center [293, 138] width 74 height 11
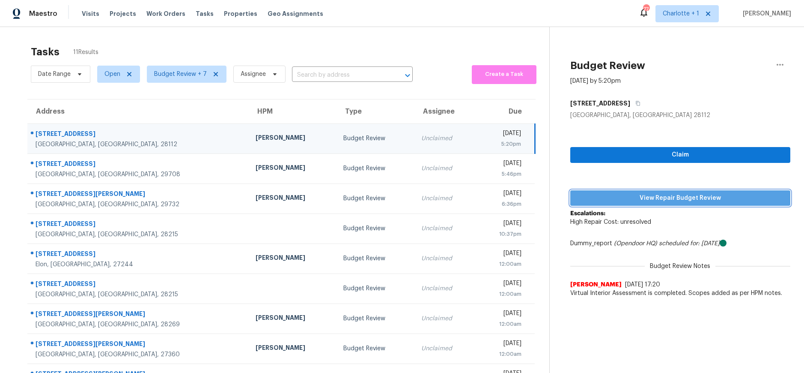
click at [675, 199] on span "View Repair Budget Review" at bounding box center [680, 198] width 206 height 11
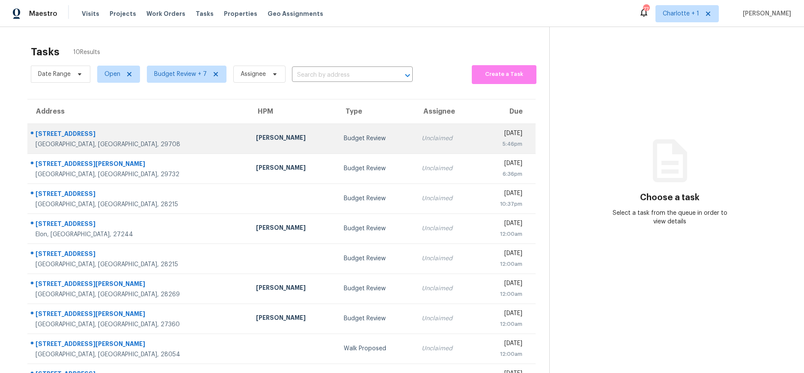
click at [144, 130] on div "729 Shellstone Pl" at bounding box center [139, 134] width 207 height 11
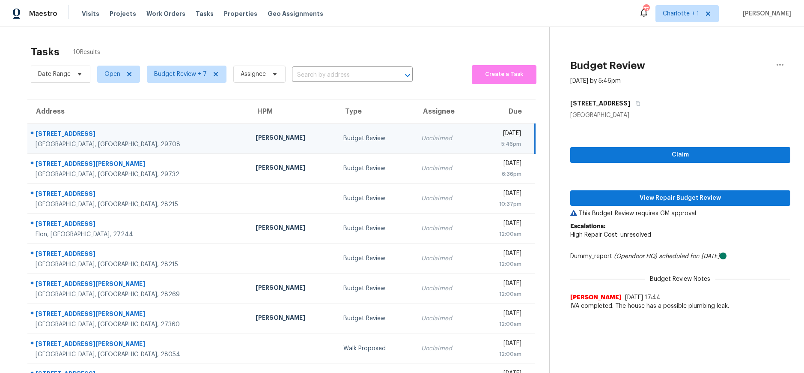
drag, startPoint x: 123, startPoint y: 139, endPoint x: 139, endPoint y: 141, distance: 16.4
click at [122, 139] on div "729 Shellstone Pl Fort Mill, SC, 29708" at bounding box center [139, 138] width 206 height 19
click at [663, 199] on span "View Repair Budget Review" at bounding box center [680, 198] width 206 height 11
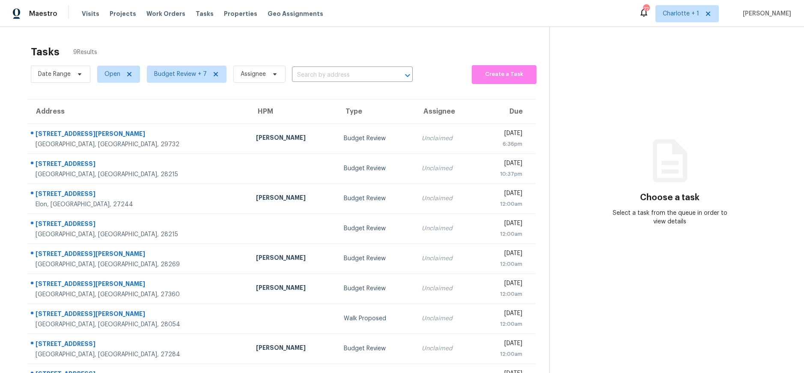
scroll to position [34, 0]
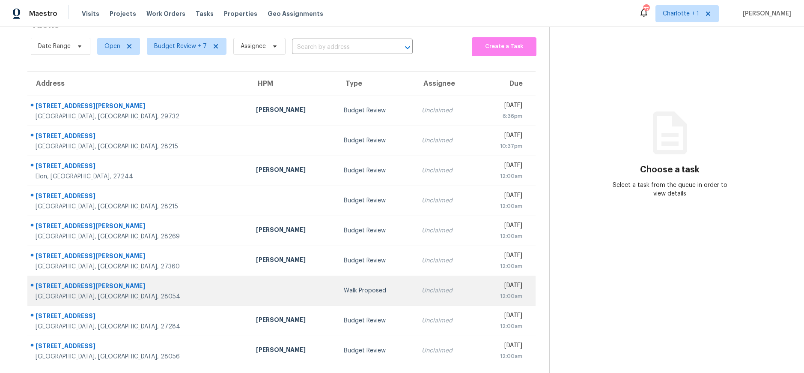
click at [337, 275] on td "Walk Proposed" at bounding box center [376, 290] width 78 height 30
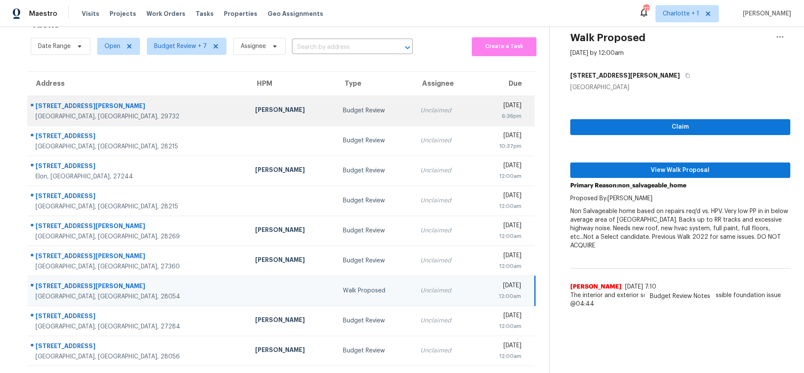
click at [255, 106] on div "[PERSON_NAME]" at bounding box center [292, 110] width 74 height 11
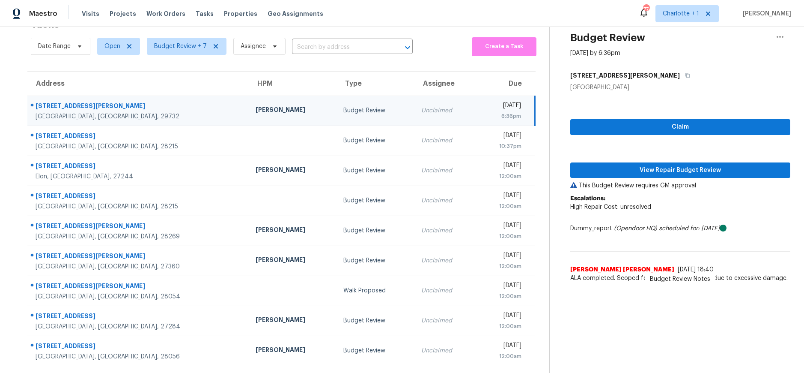
click at [137, 103] on div "[STREET_ADDRESS][PERSON_NAME]" at bounding box center [139, 106] width 206 height 11
click at [618, 165] on span "View Repair Budget Review" at bounding box center [680, 170] width 206 height 11
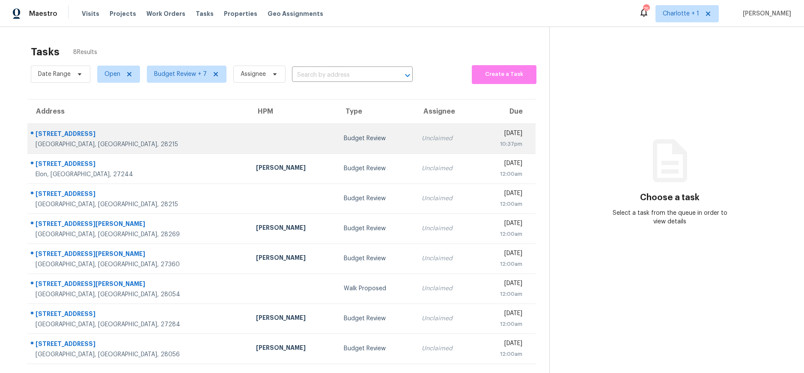
click at [151, 130] on div "[STREET_ADDRESS]" at bounding box center [139, 134] width 207 height 11
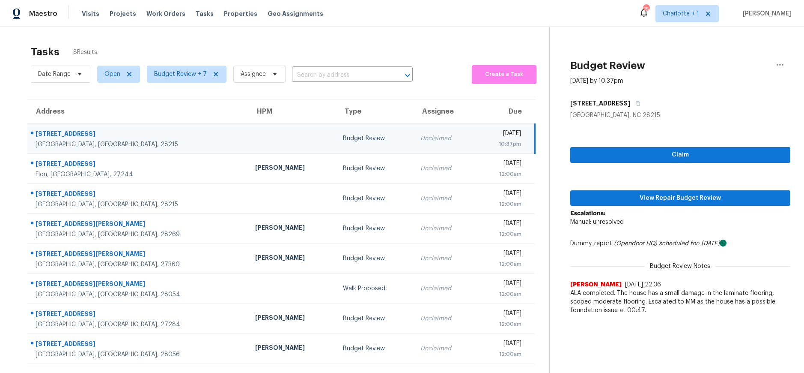
click at [151, 146] on div "[GEOGRAPHIC_DATA], [GEOGRAPHIC_DATA], 28215" at bounding box center [139, 144] width 206 height 9
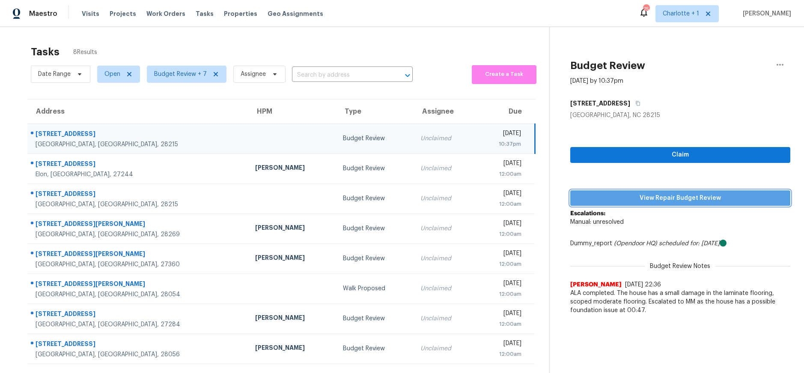
click at [677, 201] on span "View Repair Budget Review" at bounding box center [680, 198] width 206 height 11
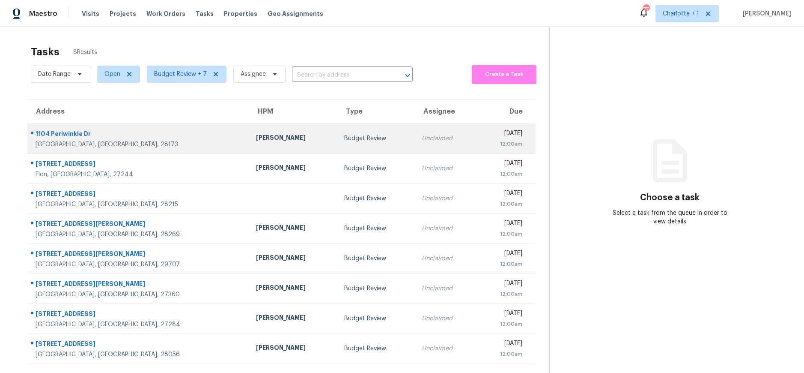
click at [256, 142] on div "[PERSON_NAME]" at bounding box center [293, 138] width 75 height 11
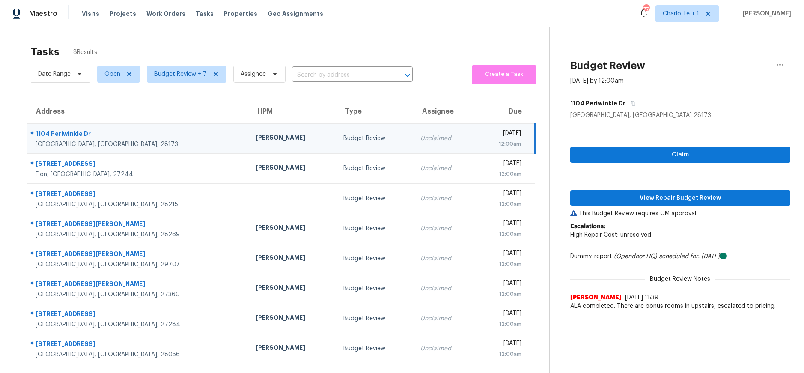
click at [669, 186] on div "Claim View Repair Budget Review This Budget Review requires GM approval Escalat…" at bounding box center [680, 216] width 220 height 195
click at [654, 186] on div "Claim View Repair Budget Review This Budget Review requires GM approval Escalat…" at bounding box center [680, 216] width 220 height 195
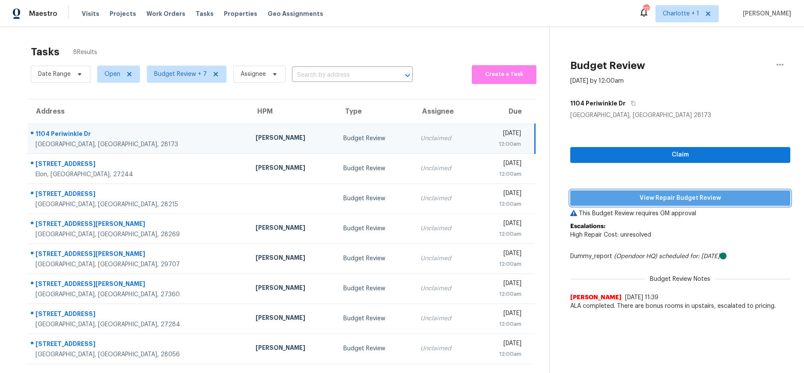
click at [649, 194] on span "View Repair Budget Review" at bounding box center [680, 198] width 206 height 11
